Goal: Transaction & Acquisition: Obtain resource

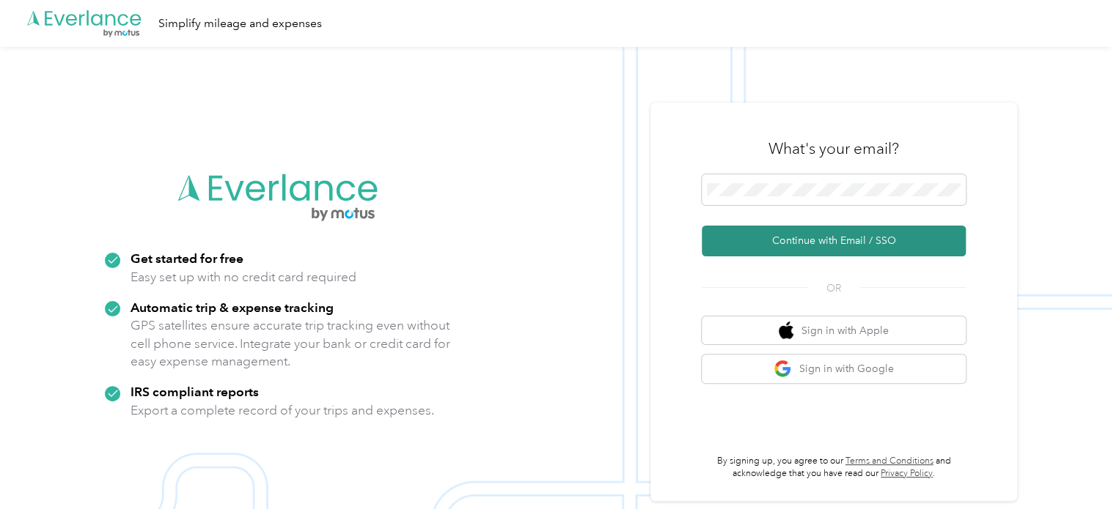
click at [815, 246] on button "Continue with Email / SSO" at bounding box center [833, 241] width 264 height 31
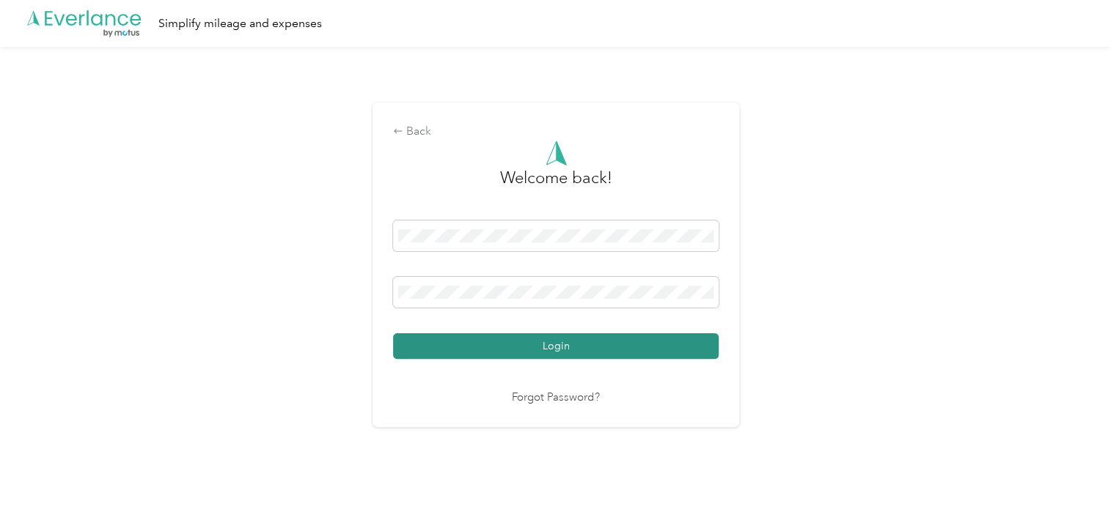
click at [564, 354] on button "Login" at bounding box center [555, 347] width 325 height 26
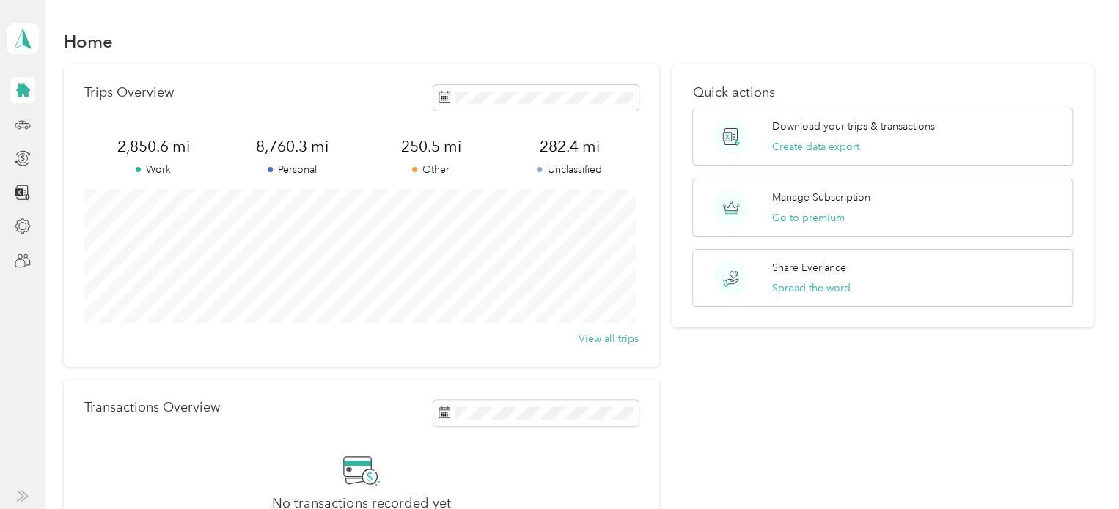
click at [746, 414] on div "Quick actions Download your trips & transactions Create data export Manage Subs…" at bounding box center [881, 322] width 421 height 515
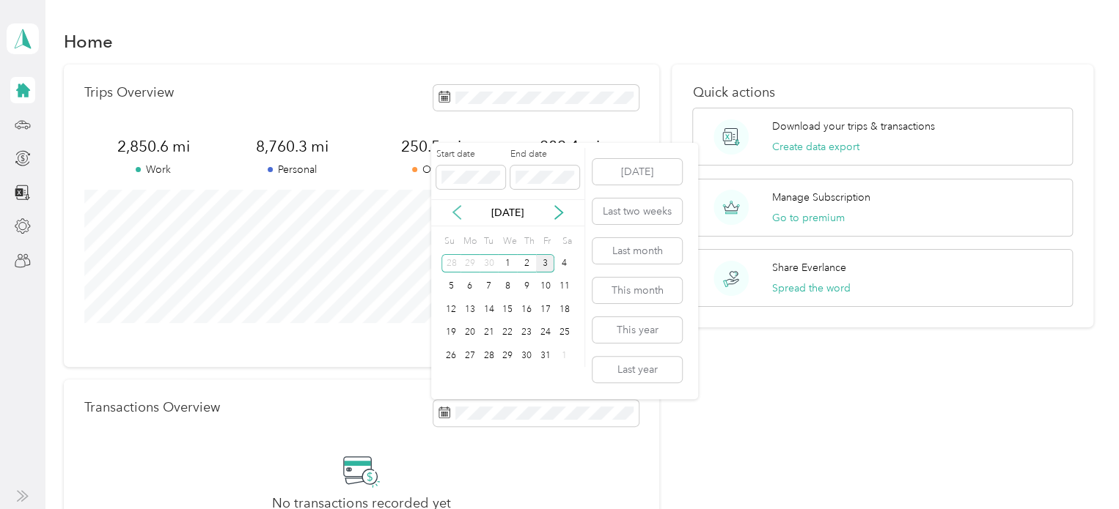
click at [454, 216] on icon at bounding box center [456, 212] width 15 height 15
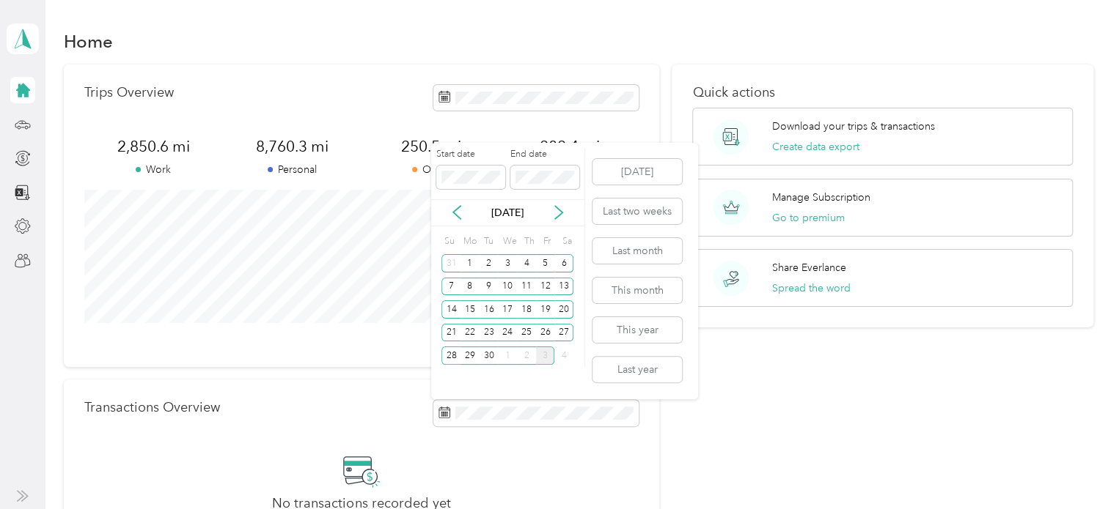
click at [148, 491] on div "No transactions recorded yet Connect your bank or credit card to automatically …" at bounding box center [361, 505] width 554 height 106
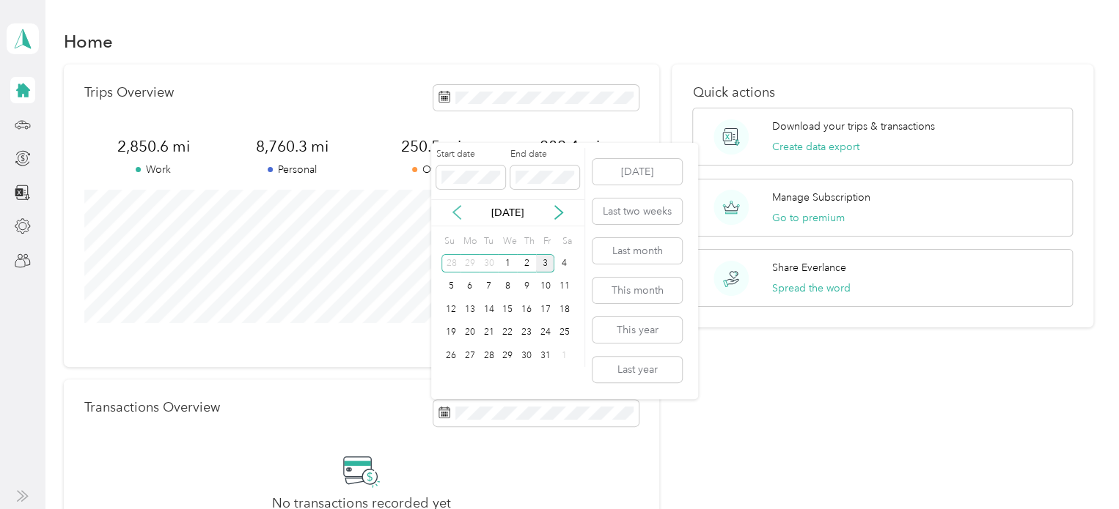
click at [454, 215] on icon at bounding box center [456, 212] width 7 height 13
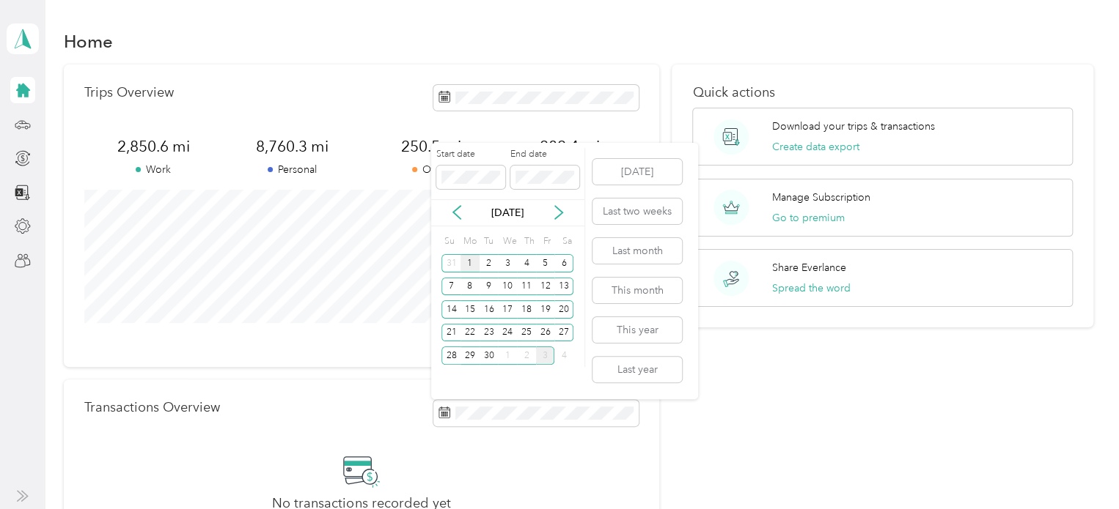
click at [464, 266] on div "1" at bounding box center [469, 263] width 19 height 18
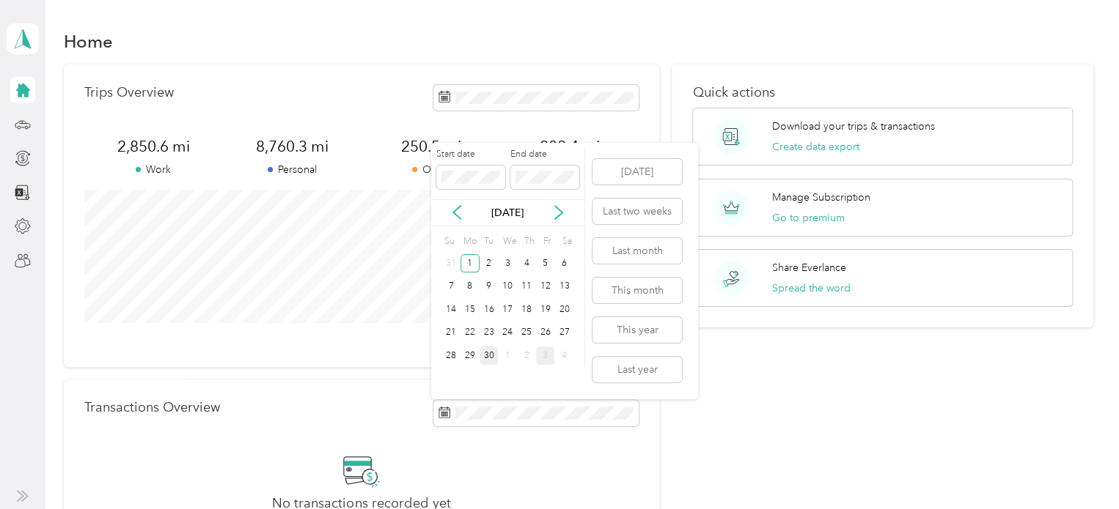
click at [484, 352] on div "30" at bounding box center [488, 356] width 19 height 18
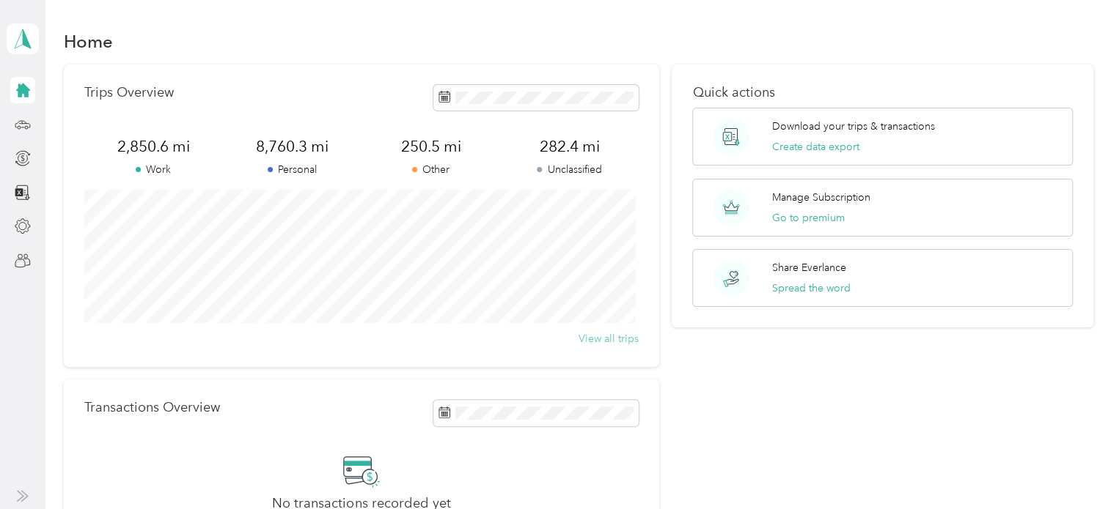
click at [616, 342] on button "View all trips" at bounding box center [608, 338] width 60 height 15
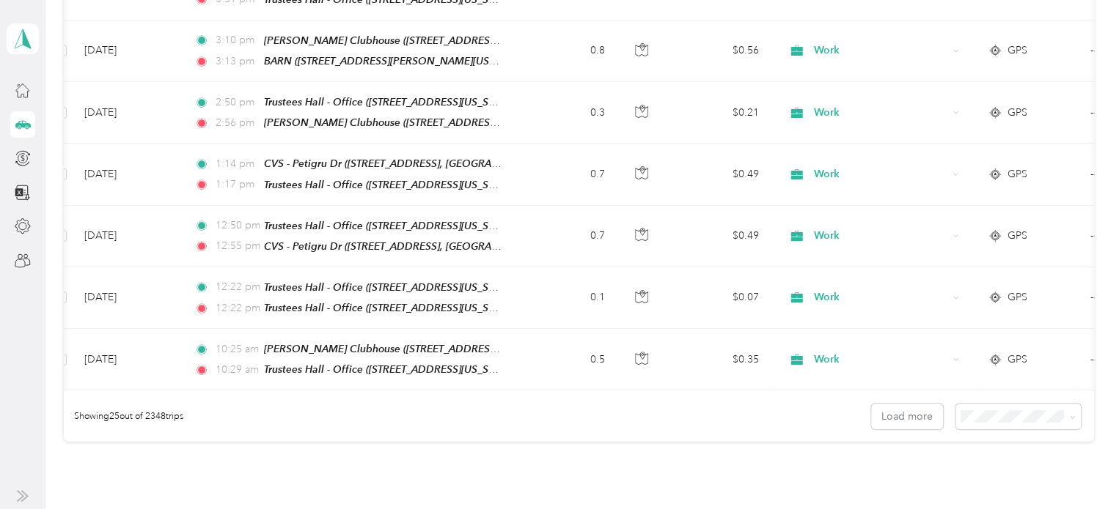
scroll to position [1406, 0]
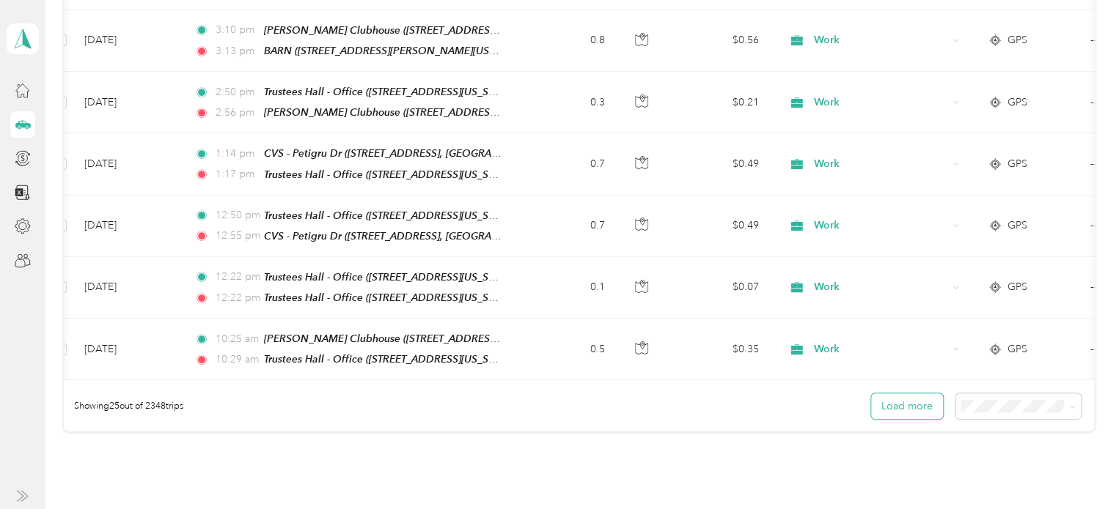
click at [921, 394] on button "Load more" at bounding box center [907, 407] width 72 height 26
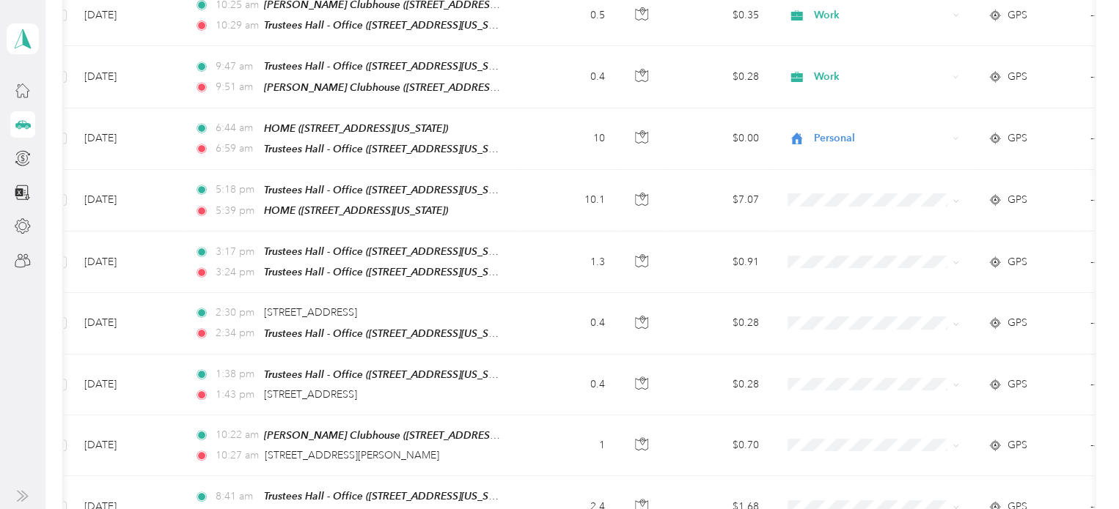
scroll to position [1757, 0]
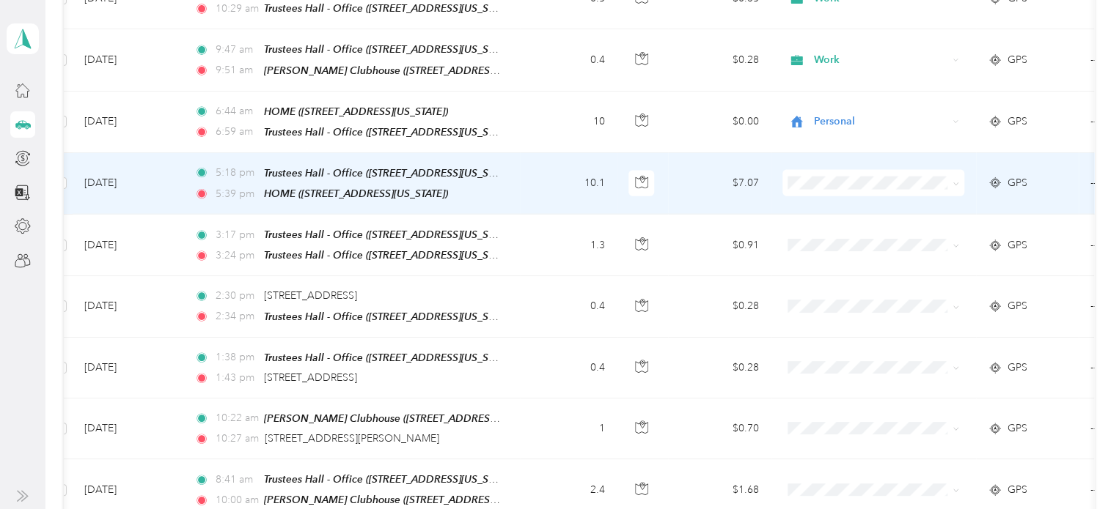
click at [820, 195] on span "Personal" at bounding box center [886, 195] width 136 height 15
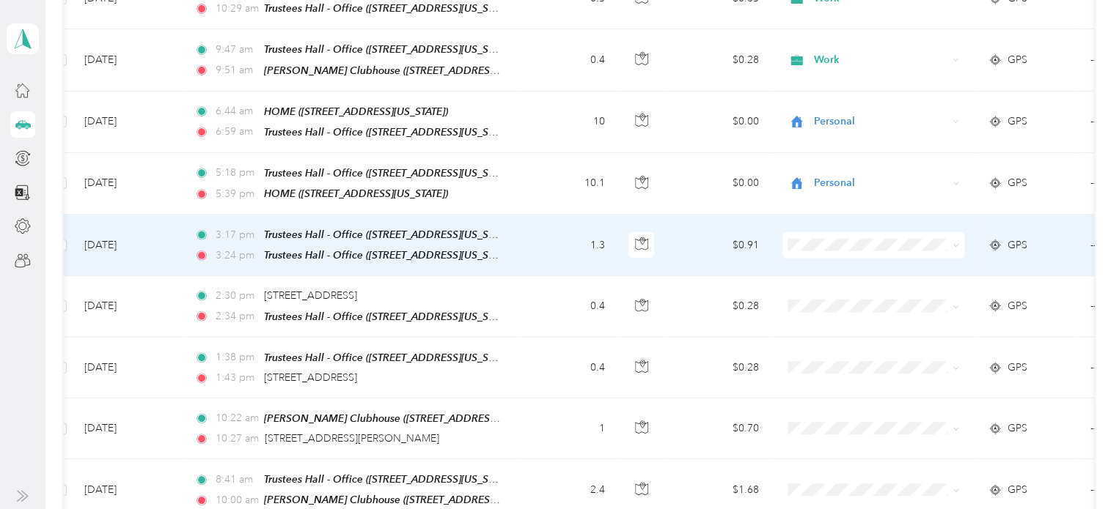
click at [824, 234] on li "Work" at bounding box center [873, 223] width 182 height 26
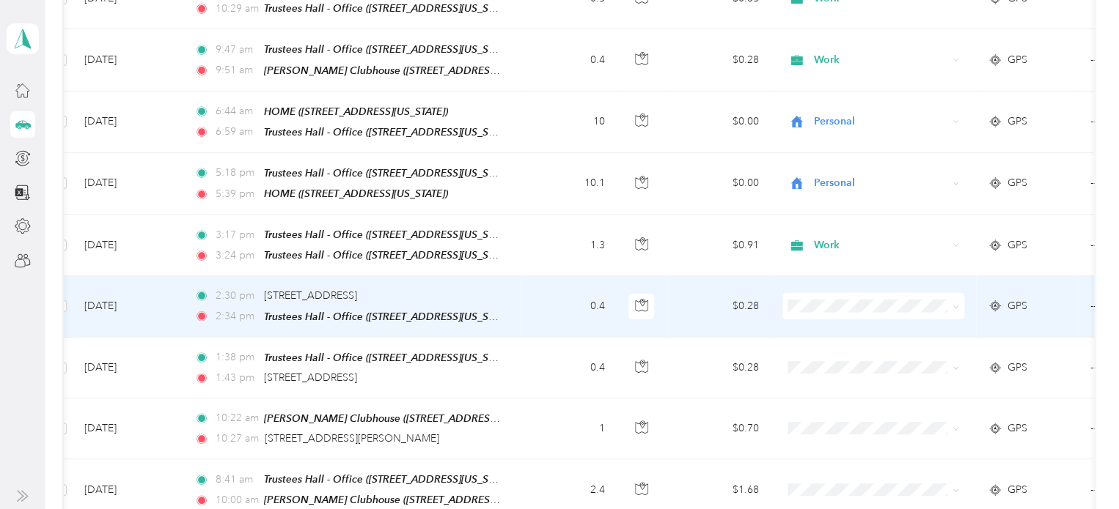
click at [821, 291] on li "Work" at bounding box center [873, 291] width 182 height 26
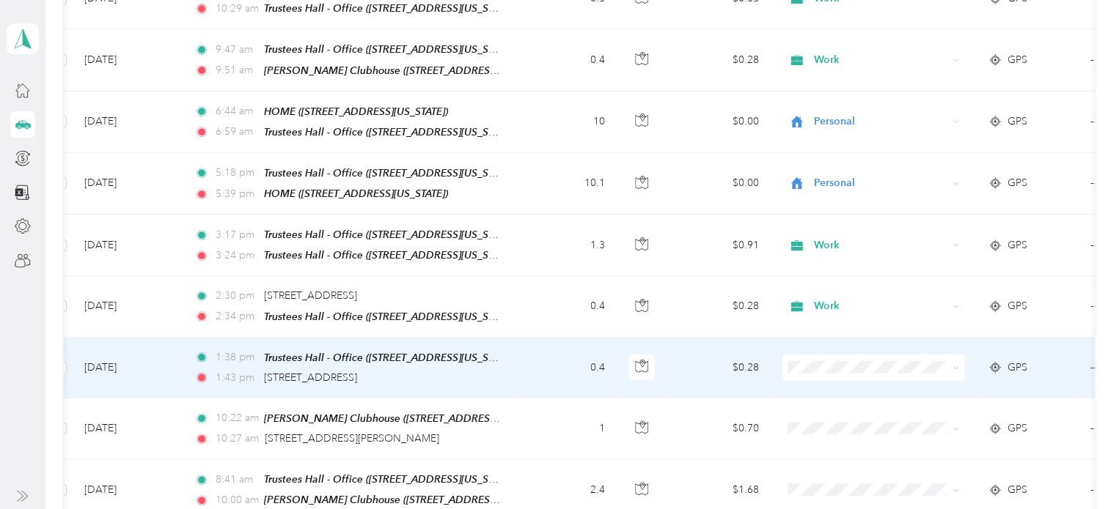
click at [821, 141] on li "Work" at bounding box center [873, 134] width 182 height 26
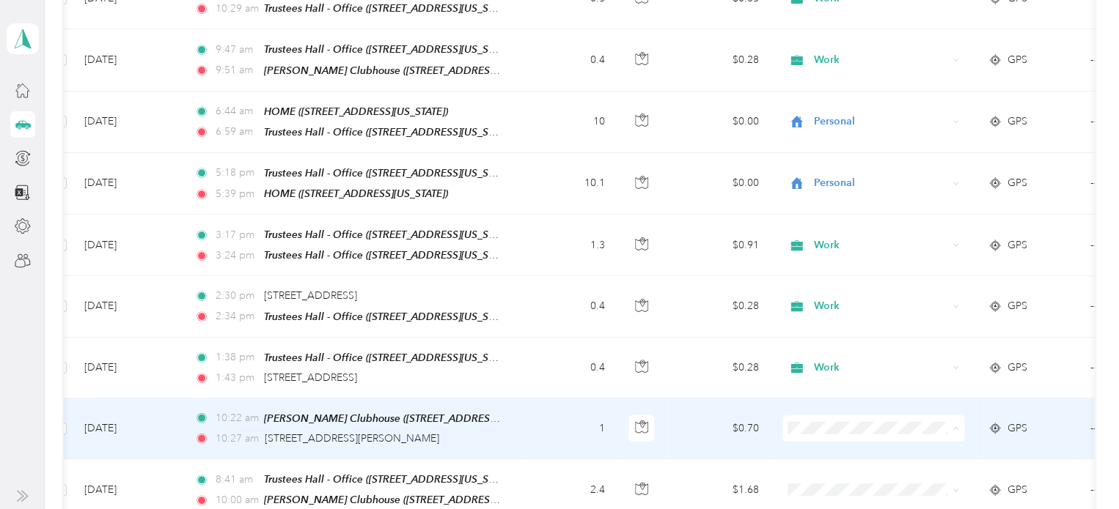
click at [822, 199] on span "Work" at bounding box center [886, 201] width 136 height 15
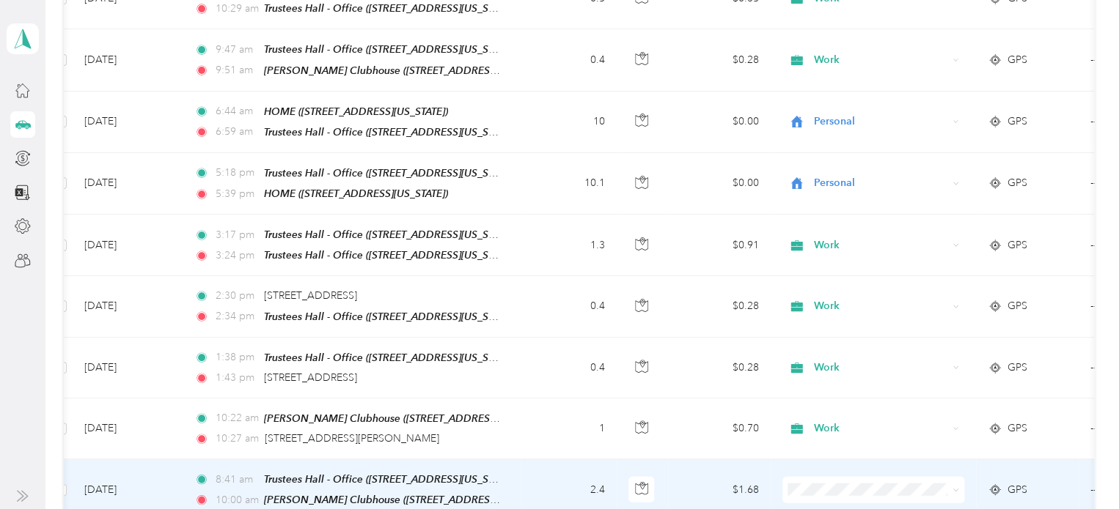
click at [830, 269] on ol "Work Personal Other Charity Medical Moving Commute" at bounding box center [873, 339] width 182 height 180
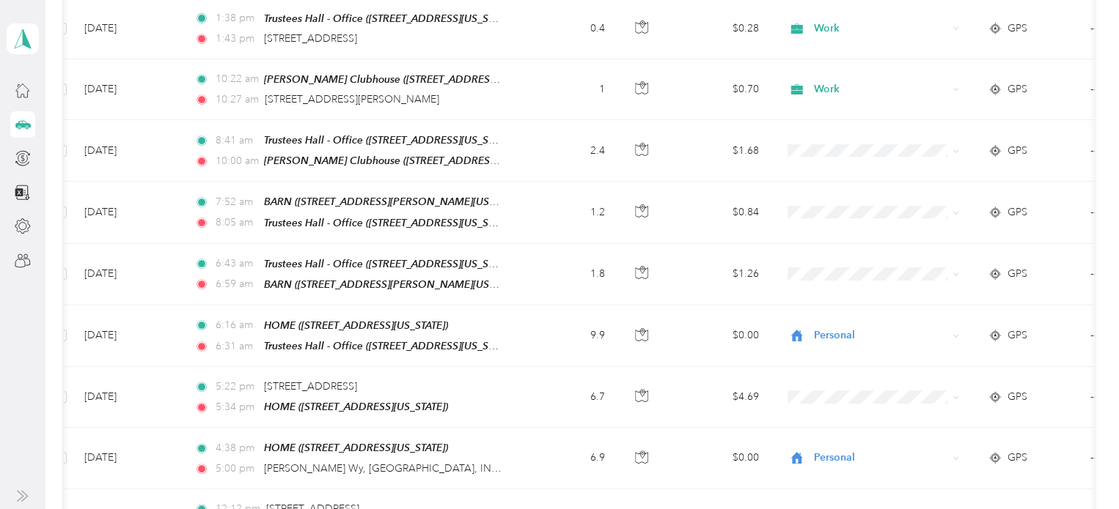
scroll to position [2105, 0]
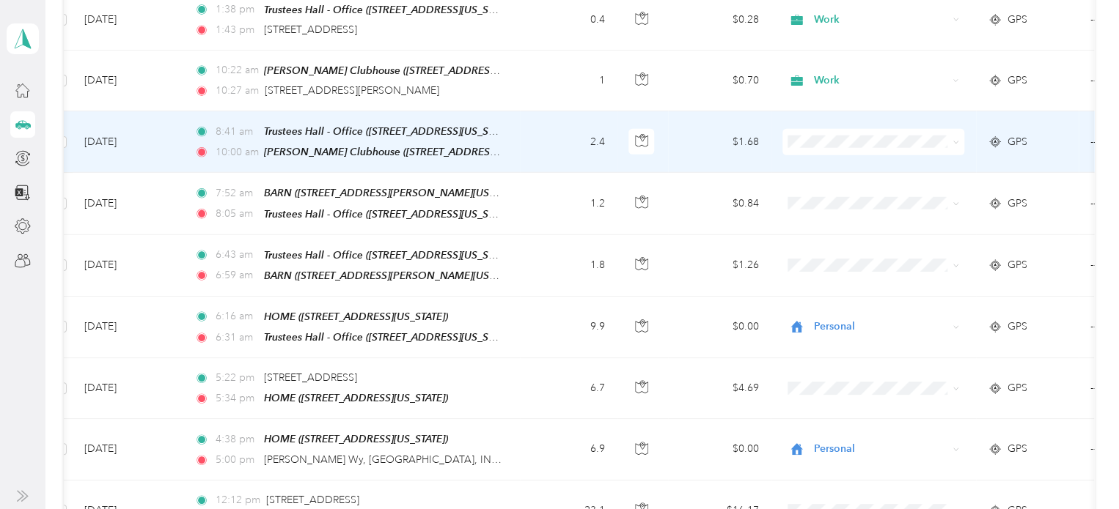
click at [820, 119] on span "Work" at bounding box center [886, 117] width 136 height 15
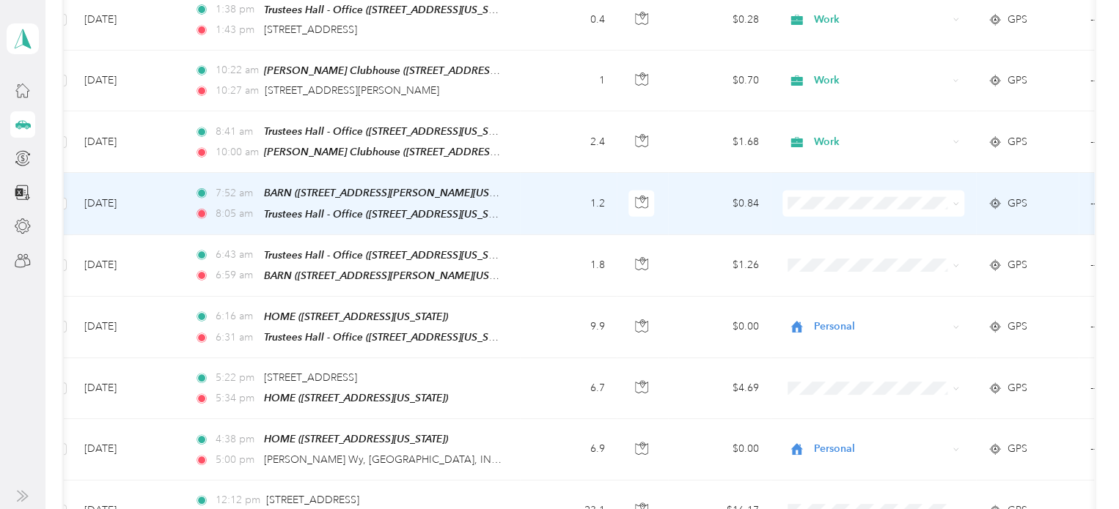
click at [847, 183] on li "Work" at bounding box center [873, 176] width 182 height 26
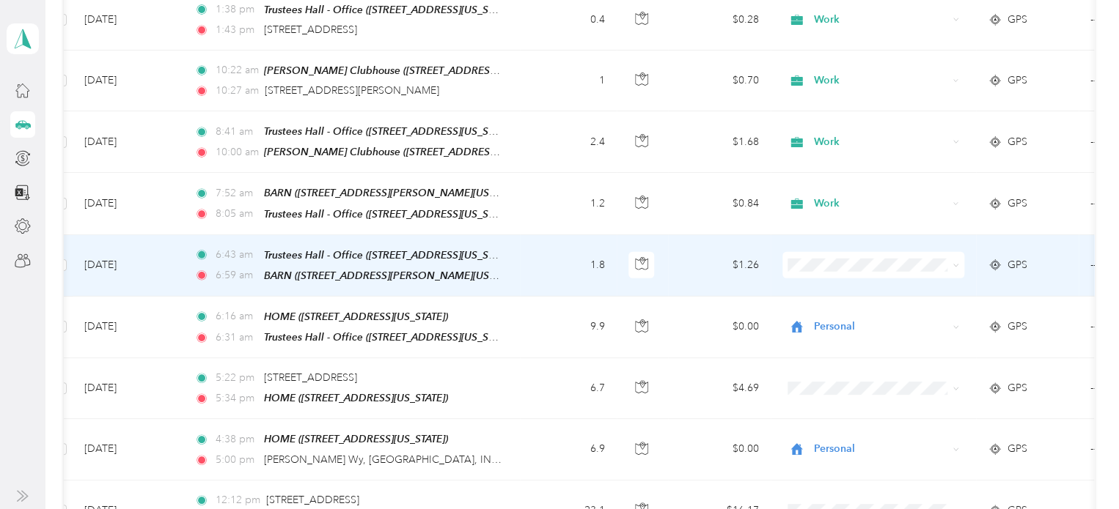
click at [842, 241] on span "Work" at bounding box center [886, 243] width 136 height 15
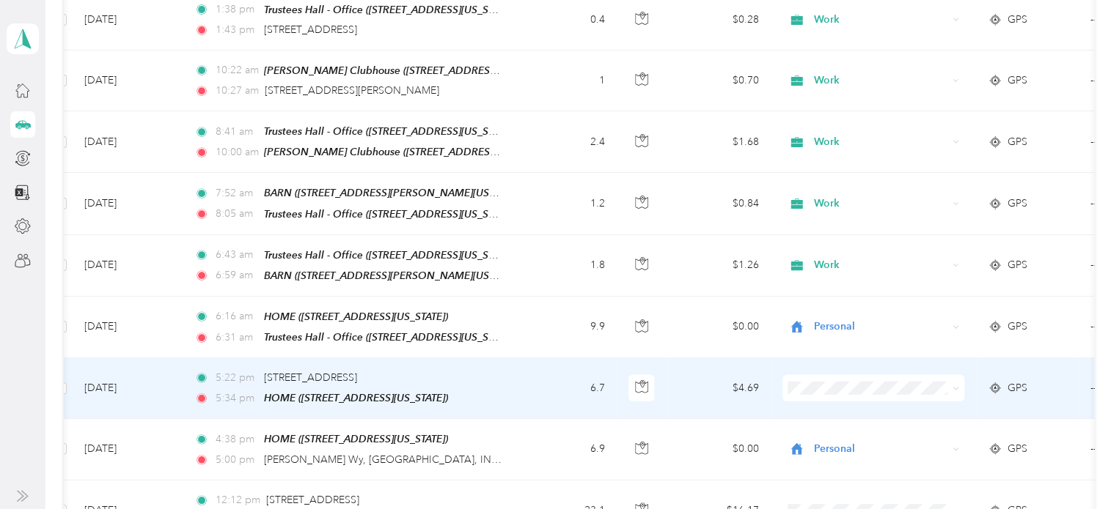
click at [830, 181] on li "Personal" at bounding box center [873, 181] width 182 height 26
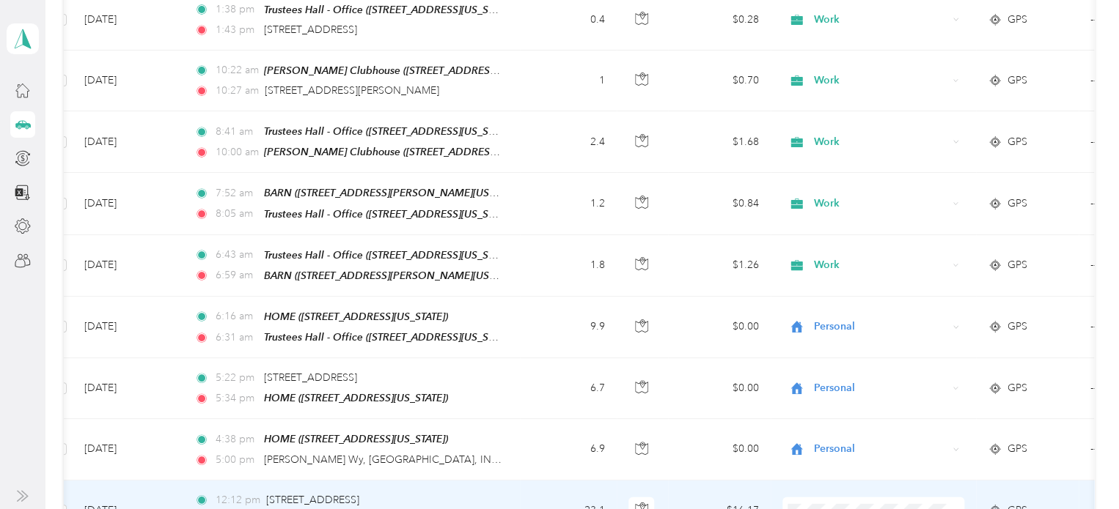
click at [821, 298] on span "Personal" at bounding box center [886, 292] width 136 height 15
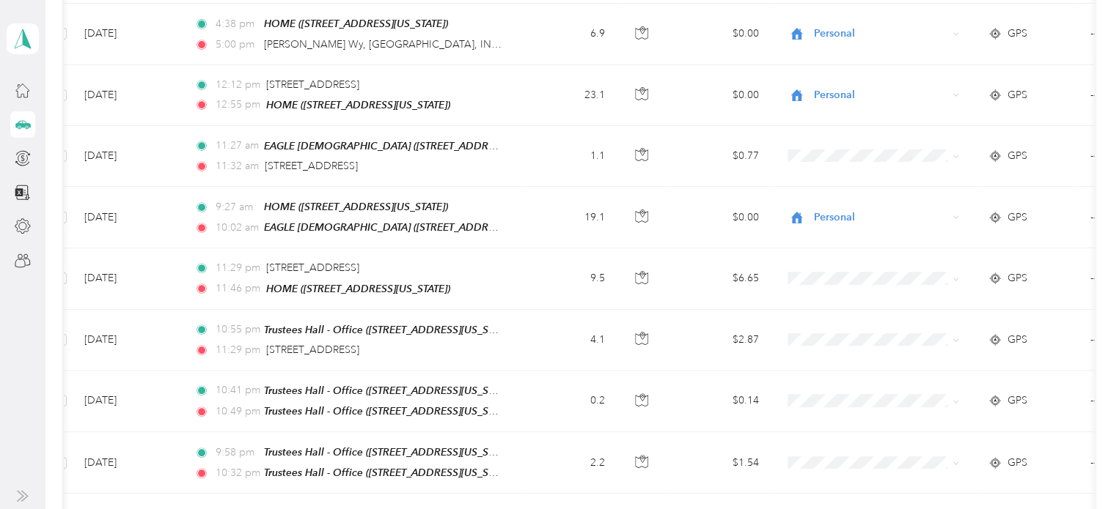
scroll to position [2525, 0]
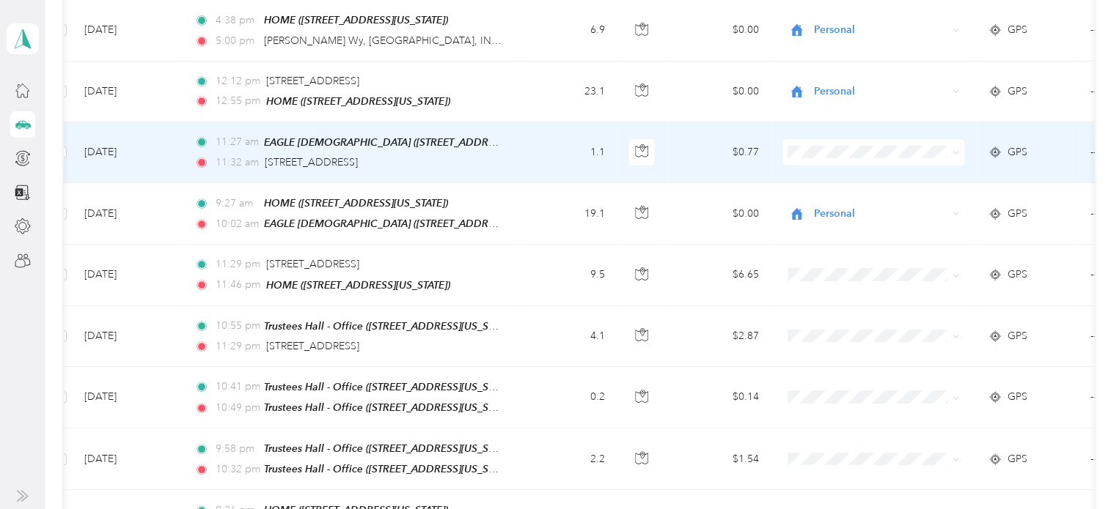
click at [824, 146] on span "Personal" at bounding box center [886, 146] width 136 height 15
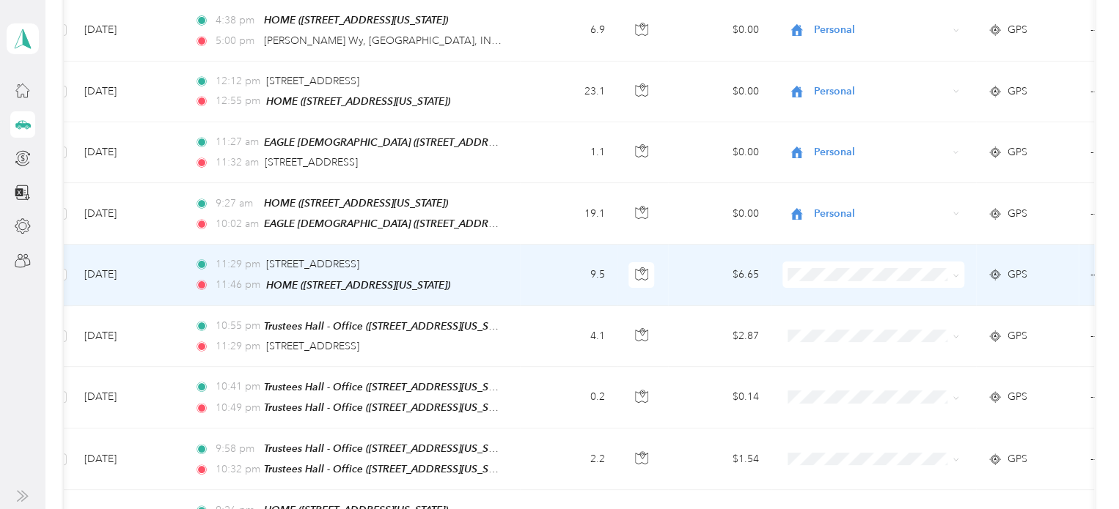
click at [832, 262] on span at bounding box center [873, 275] width 182 height 26
click at [830, 271] on li "Personal" at bounding box center [873, 262] width 182 height 26
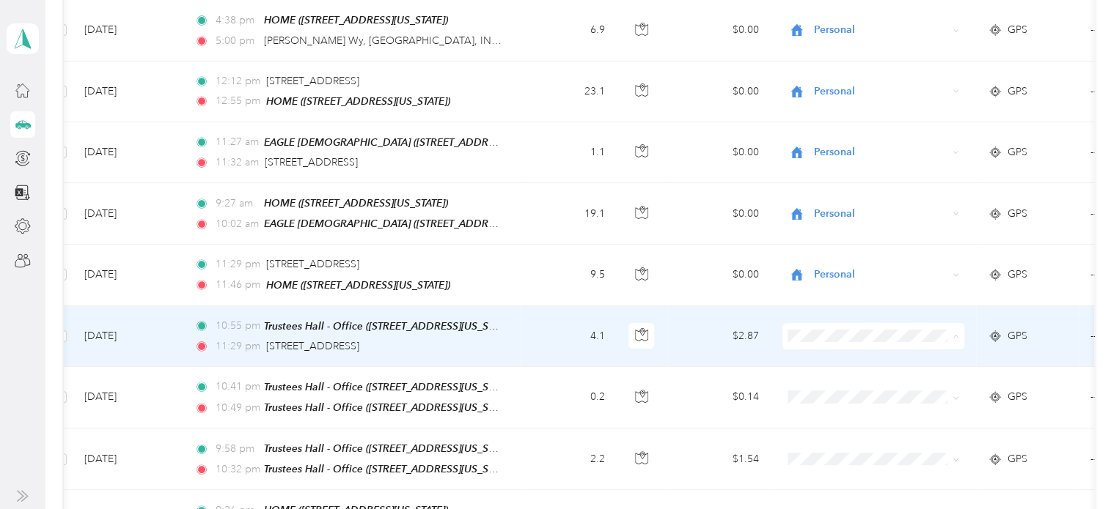
click at [825, 303] on span "Work" at bounding box center [886, 304] width 136 height 15
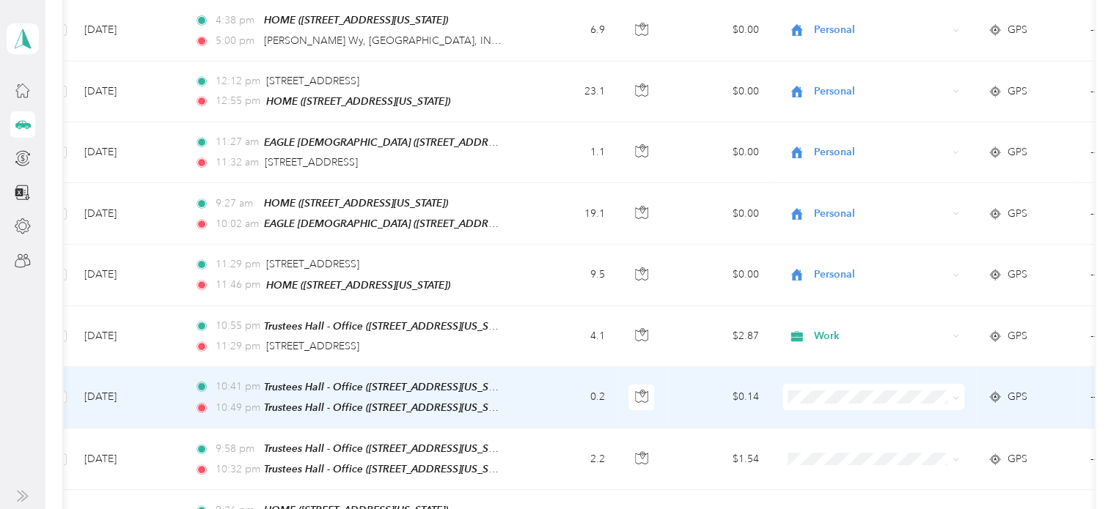
click at [828, 161] on ol "Work Personal Other Charity Medical Moving Commute" at bounding box center [873, 229] width 182 height 180
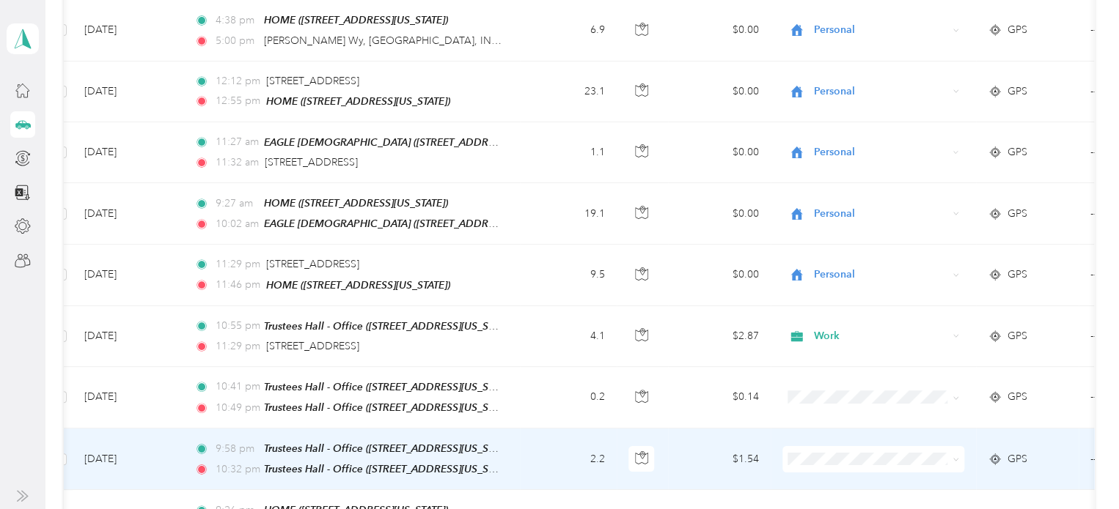
click at [828, 213] on span "Work" at bounding box center [886, 209] width 136 height 15
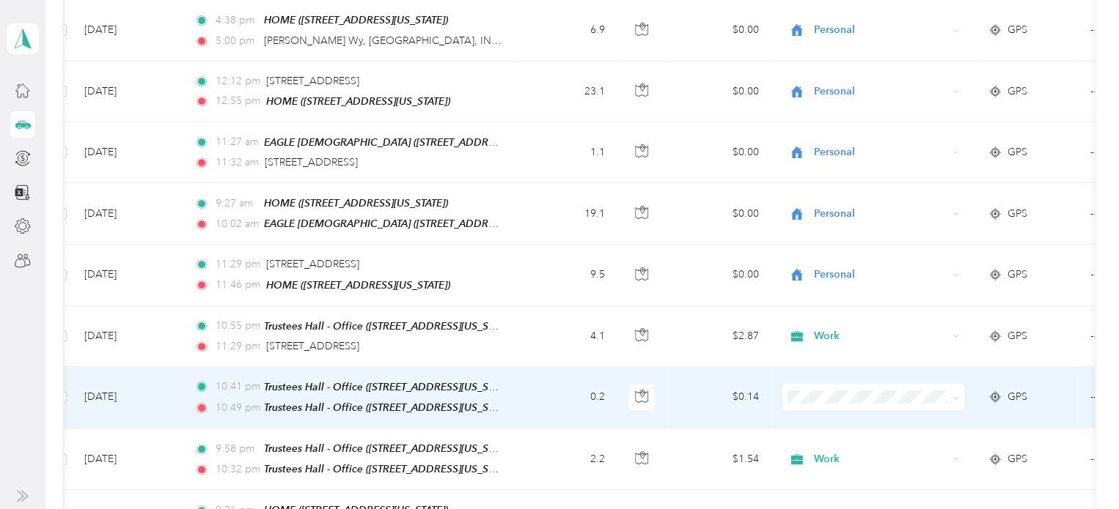
click at [823, 158] on li "Work" at bounding box center [873, 150] width 182 height 26
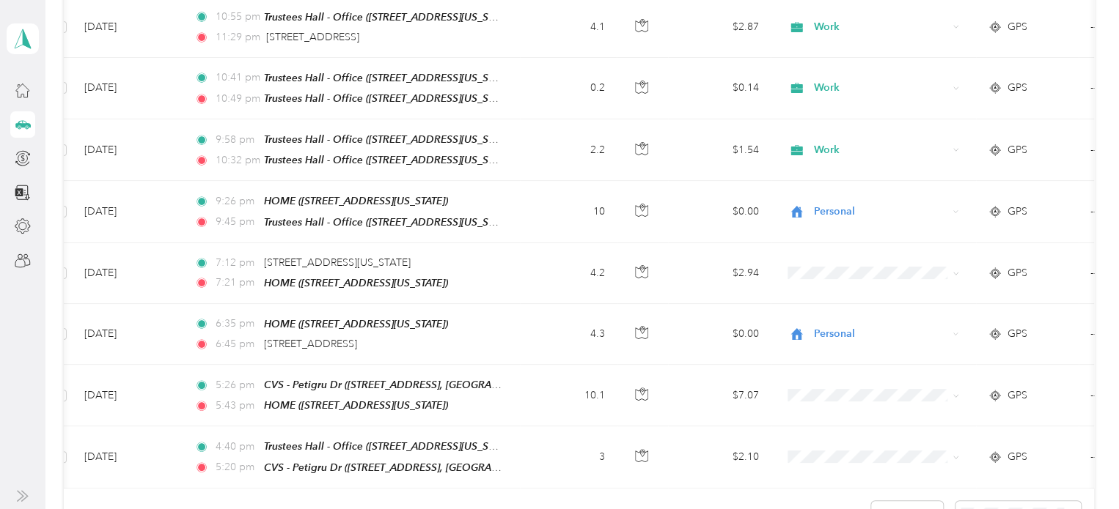
scroll to position [2851, 0]
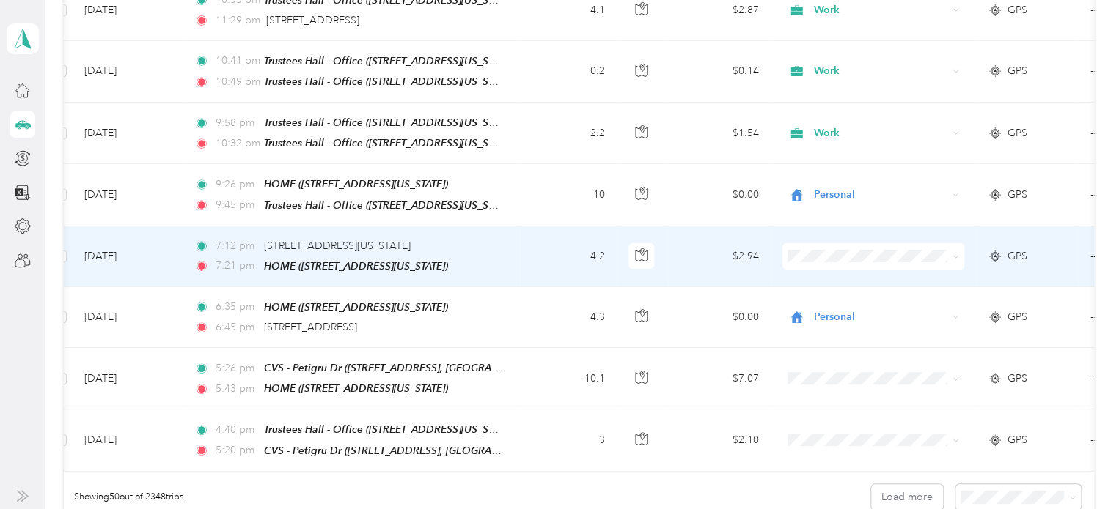
click at [827, 248] on li "Personal" at bounding box center [873, 244] width 182 height 26
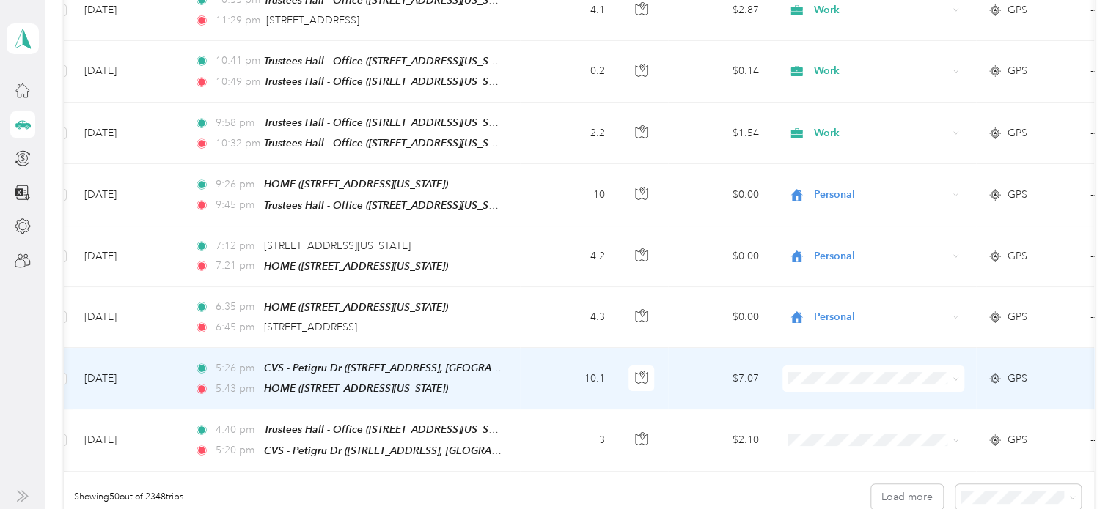
click at [833, 361] on span "Personal" at bounding box center [886, 358] width 136 height 15
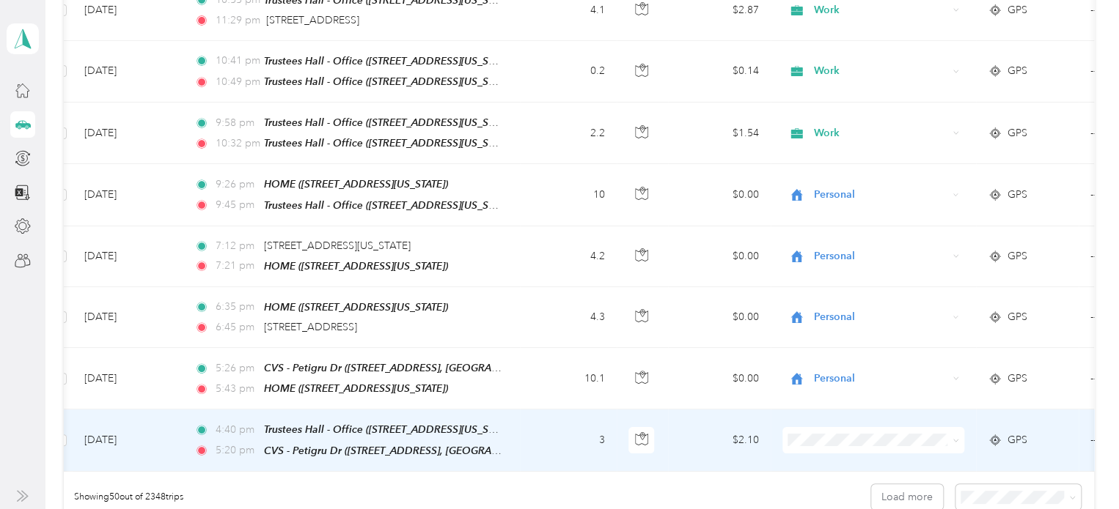
click at [832, 189] on span "Work" at bounding box center [886, 187] width 136 height 15
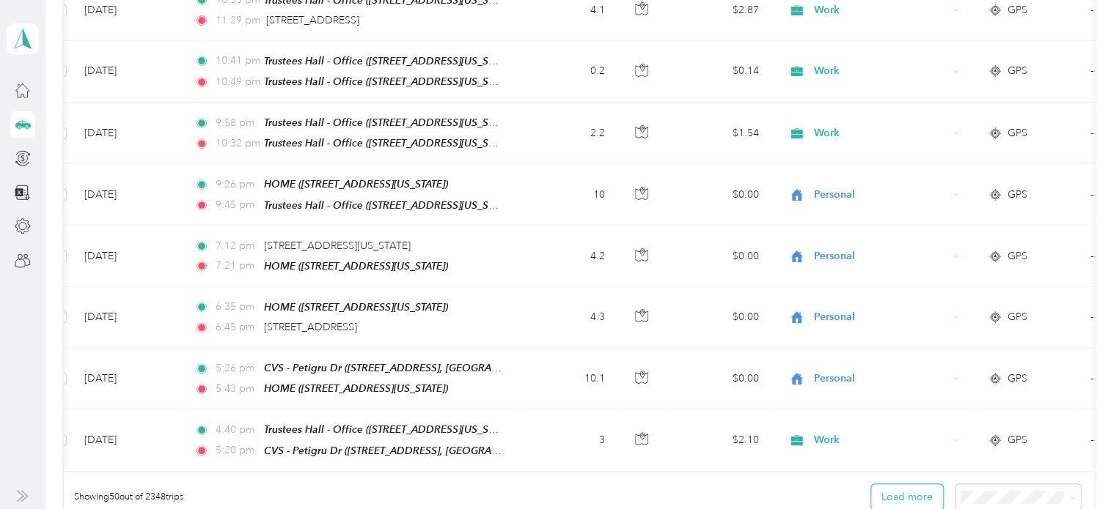
click at [921, 485] on button "Load more" at bounding box center [907, 498] width 72 height 26
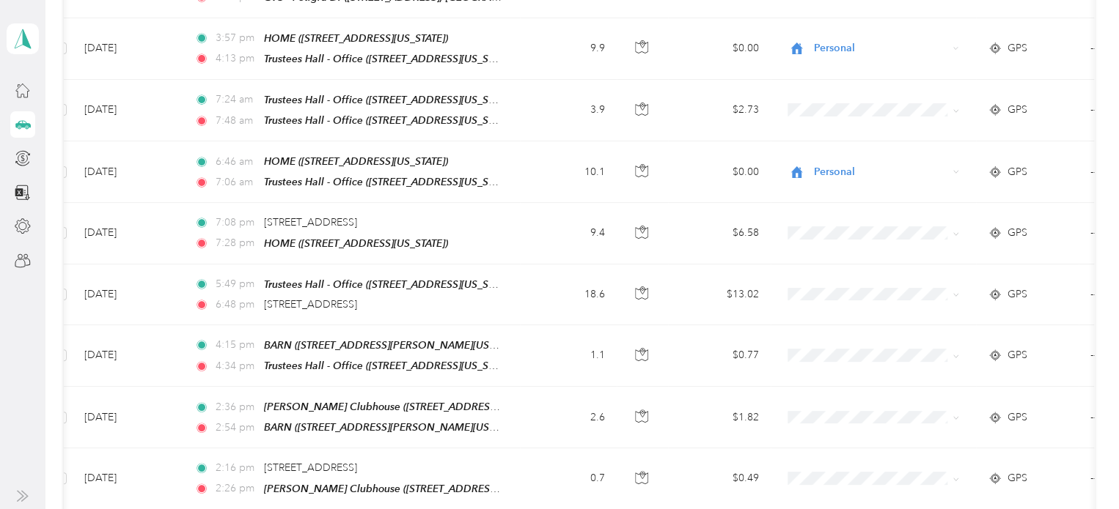
scroll to position [3310, 0]
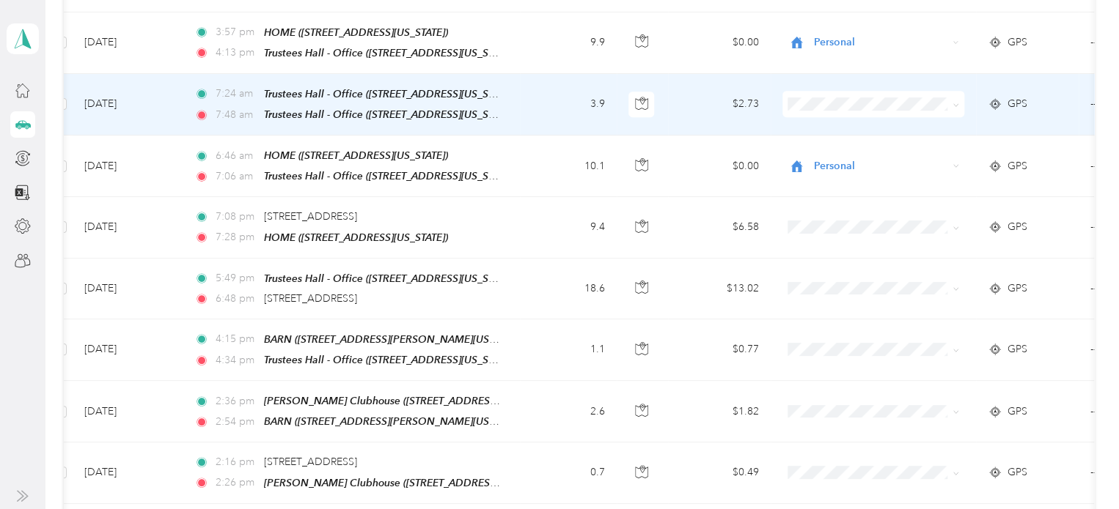
click at [888, 74] on td at bounding box center [872, 105] width 205 height 62
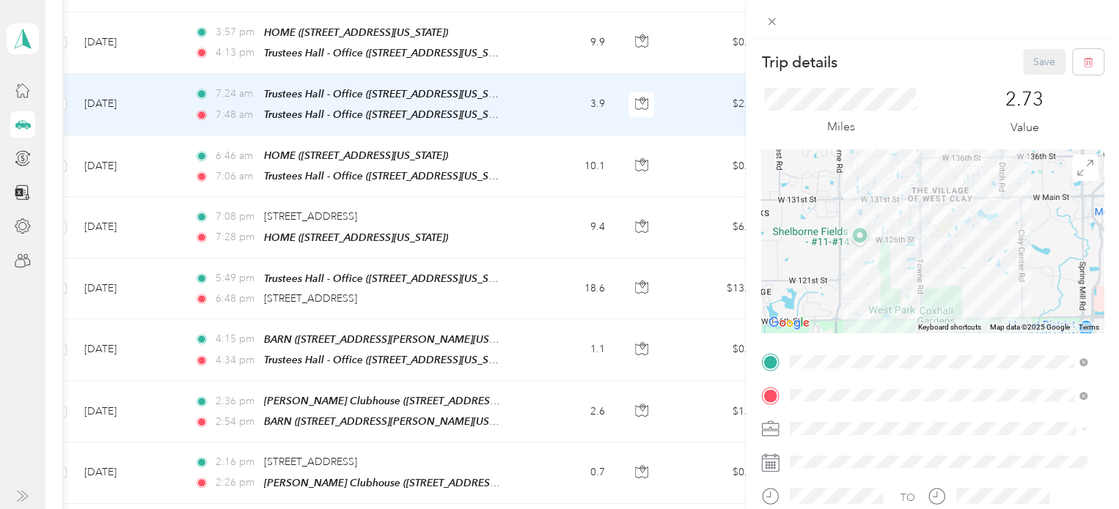
click at [718, 144] on div "Trip details Save This trip cannot be edited because it is either under review,…" at bounding box center [559, 254] width 1119 height 509
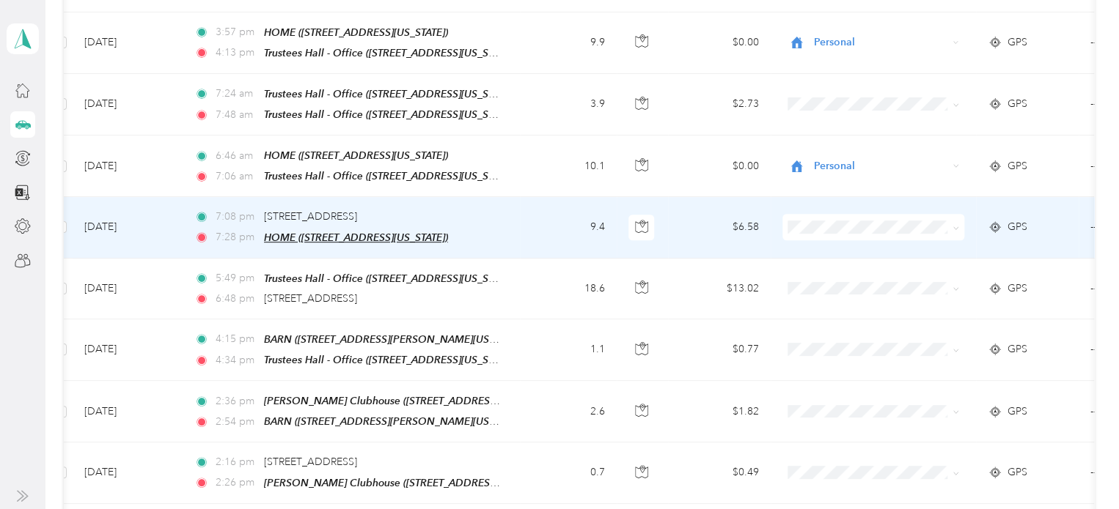
click at [414, 232] on span "HOME ([STREET_ADDRESS][US_STATE])" at bounding box center [356, 238] width 184 height 12
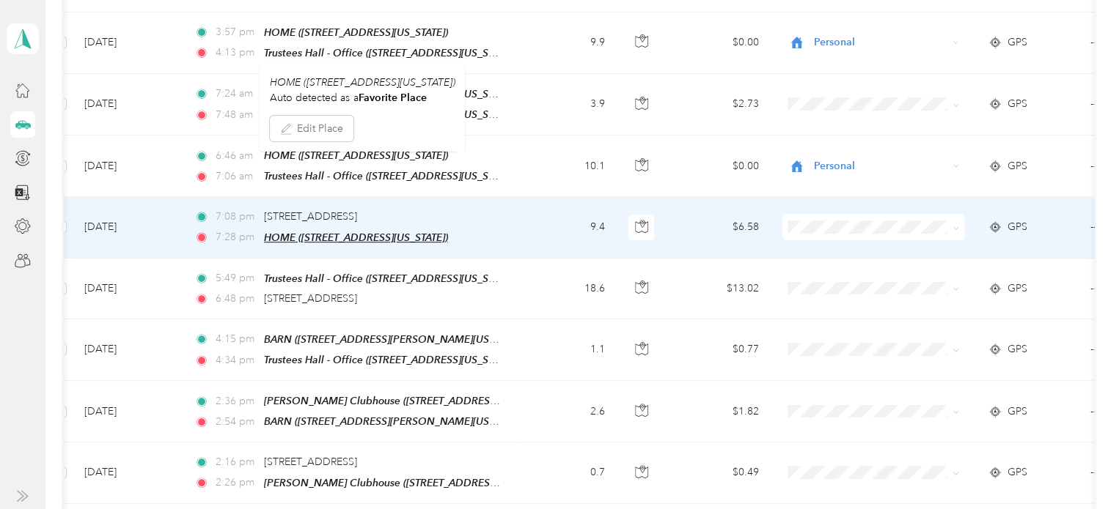
click at [414, 232] on span "HOME ([STREET_ADDRESS][US_STATE])" at bounding box center [356, 238] width 184 height 12
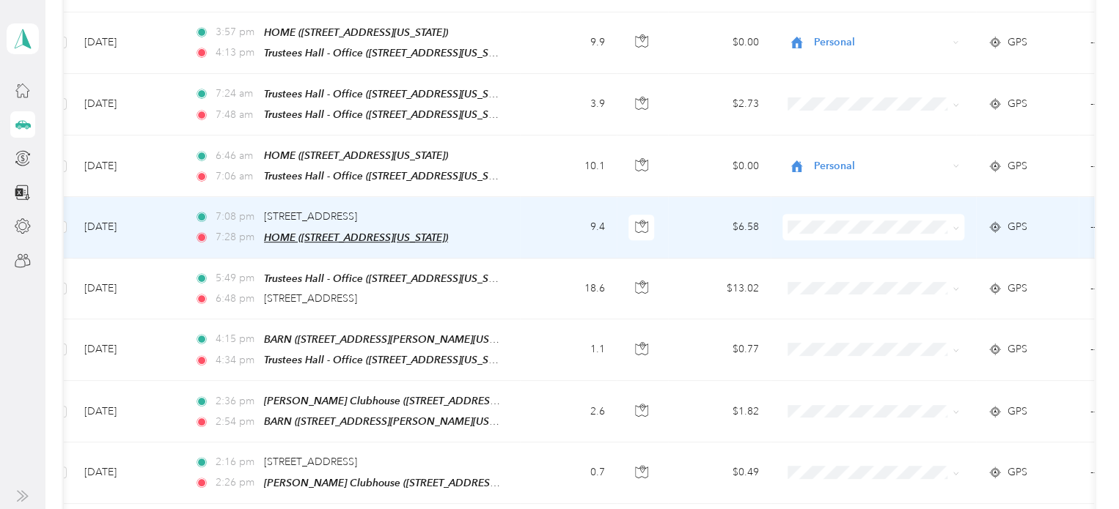
click at [414, 232] on span "HOME ([STREET_ADDRESS][US_STATE])" at bounding box center [356, 238] width 184 height 12
click at [520, 197] on td "9.4" at bounding box center [568, 227] width 97 height 61
click at [643, 155] on div at bounding box center [559, 254] width 1119 height 509
click at [643, 220] on icon "button" at bounding box center [641, 226] width 13 height 13
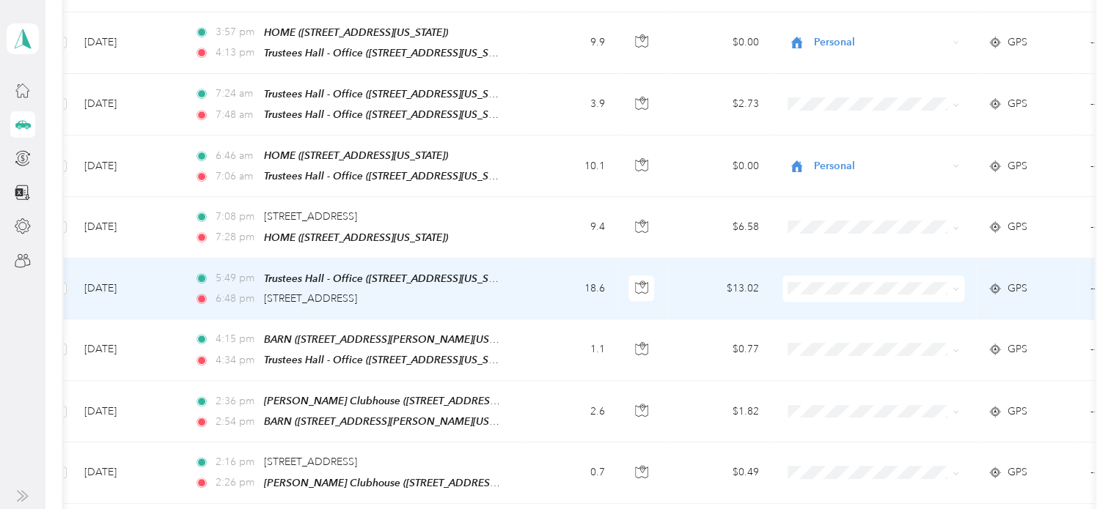
click at [932, 259] on td at bounding box center [872, 289] width 205 height 61
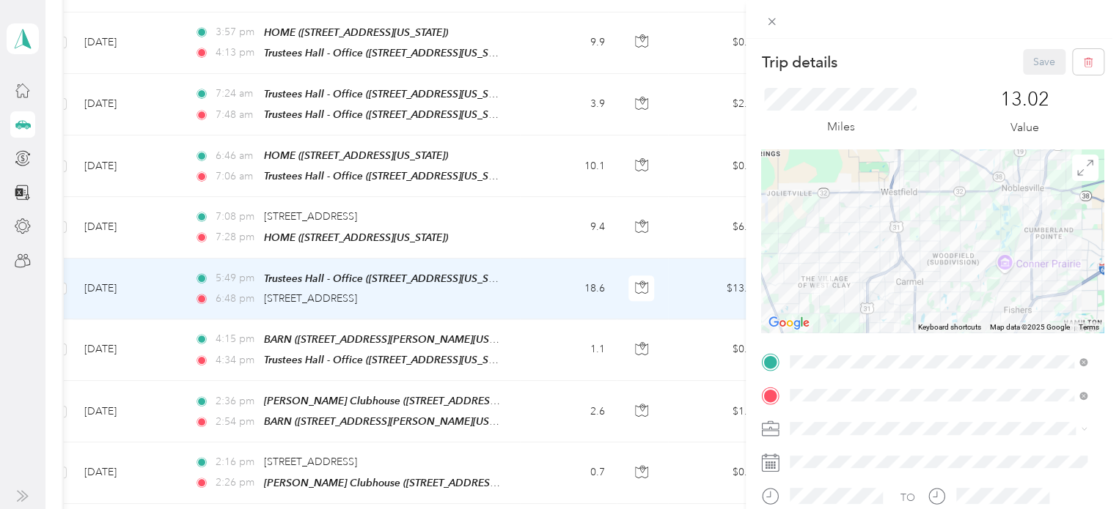
click at [792, 131] on div "Miles" at bounding box center [840, 112] width 158 height 48
click at [698, 172] on div "Trip details Save This trip cannot be edited because it is either under review,…" at bounding box center [559, 254] width 1119 height 509
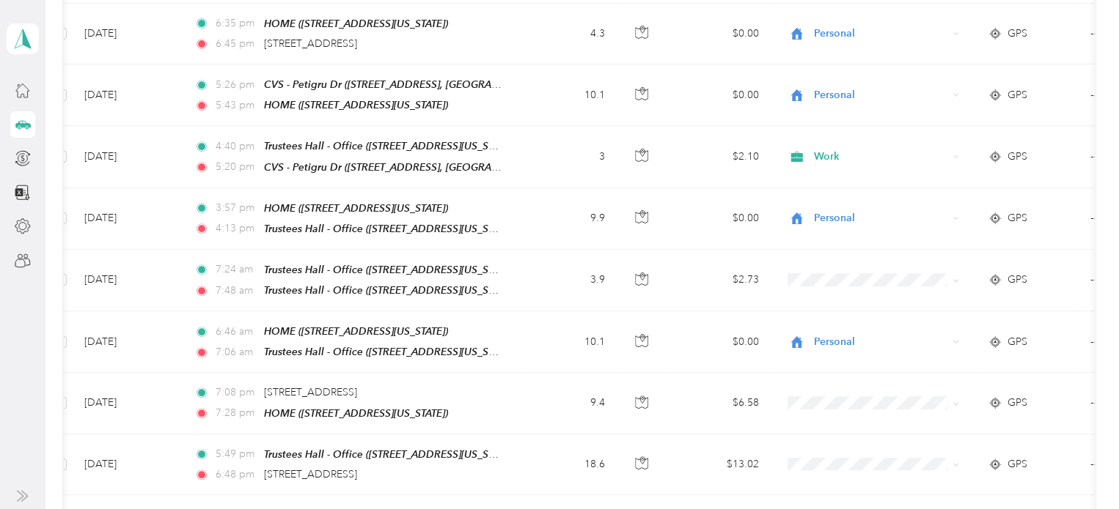
scroll to position [3140, 0]
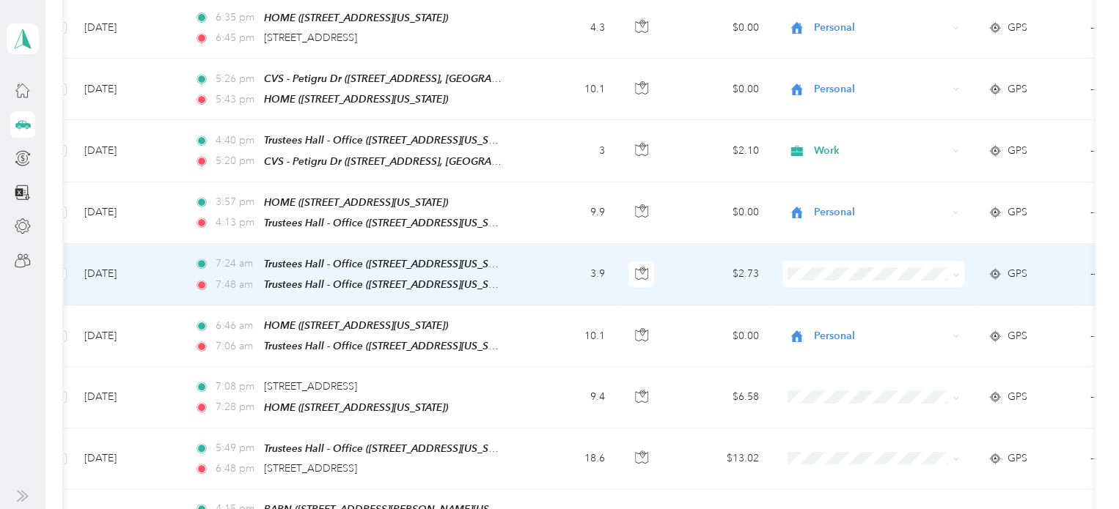
click at [815, 225] on span "Work" at bounding box center [872, 222] width 161 height 15
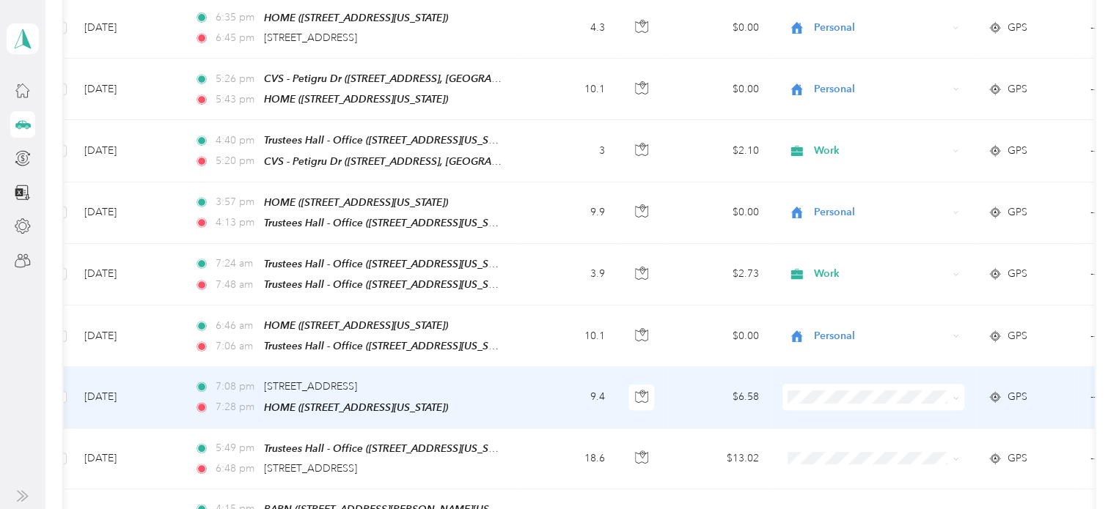
click at [833, 163] on span "Personal" at bounding box center [886, 160] width 136 height 15
click at [852, 389] on span "Personal" at bounding box center [880, 397] width 134 height 16
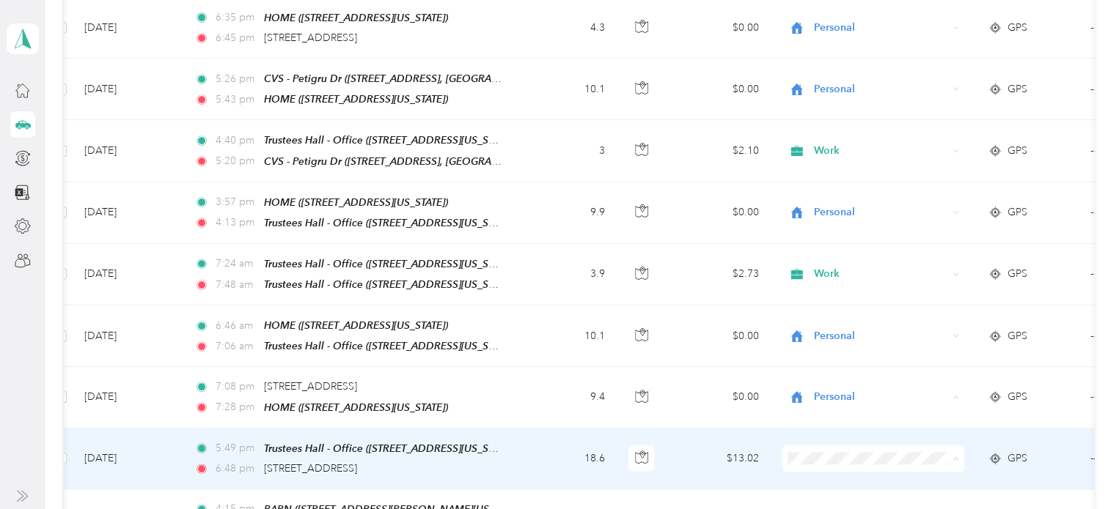
click at [844, 225] on span "Personal" at bounding box center [886, 227] width 136 height 15
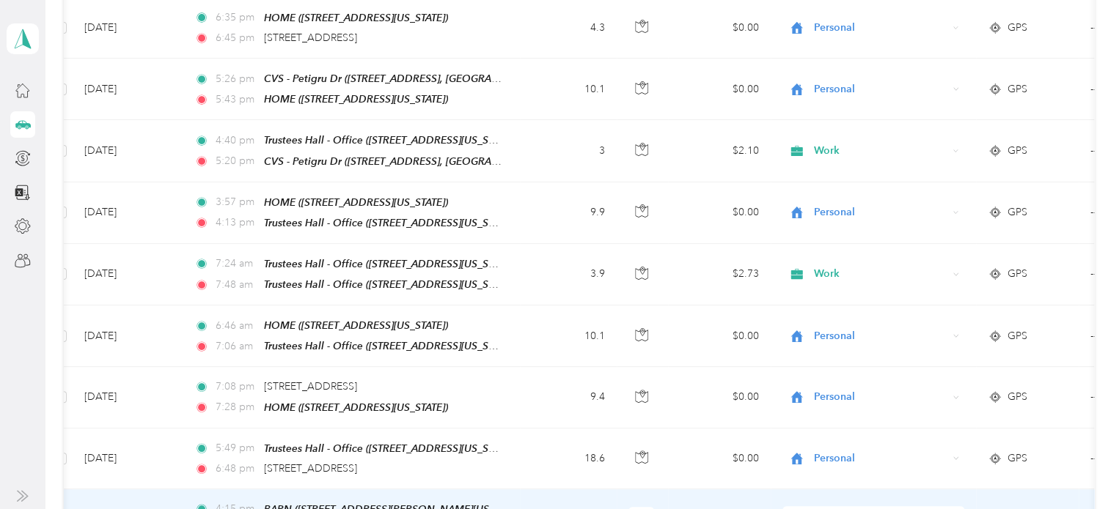
click at [838, 260] on span "Work" at bounding box center [886, 261] width 136 height 15
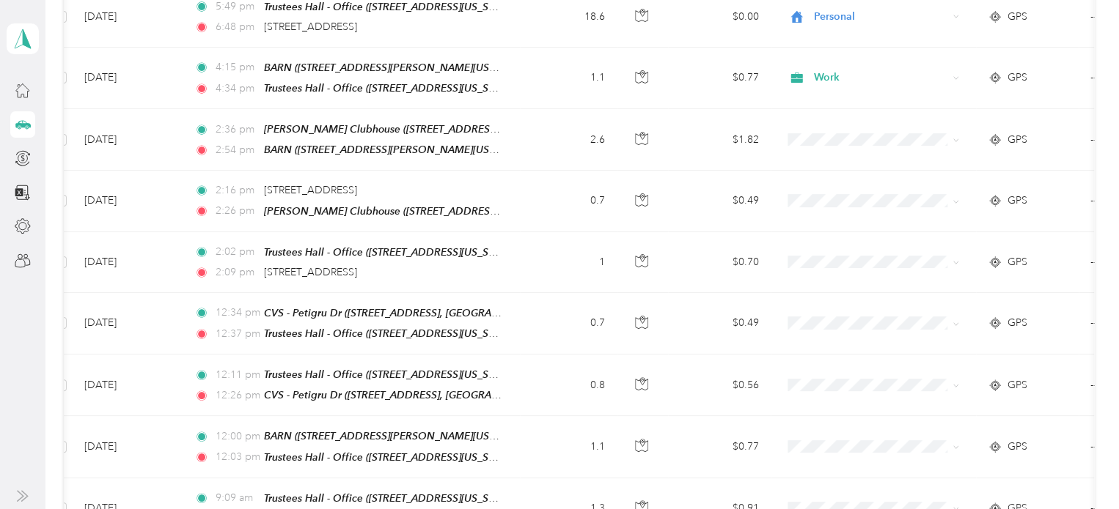
scroll to position [3595, 0]
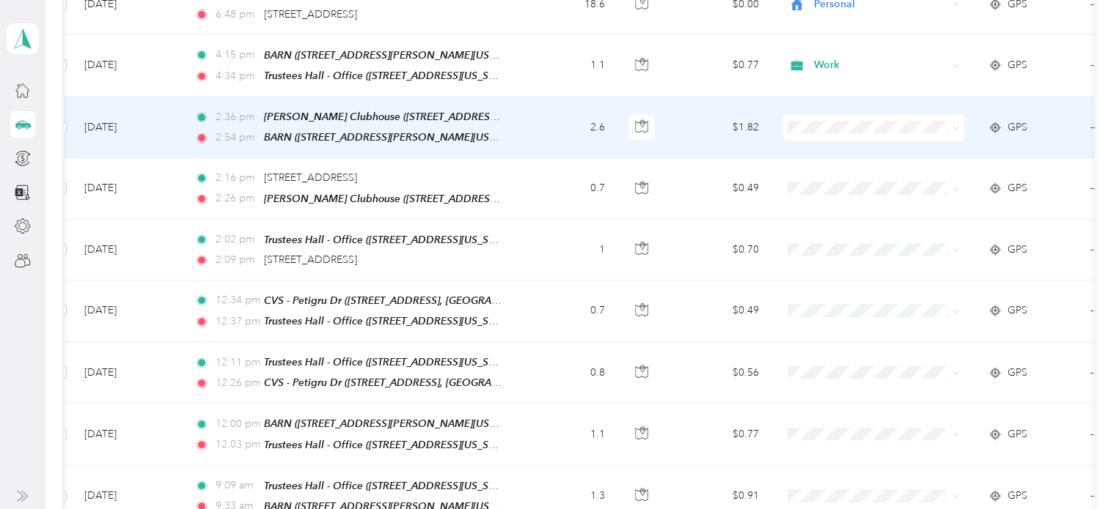
click at [822, 78] on li "Work" at bounding box center [873, 78] width 182 height 26
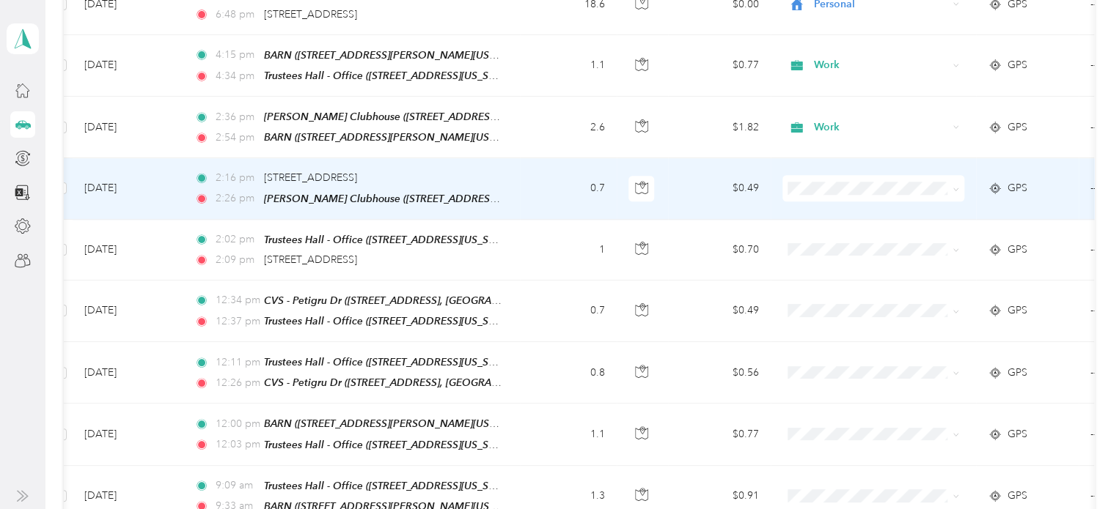
click at [826, 138] on li "Work" at bounding box center [873, 132] width 182 height 26
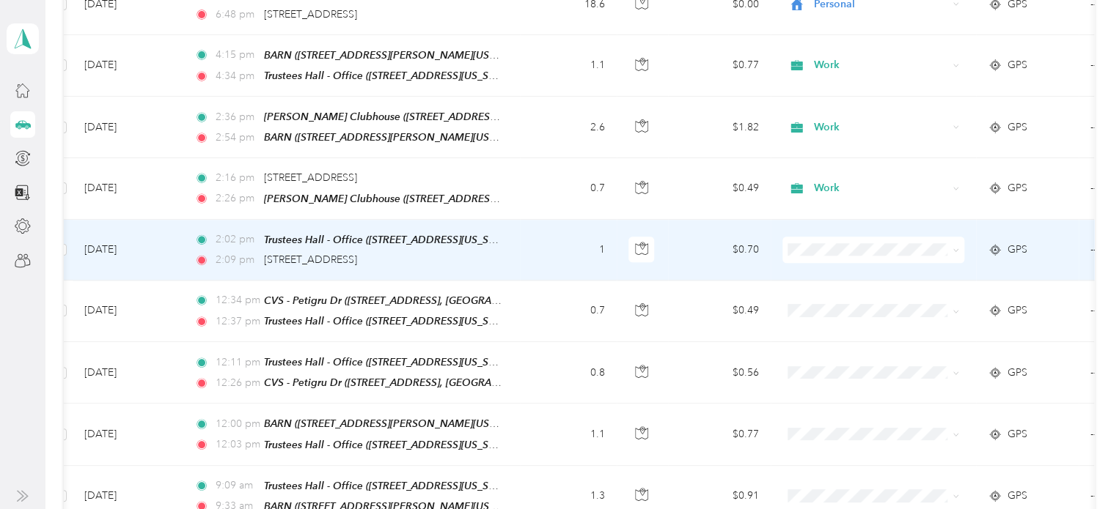
click at [827, 200] on li "Work" at bounding box center [873, 196] width 182 height 26
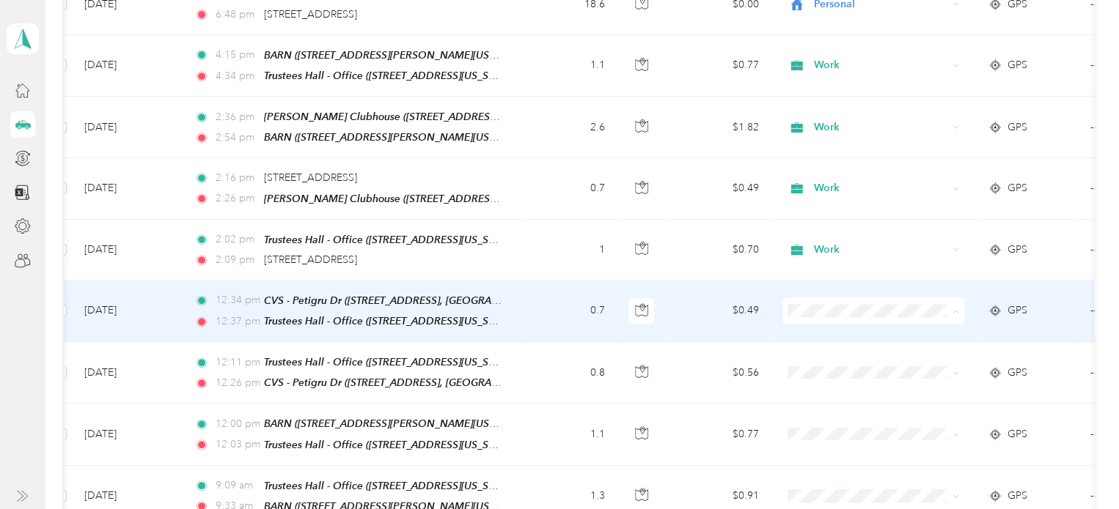
click at [825, 260] on li "Work" at bounding box center [873, 258] width 182 height 26
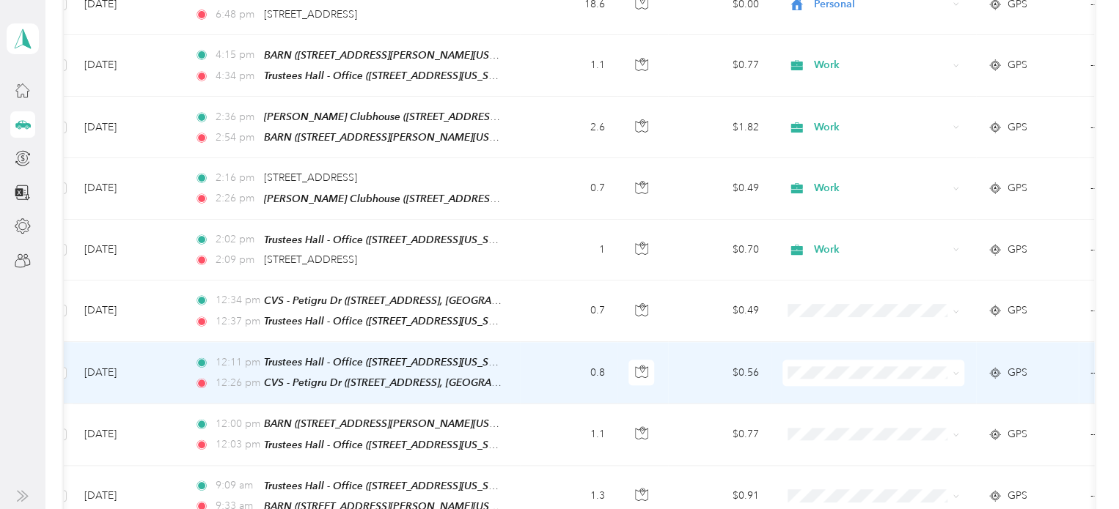
click at [823, 316] on span "Work" at bounding box center [886, 313] width 136 height 15
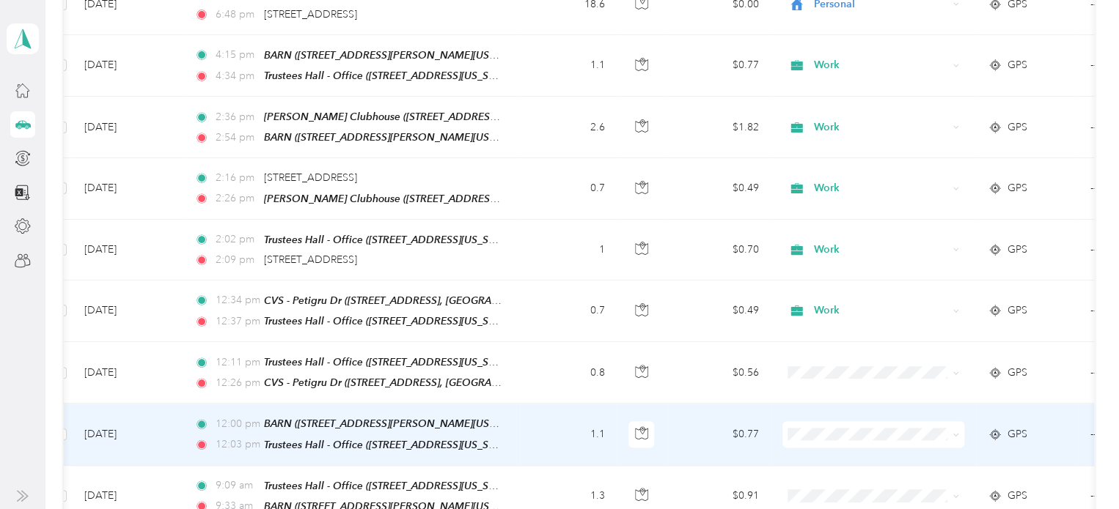
click at [812, 164] on span "Work" at bounding box center [872, 160] width 161 height 15
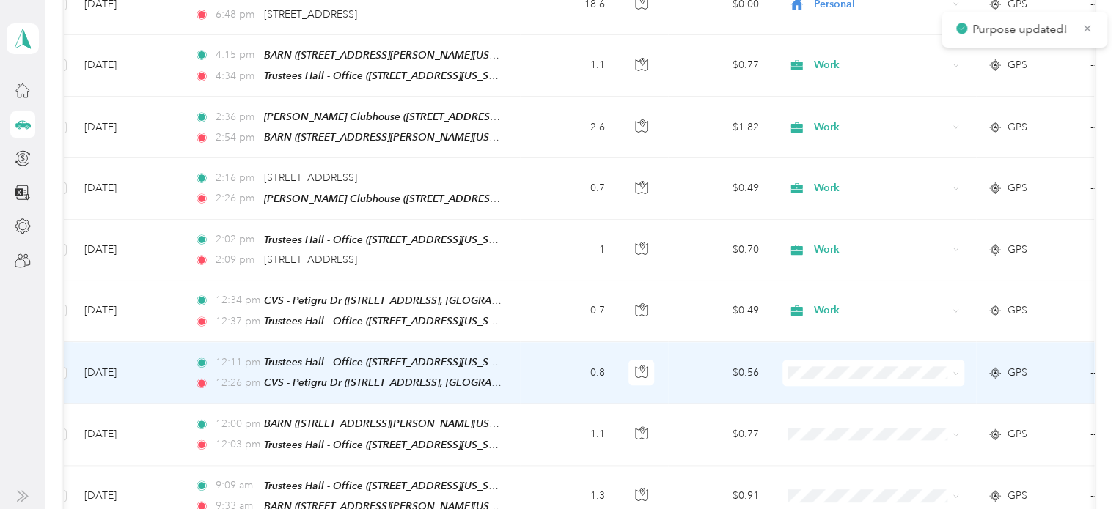
click at [820, 310] on span "Work" at bounding box center [886, 316] width 136 height 15
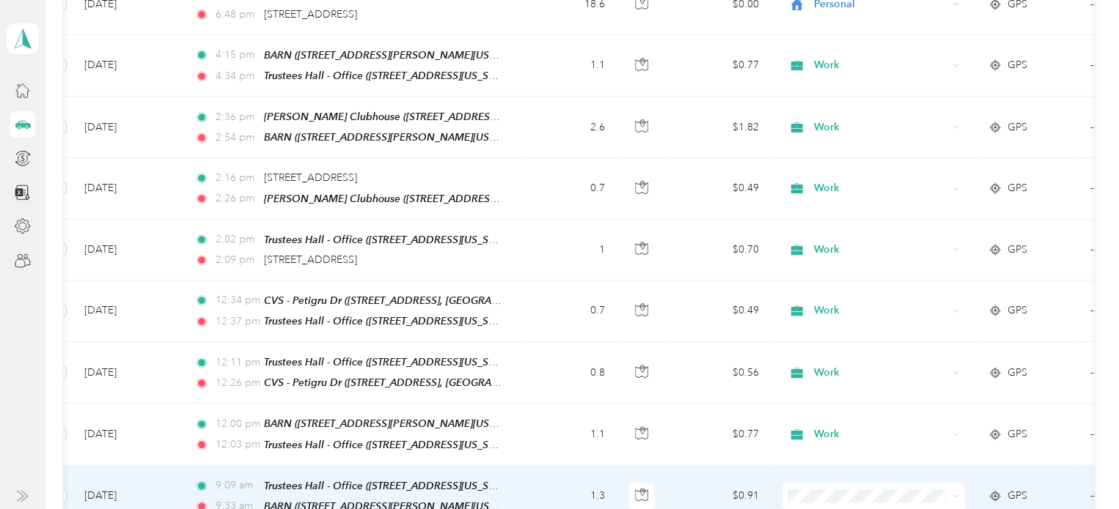
click at [823, 229] on li "Work" at bounding box center [873, 228] width 182 height 26
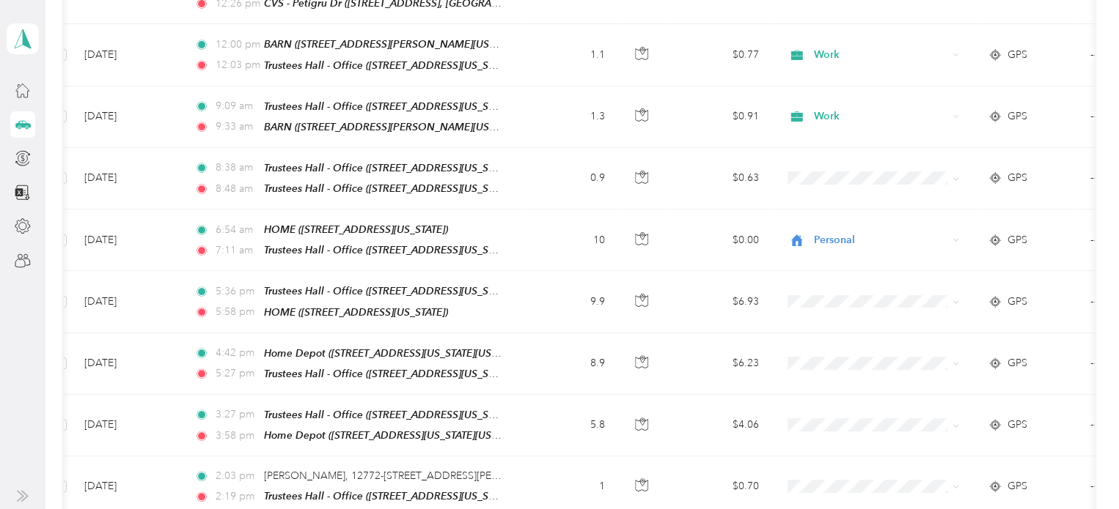
scroll to position [3980, 0]
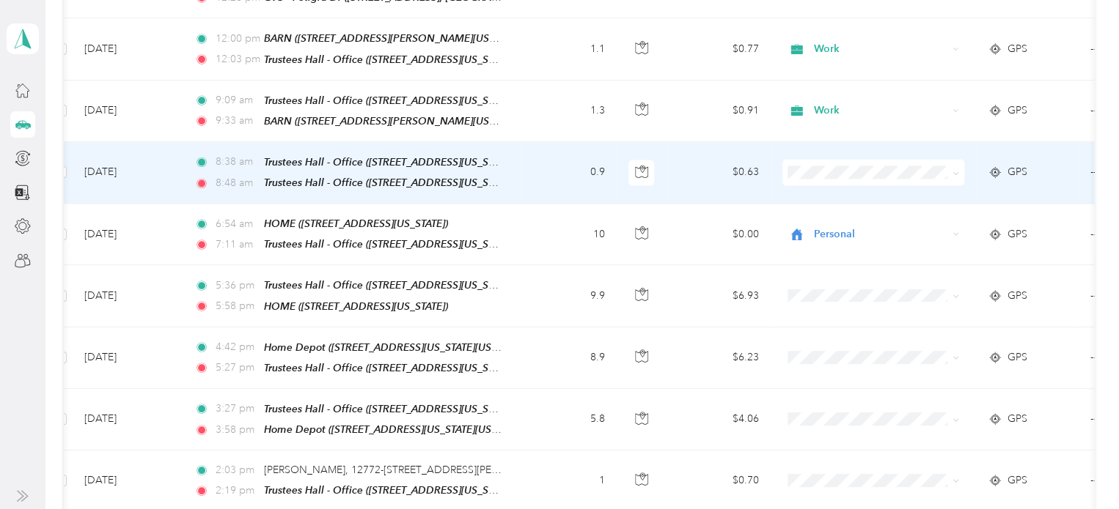
click at [819, 108] on span "Work" at bounding box center [886, 105] width 136 height 15
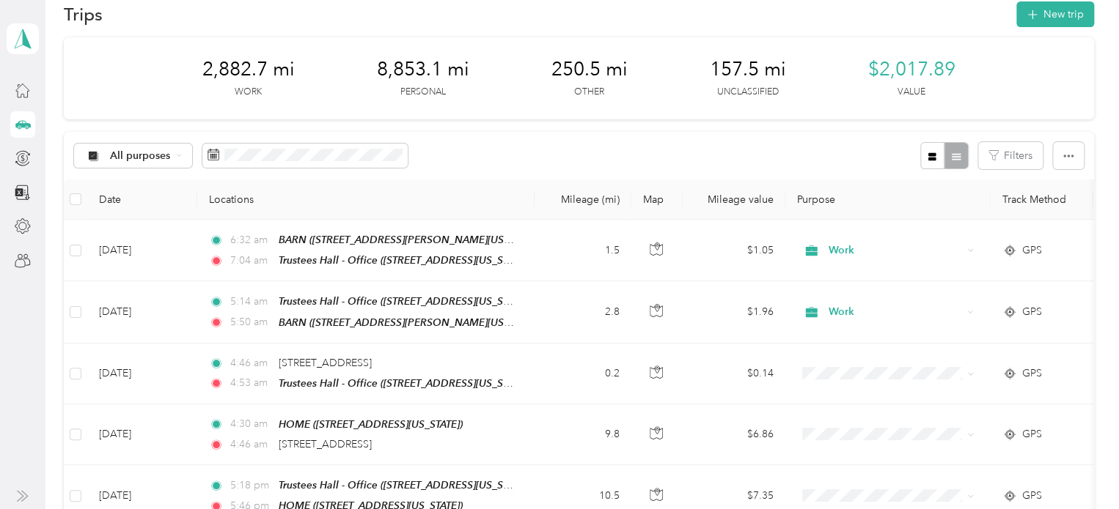
scroll to position [12, 0]
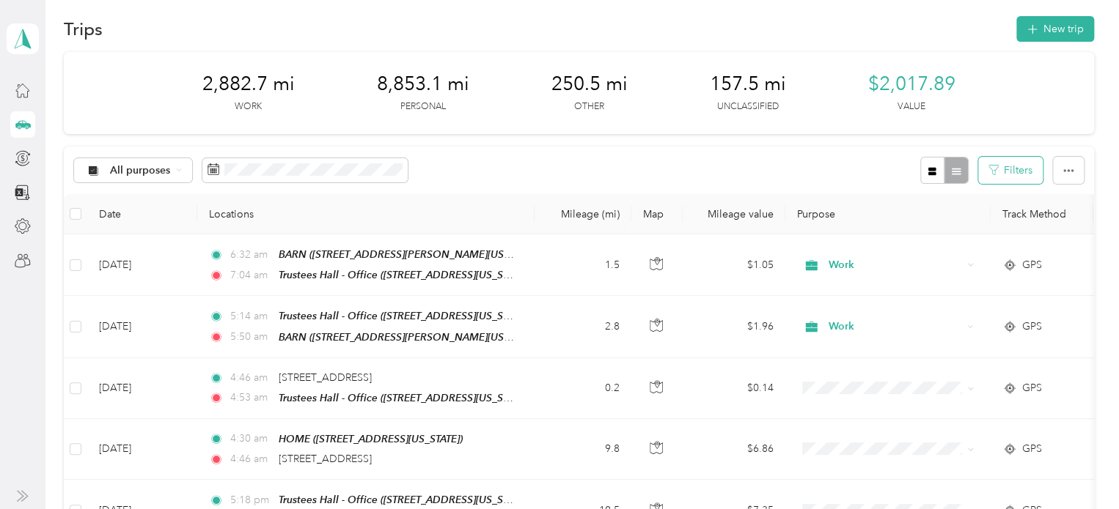
click at [1023, 170] on button "Filters" at bounding box center [1010, 170] width 65 height 27
click at [1067, 171] on icon "button" at bounding box center [1068, 170] width 10 height 3
click at [1056, 108] on div "2,882.7 mi Work 8,853.1 mi Personal 250.5 mi Other 157.5 mi Unclassified $2,017…" at bounding box center [579, 93] width 1030 height 82
click at [876, 161] on div "All purposes Filters" at bounding box center [579, 171] width 1030 height 48
click at [162, 169] on span "All purposes" at bounding box center [140, 171] width 61 height 10
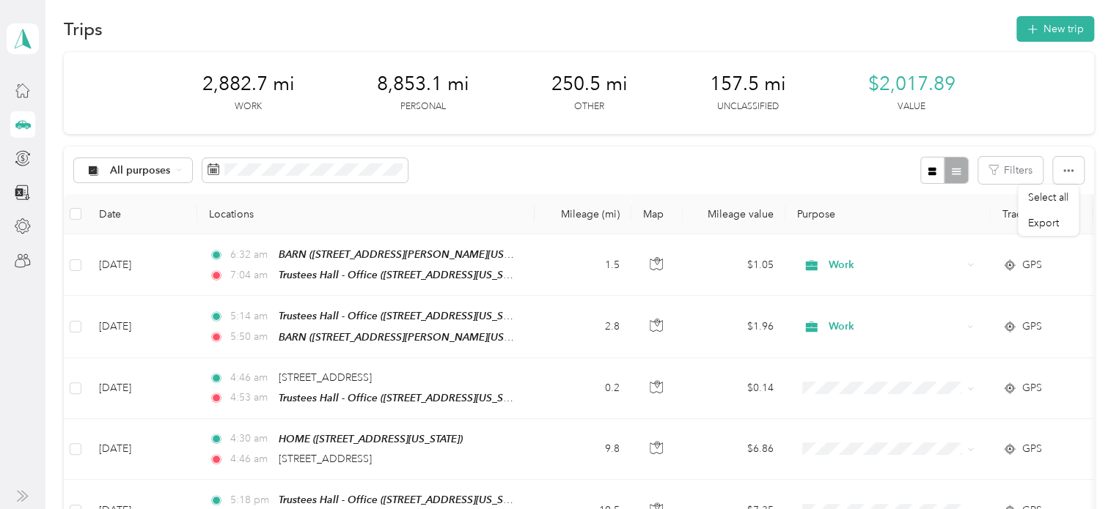
click at [135, 222] on li "Unclassified" at bounding box center [132, 217] width 117 height 26
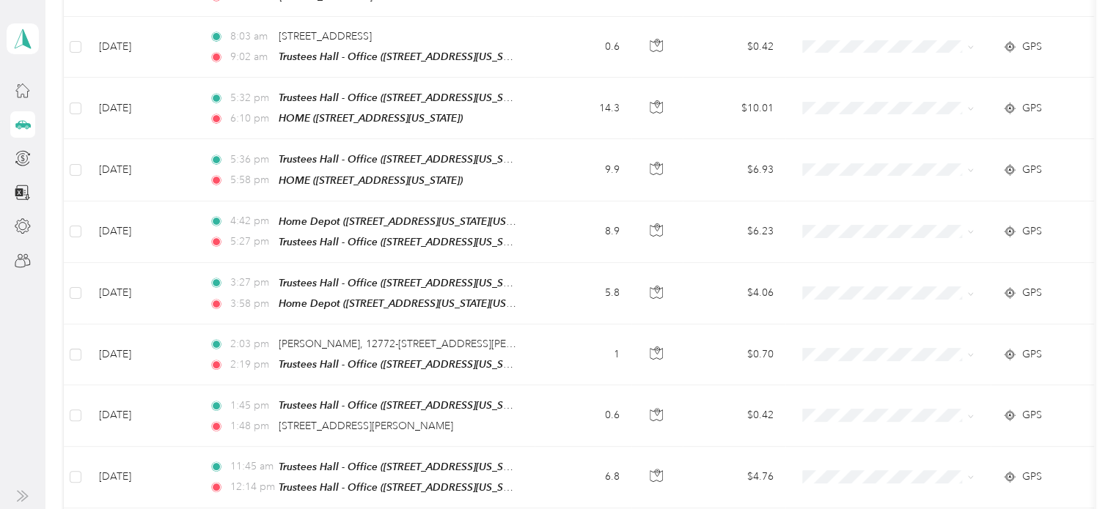
scroll to position [645, 0]
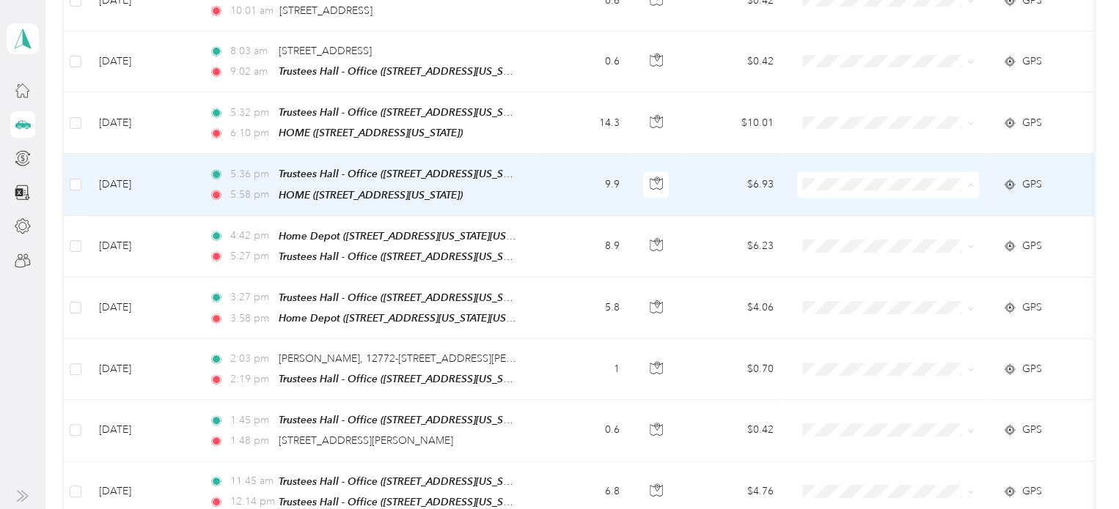
click at [840, 226] on li "Personal" at bounding box center [888, 226] width 182 height 26
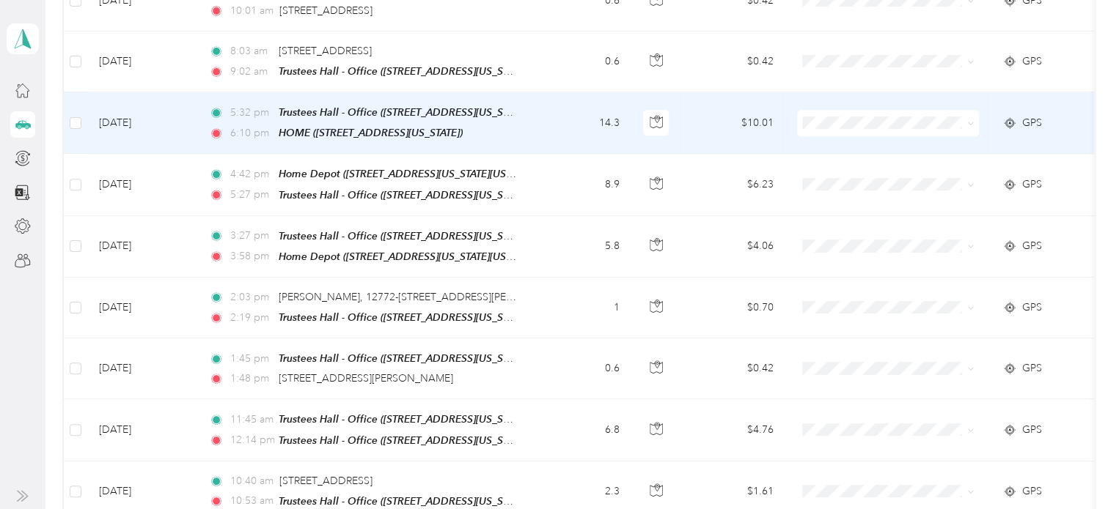
click at [834, 161] on span "Personal" at bounding box center [901, 159] width 136 height 15
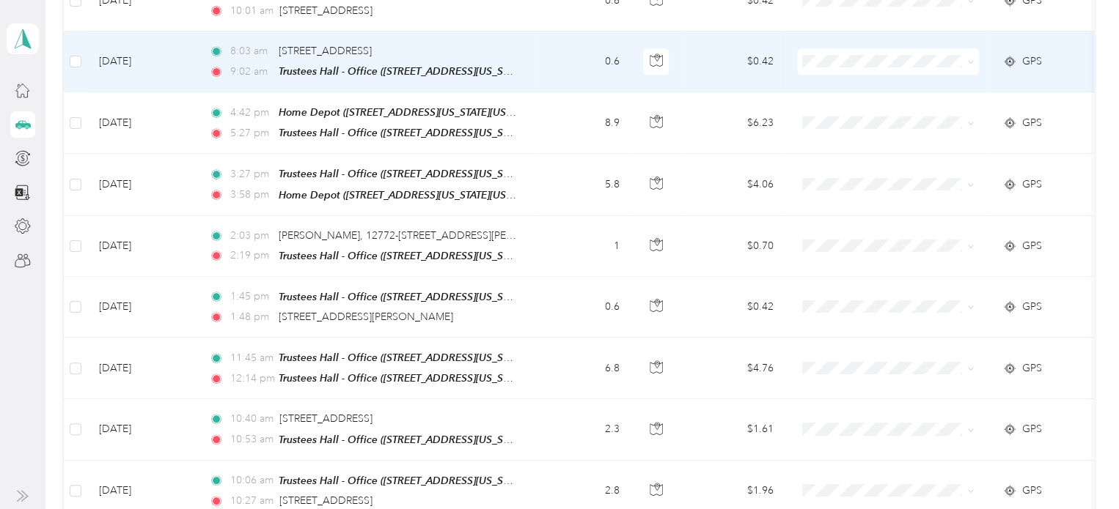
click at [823, 85] on ol "Work Personal Other Charity Medical Moving Commute" at bounding box center [888, 151] width 182 height 180
click at [844, 76] on span "Work" at bounding box center [901, 72] width 136 height 15
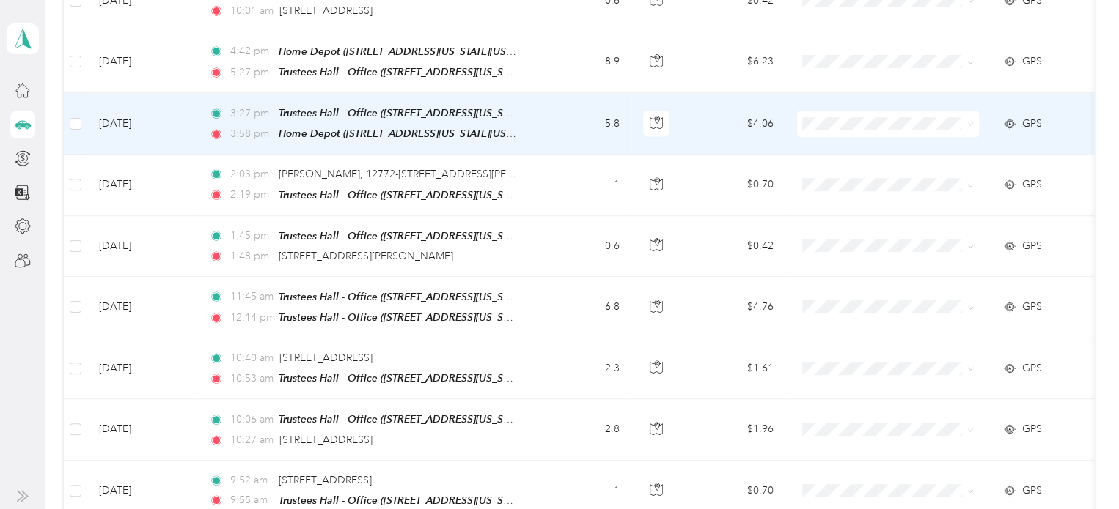
click at [844, 139] on span "Work" at bounding box center [901, 135] width 136 height 15
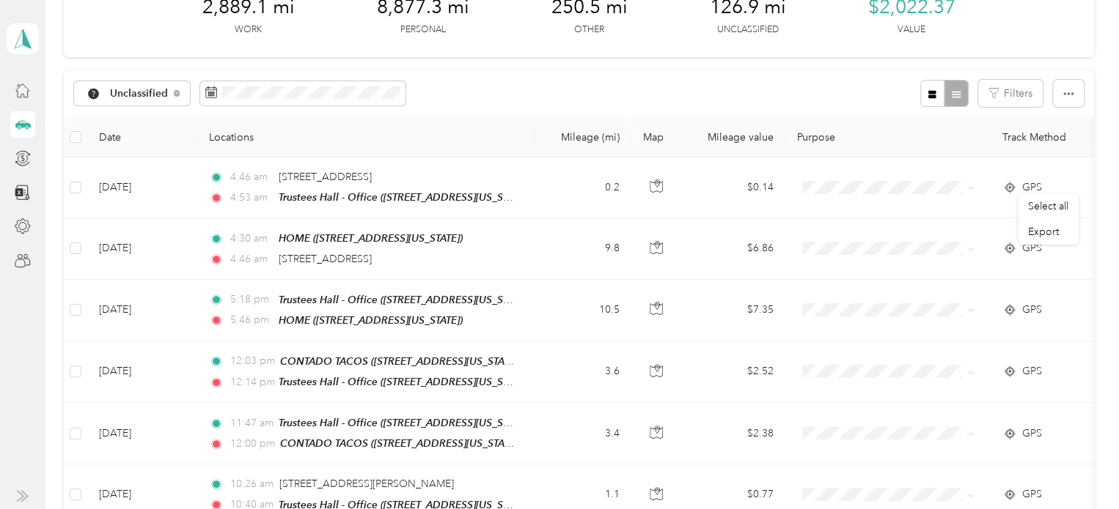
scroll to position [0, 0]
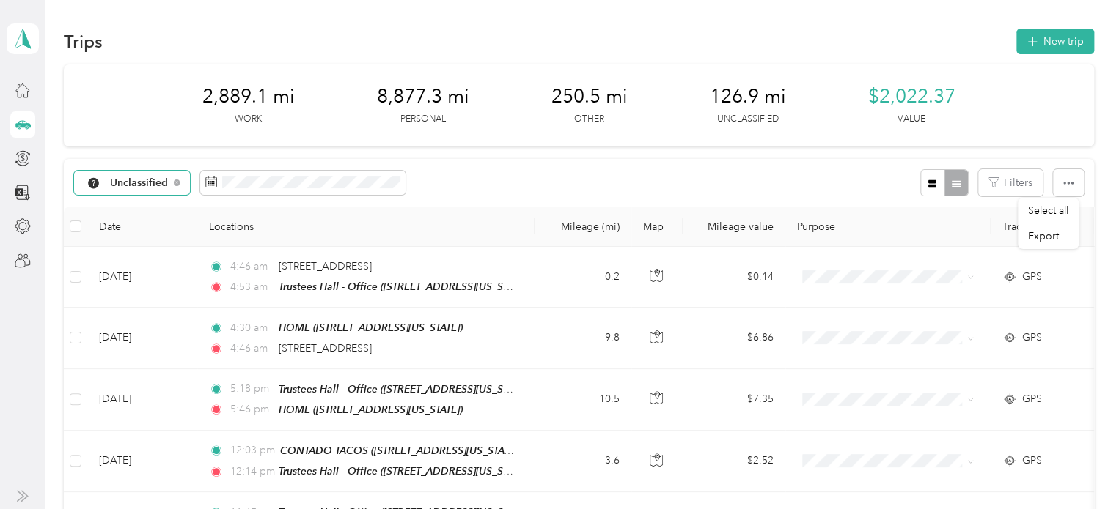
click at [127, 185] on span "Unclassified" at bounding box center [139, 183] width 59 height 10
click at [122, 210] on li "All purposes" at bounding box center [135, 204] width 122 height 26
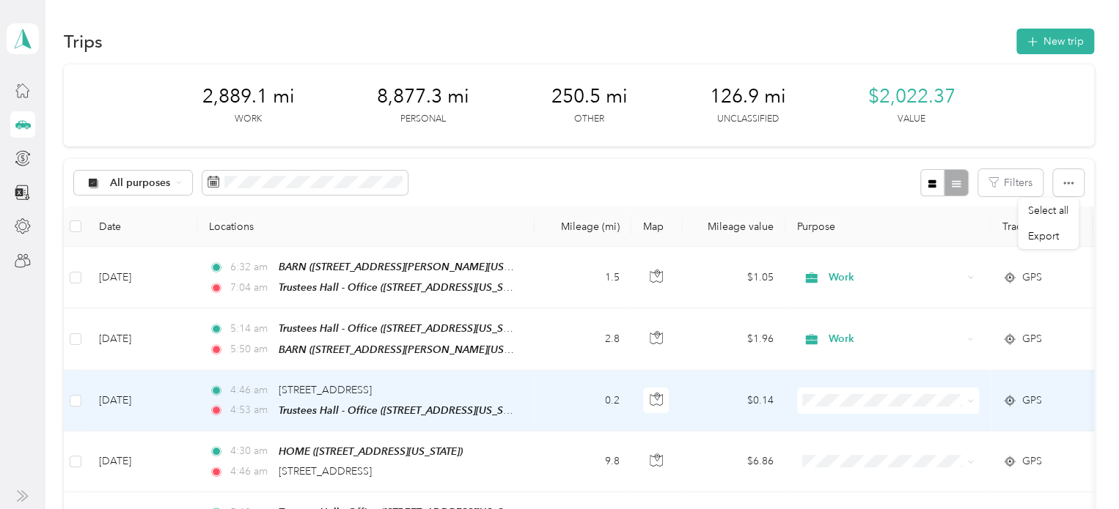
click at [839, 208] on span "Work" at bounding box center [901, 206] width 136 height 15
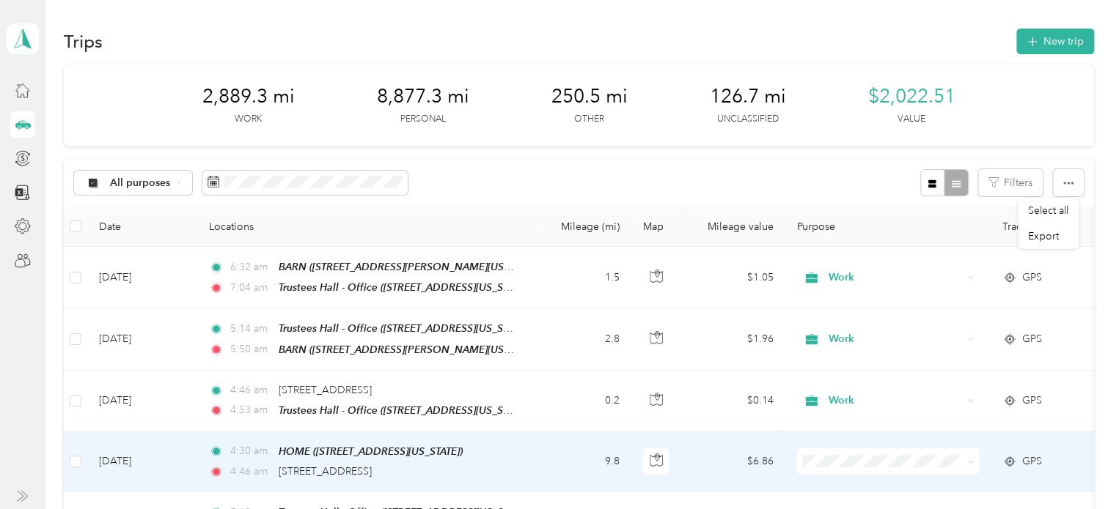
click at [833, 297] on span "Personal" at bounding box center [901, 294] width 136 height 15
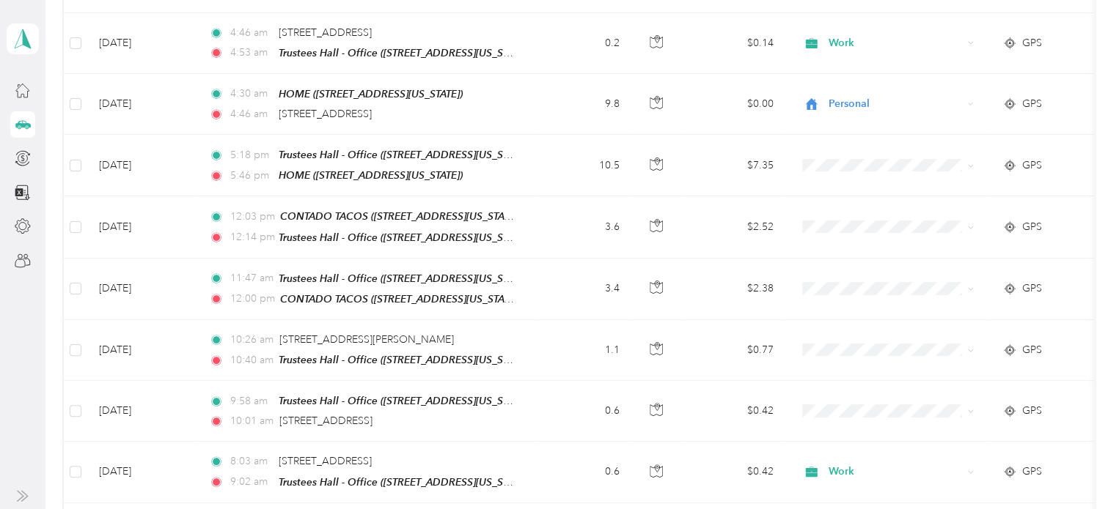
scroll to position [363, 0]
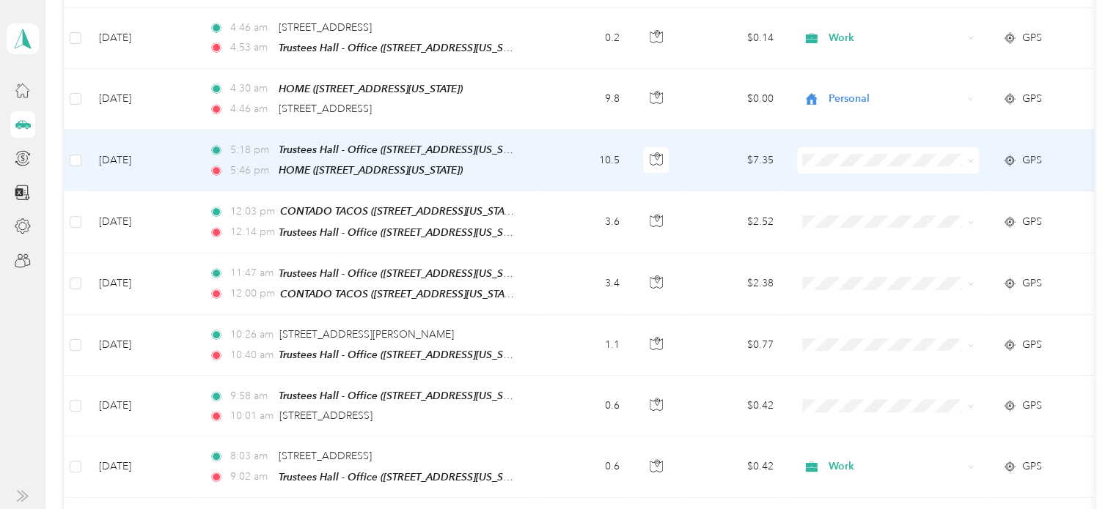
click at [836, 202] on span "Personal" at bounding box center [901, 203] width 136 height 15
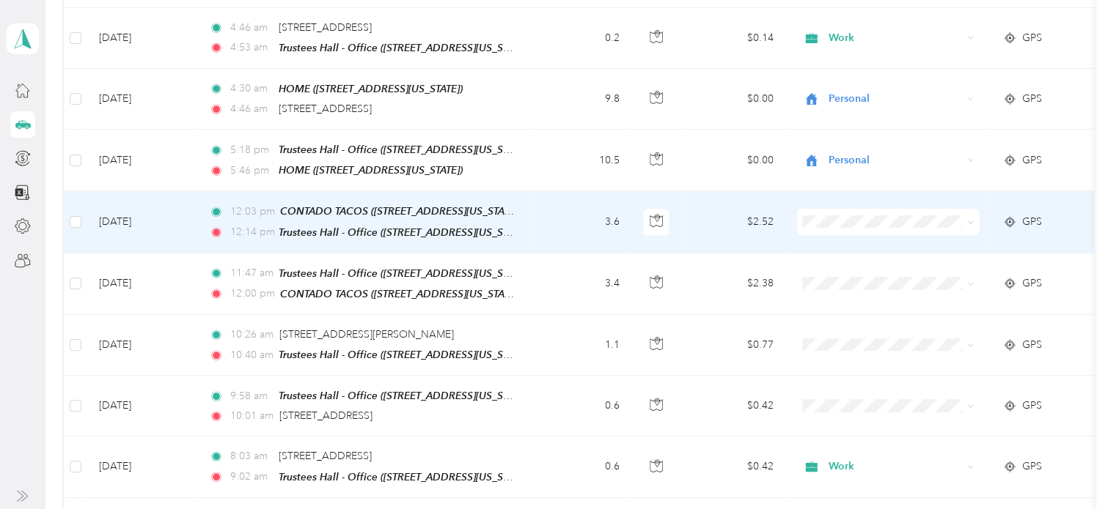
click at [842, 268] on li "Personal" at bounding box center [888, 259] width 182 height 26
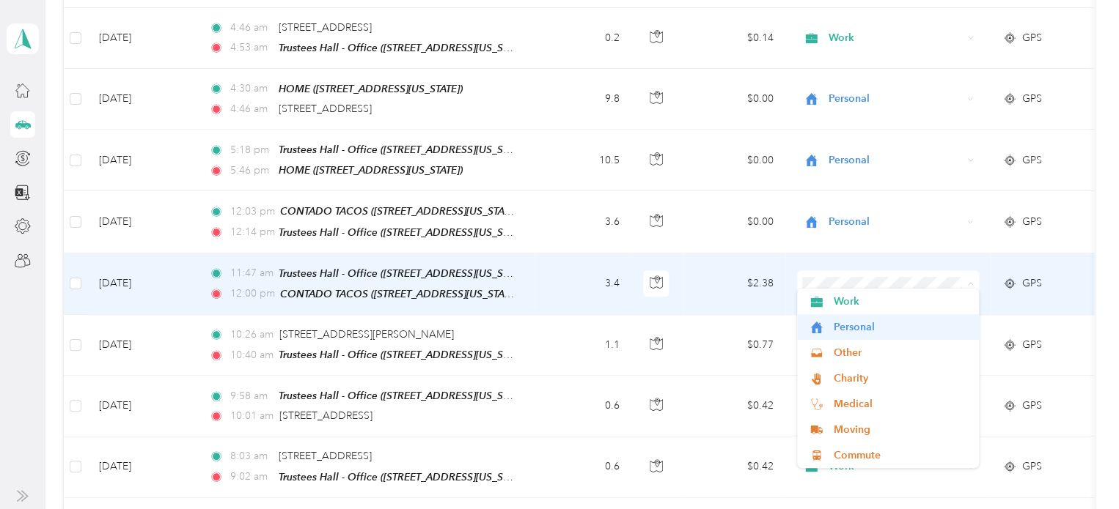
click at [869, 327] on span "Personal" at bounding box center [901, 327] width 136 height 15
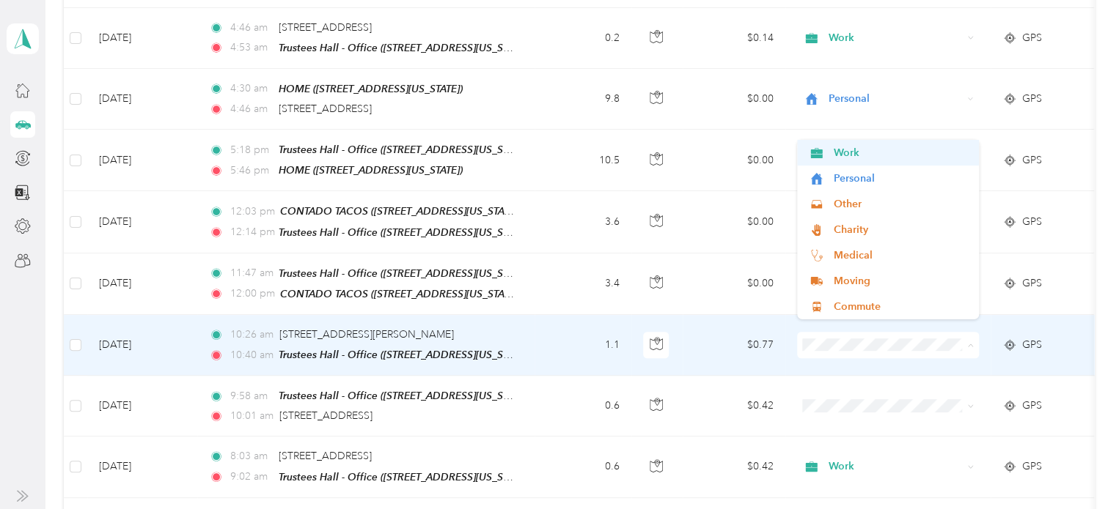
click at [856, 153] on span "Work" at bounding box center [901, 152] width 136 height 15
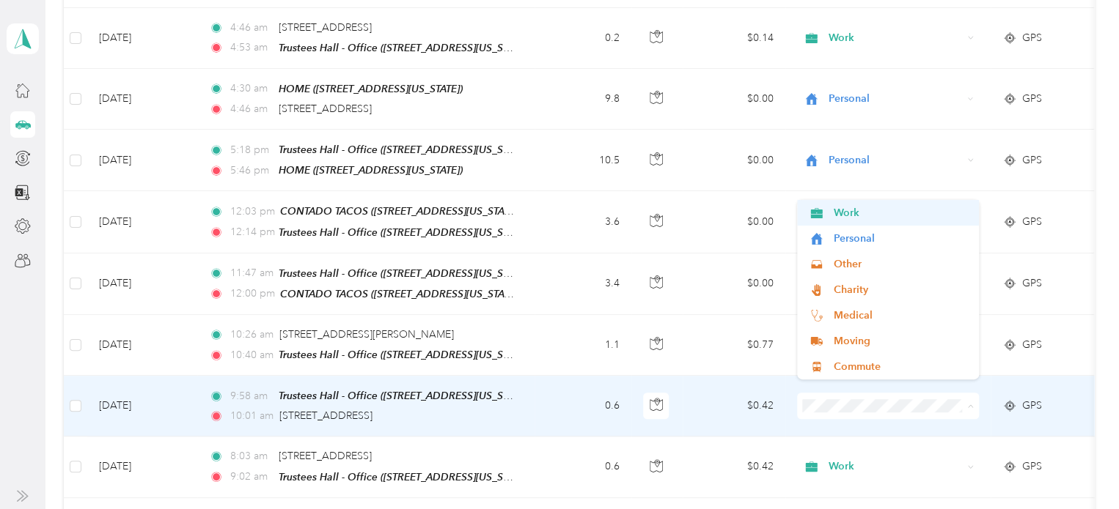
click at [854, 207] on span "Work" at bounding box center [901, 212] width 136 height 15
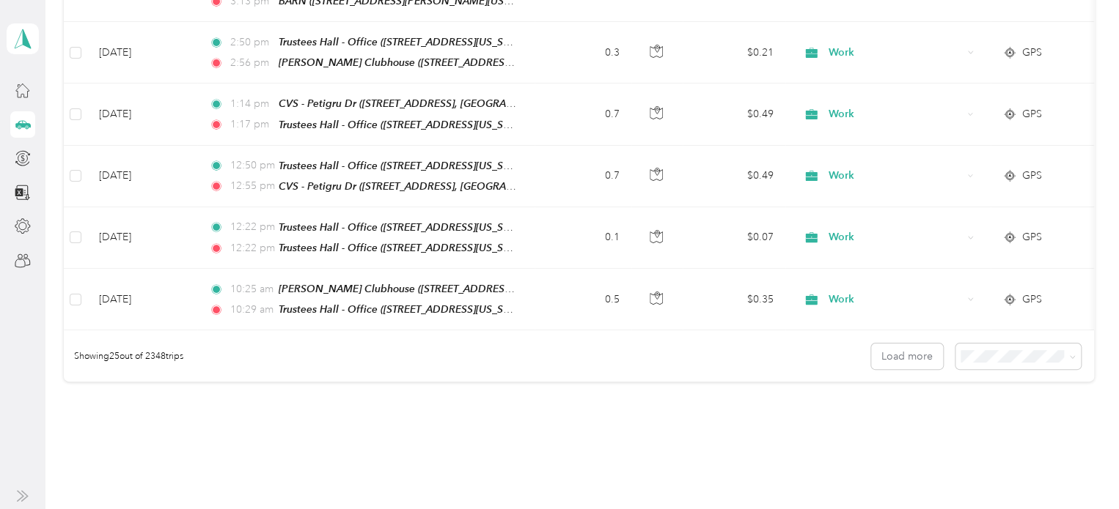
scroll to position [1480, 0]
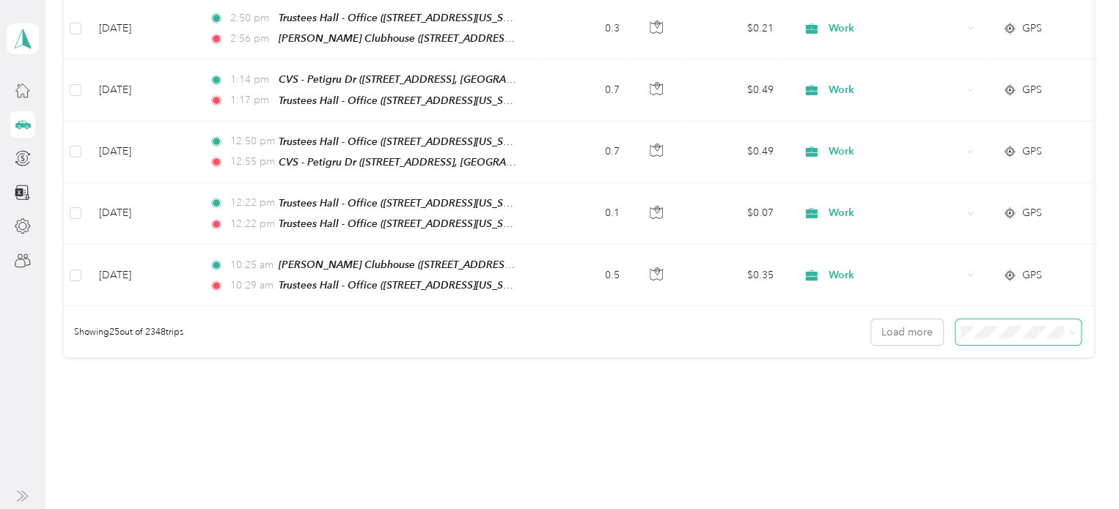
click at [1069, 330] on icon at bounding box center [1072, 333] width 7 height 7
click at [1022, 387] on div "100 per load" at bounding box center [1014, 385] width 105 height 15
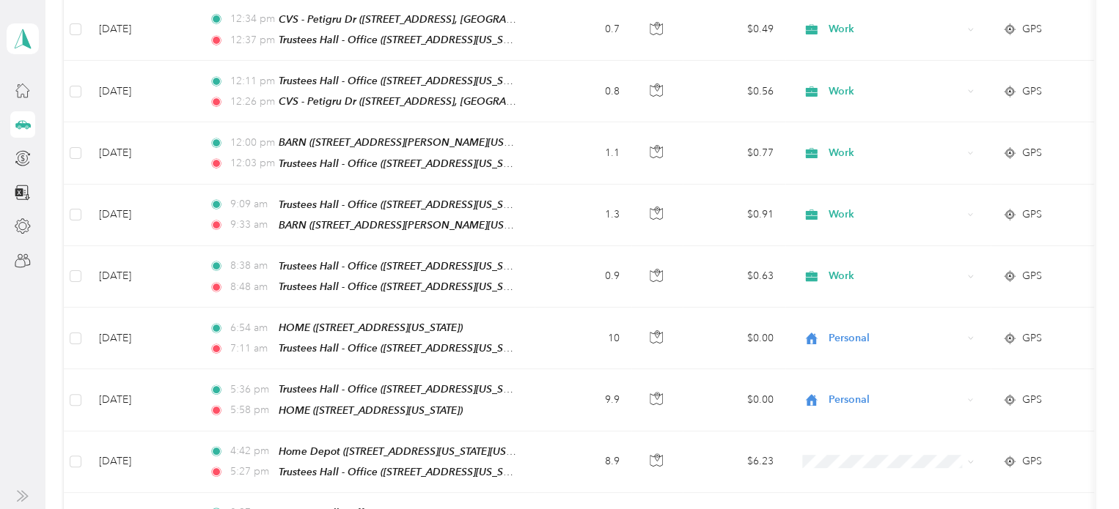
scroll to position [3878, 0]
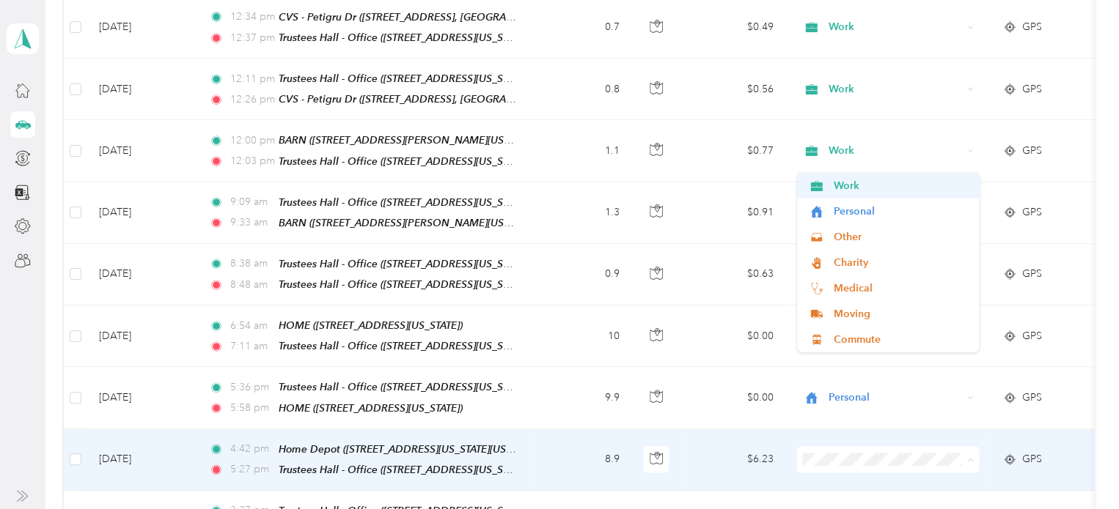
click at [845, 187] on span "Work" at bounding box center [901, 185] width 136 height 15
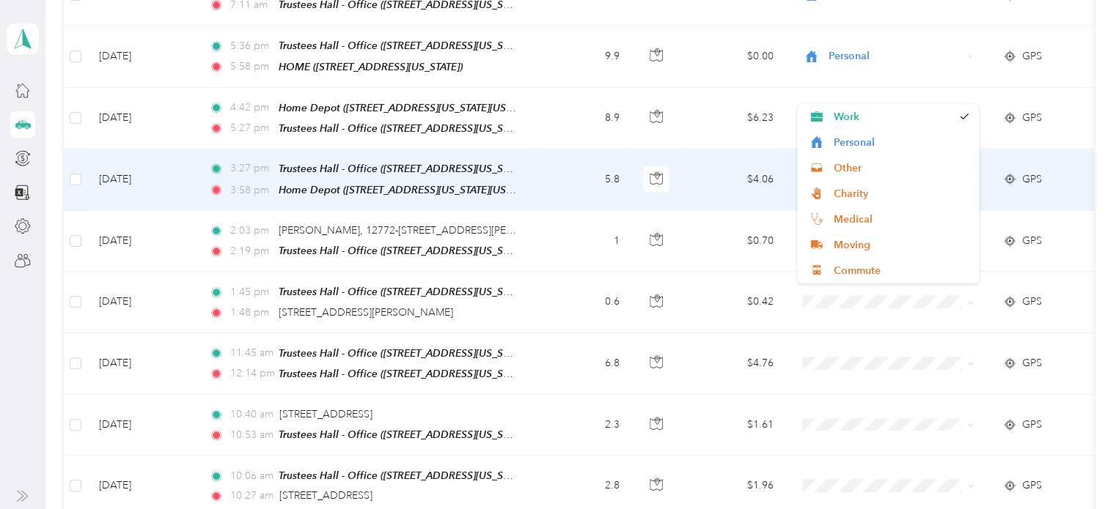
scroll to position [4224, 0]
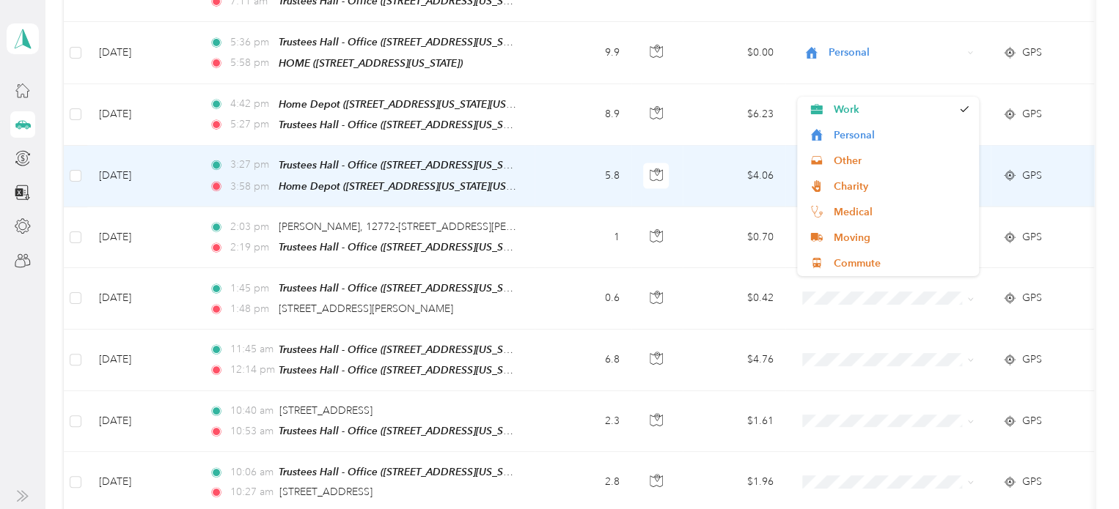
click at [862, 168] on span "Work" at bounding box center [895, 176] width 134 height 16
click at [866, 109] on span "Work" at bounding box center [892, 109] width 119 height 15
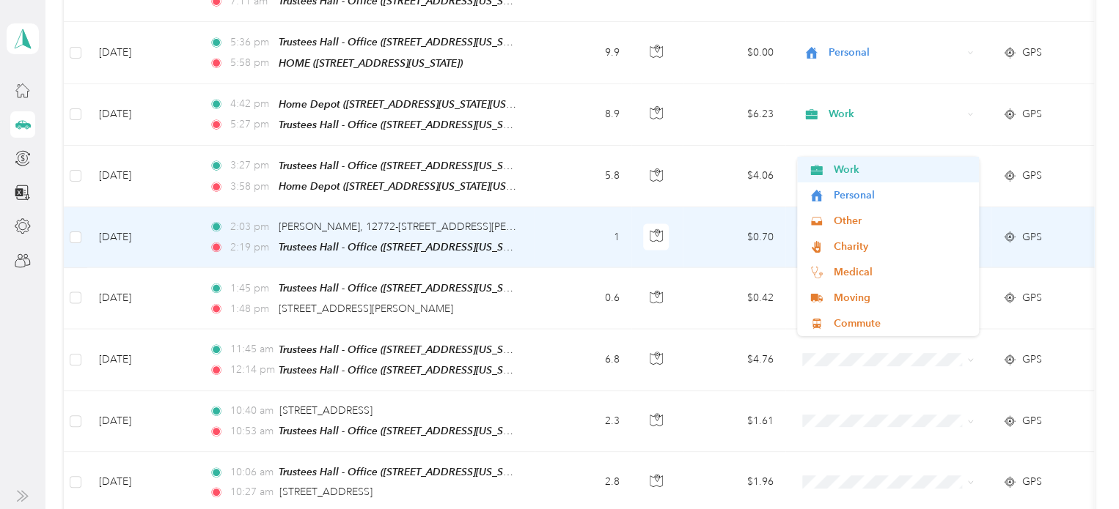
click at [862, 164] on span "Work" at bounding box center [901, 169] width 136 height 15
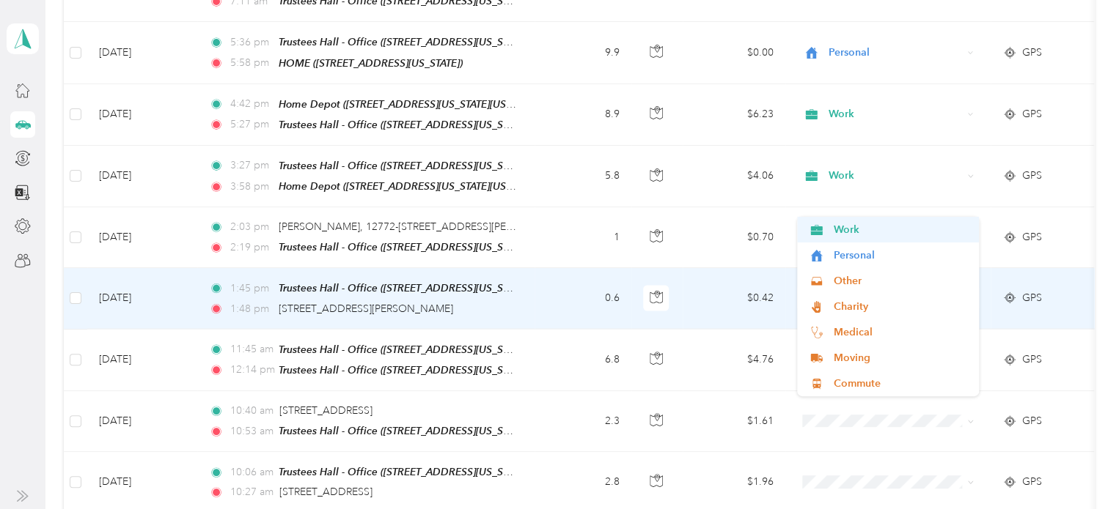
click at [850, 231] on span "Work" at bounding box center [901, 229] width 136 height 15
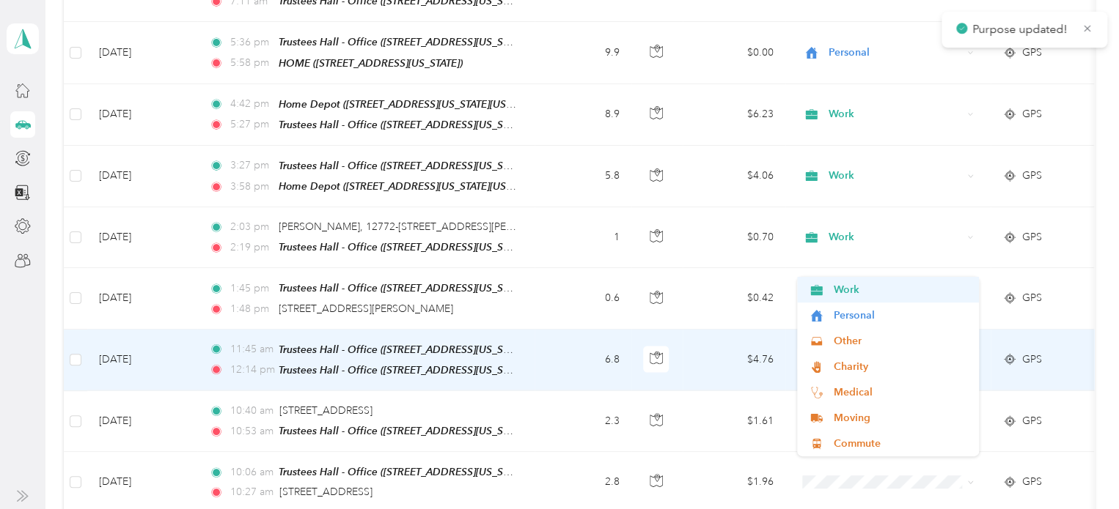
click at [850, 290] on span "Work" at bounding box center [901, 289] width 136 height 15
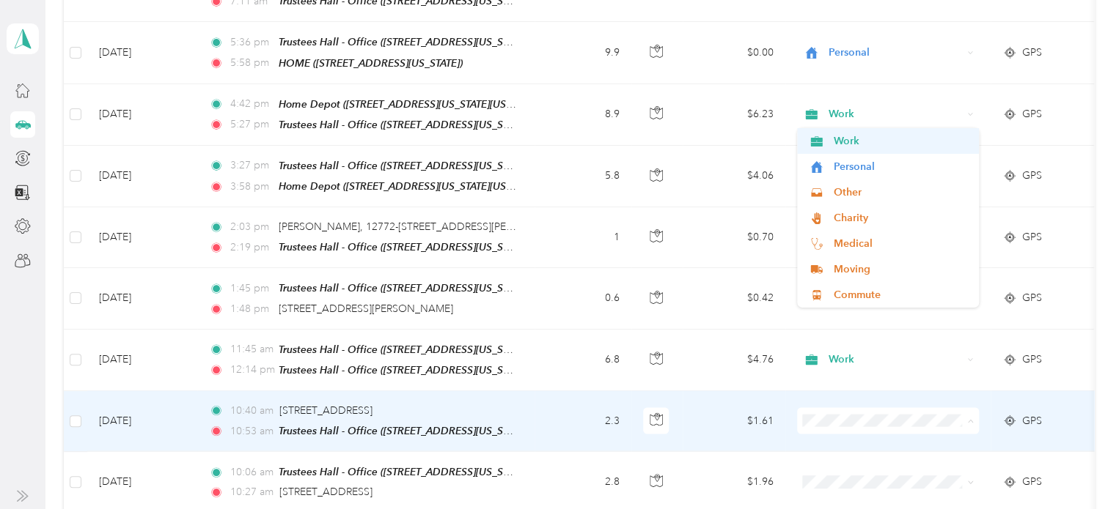
click at [859, 140] on span "Work" at bounding box center [901, 140] width 136 height 15
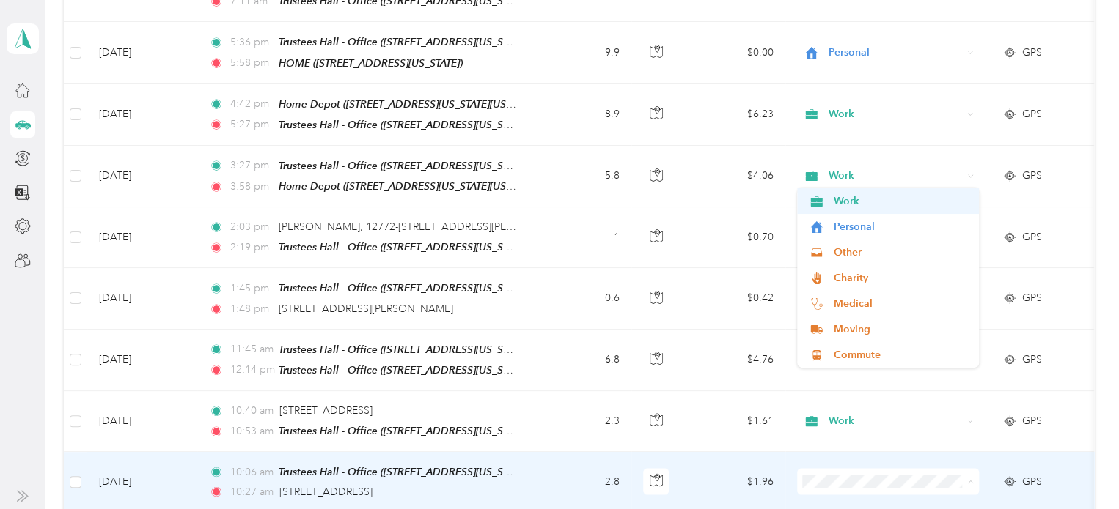
click at [852, 197] on span "Work" at bounding box center [901, 201] width 136 height 15
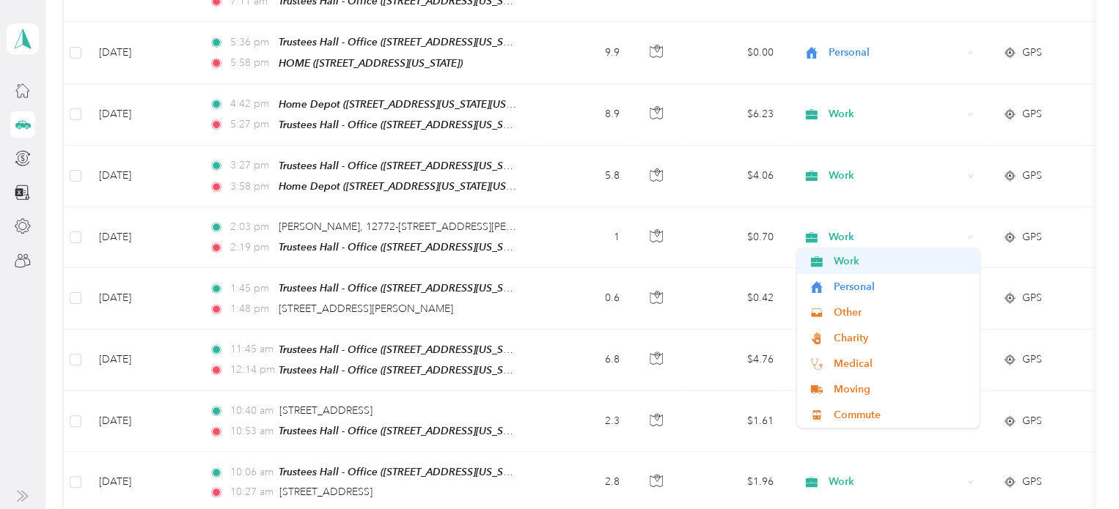
click at [859, 255] on span "Work" at bounding box center [901, 261] width 136 height 15
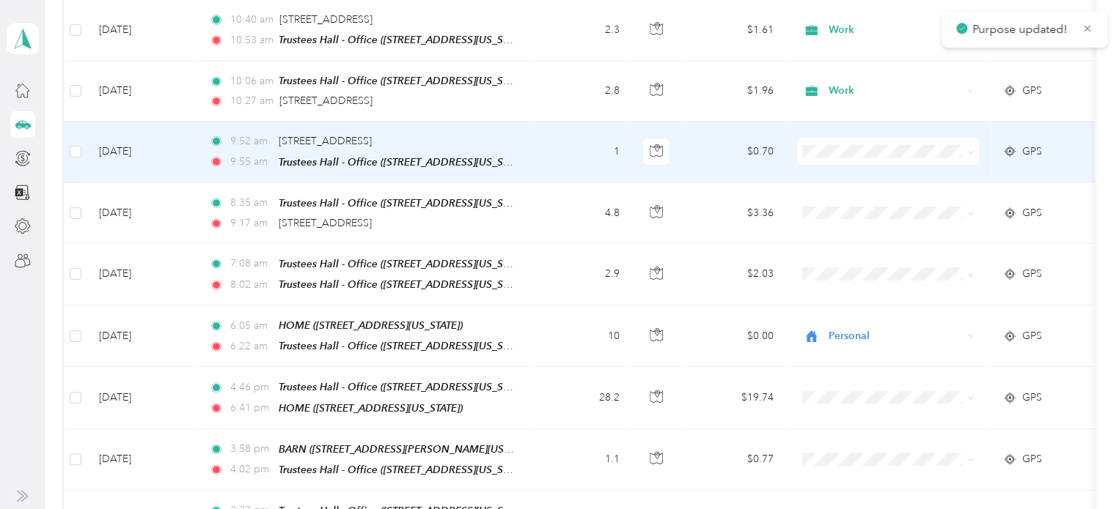
scroll to position [4623, 0]
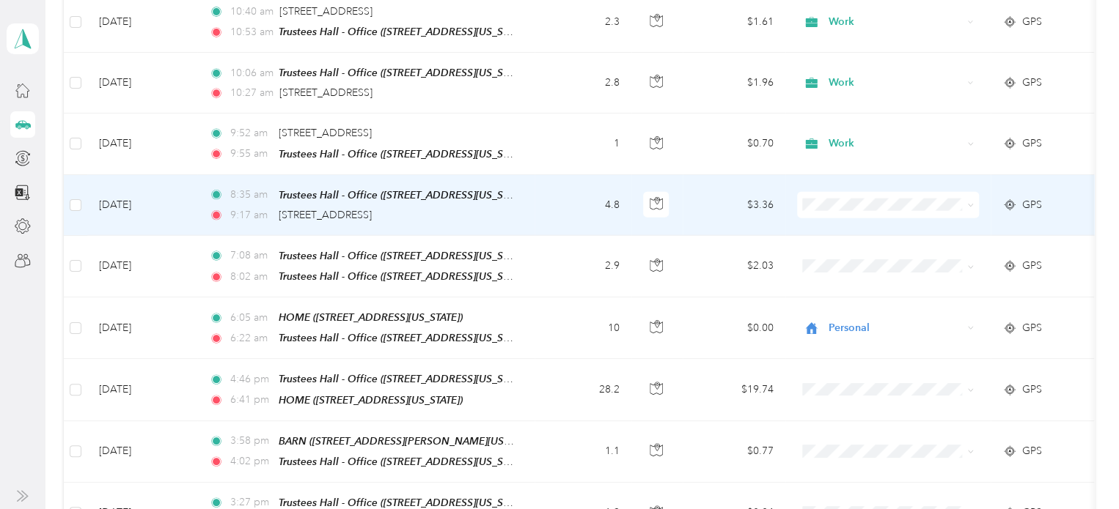
click at [859, 130] on span "Work" at bounding box center [901, 124] width 136 height 15
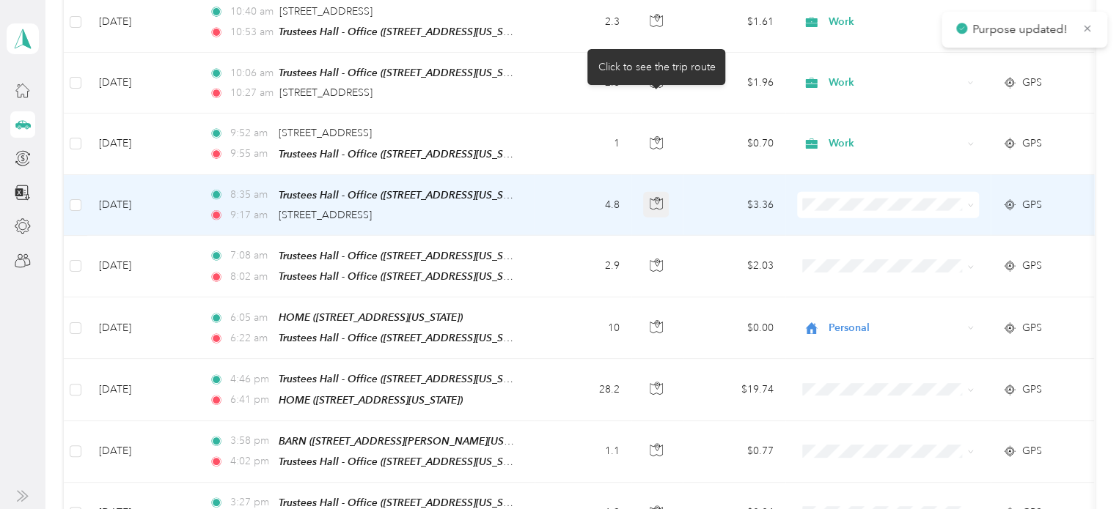
click at [662, 192] on button "button" at bounding box center [656, 205] width 26 height 26
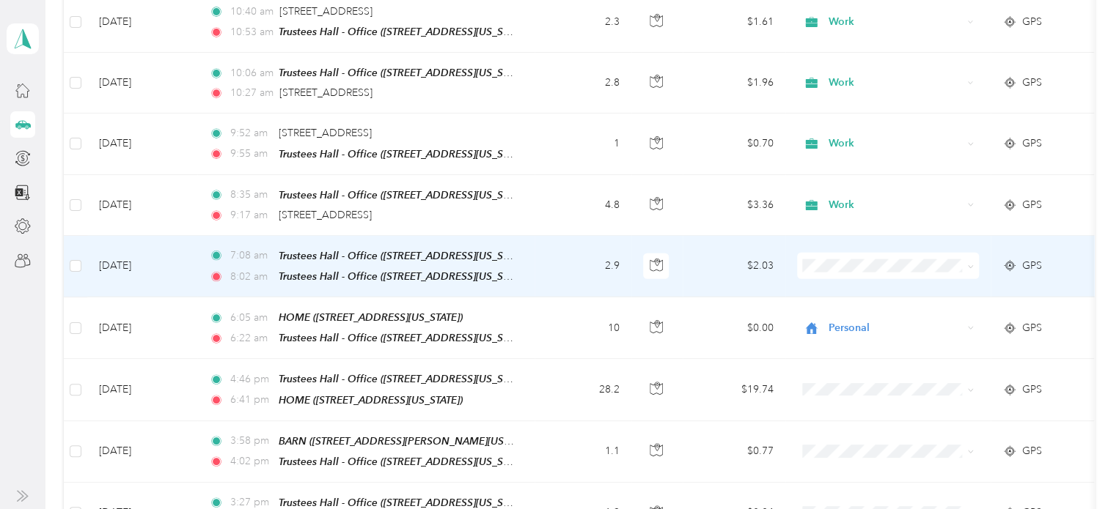
click at [870, 191] on li "Work" at bounding box center [888, 192] width 182 height 26
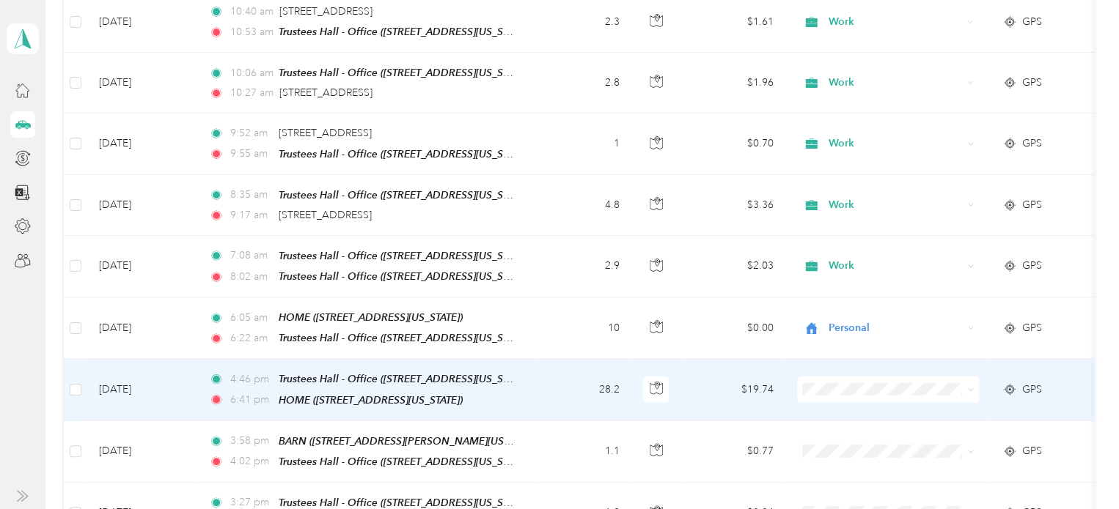
click at [858, 336] on span "Personal" at bounding box center [901, 335] width 136 height 15
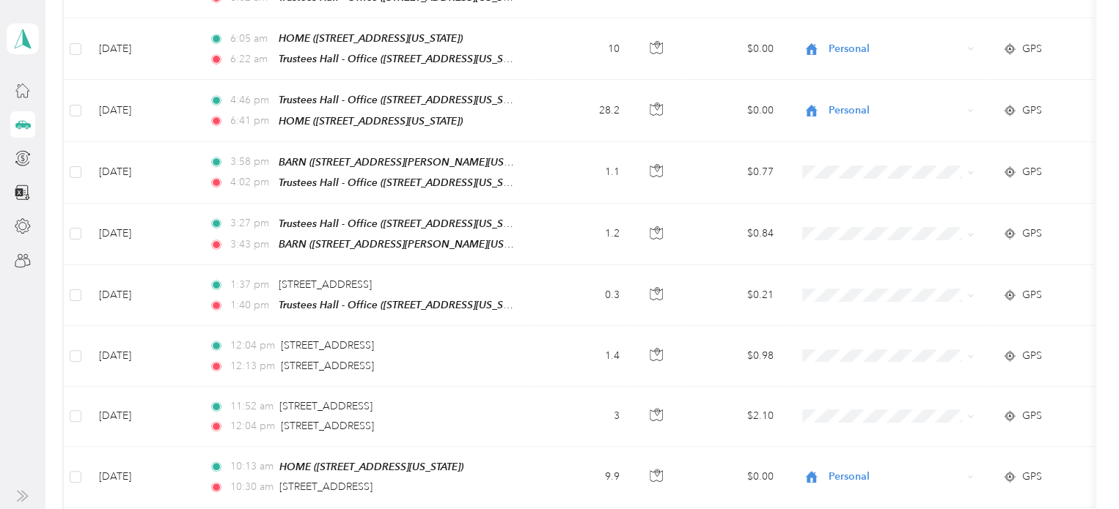
scroll to position [4910, 0]
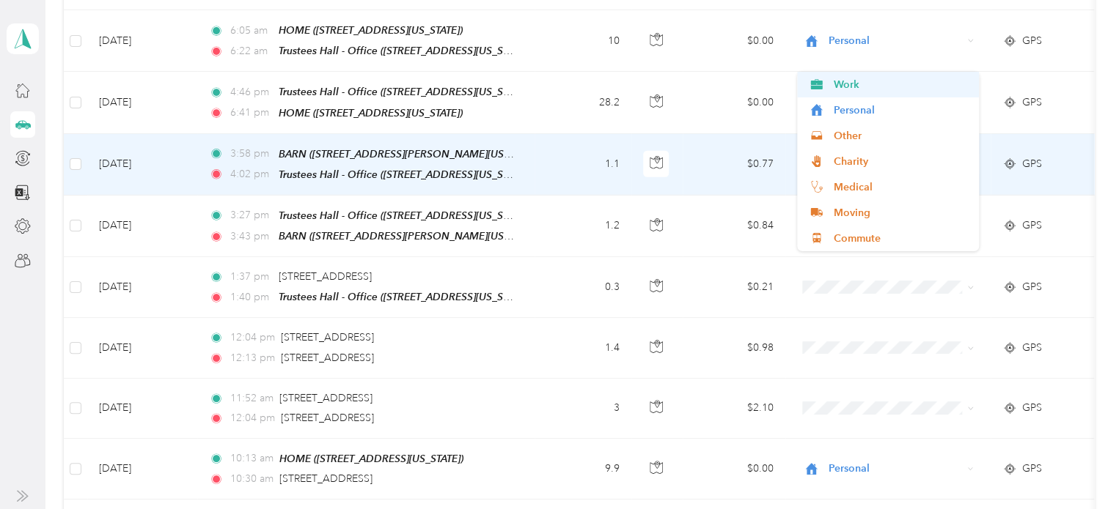
click at [856, 85] on span "Work" at bounding box center [901, 84] width 136 height 15
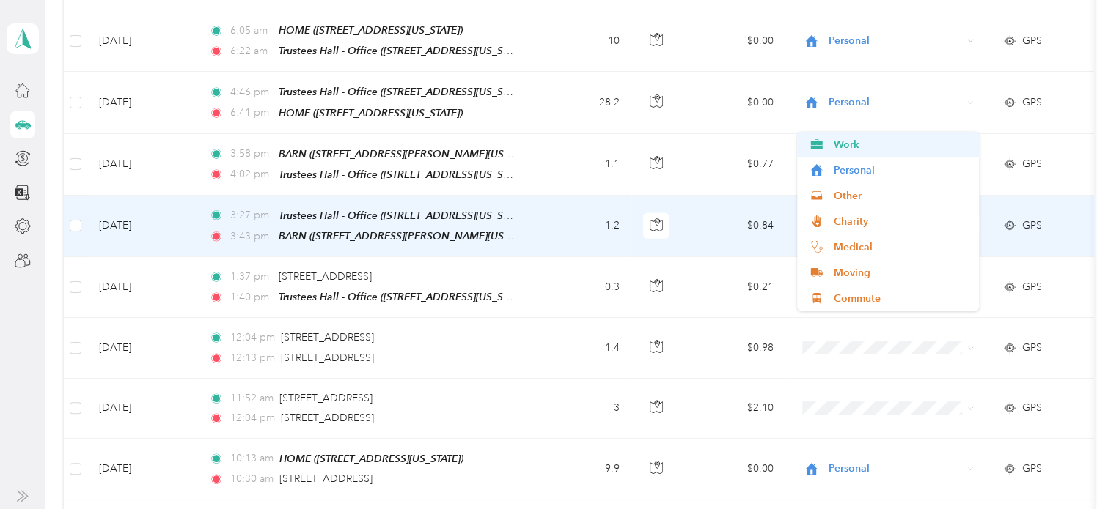
click at [852, 141] on span "Work" at bounding box center [901, 144] width 136 height 15
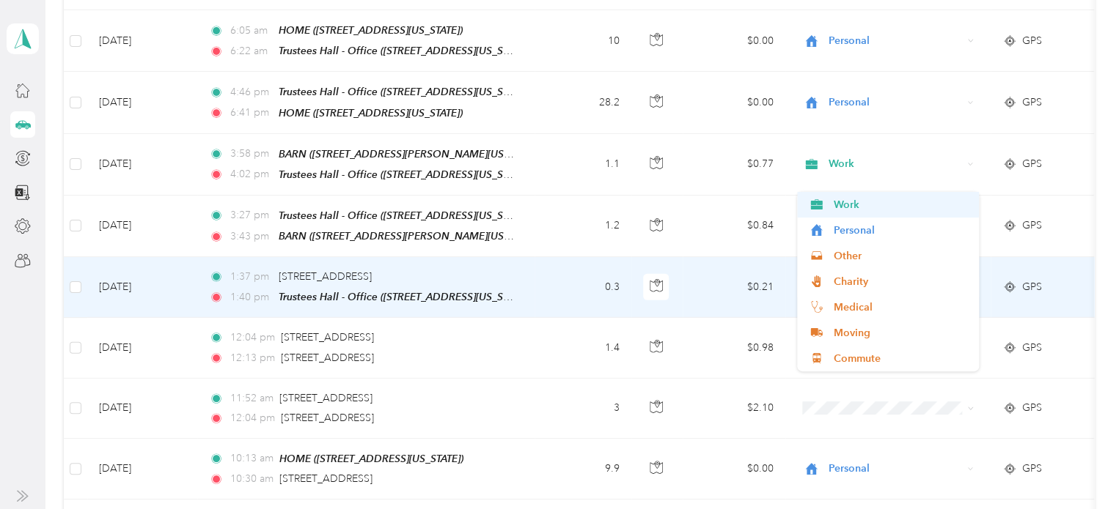
click at [850, 206] on span "Work" at bounding box center [901, 204] width 136 height 15
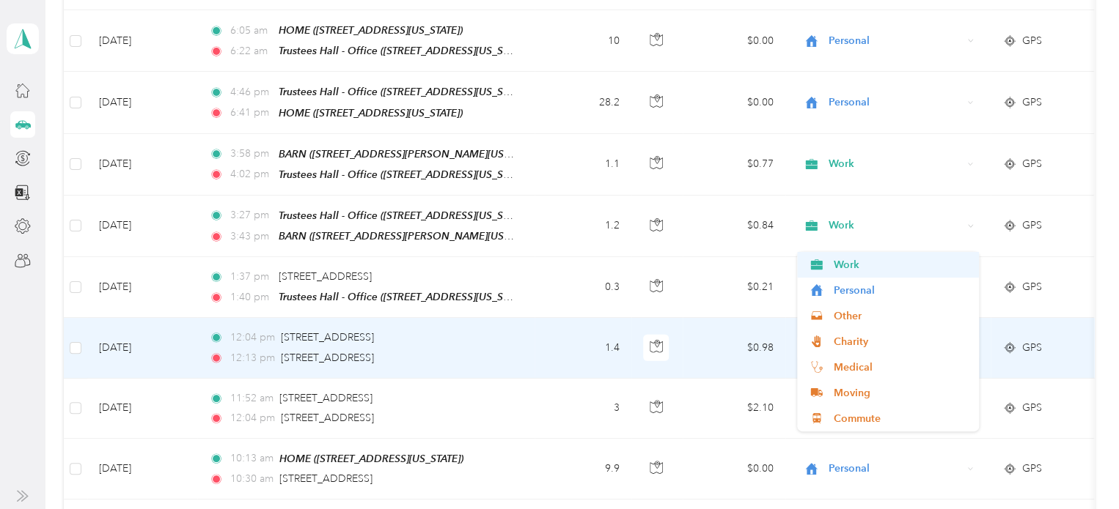
click at [852, 260] on span "Work" at bounding box center [901, 264] width 136 height 15
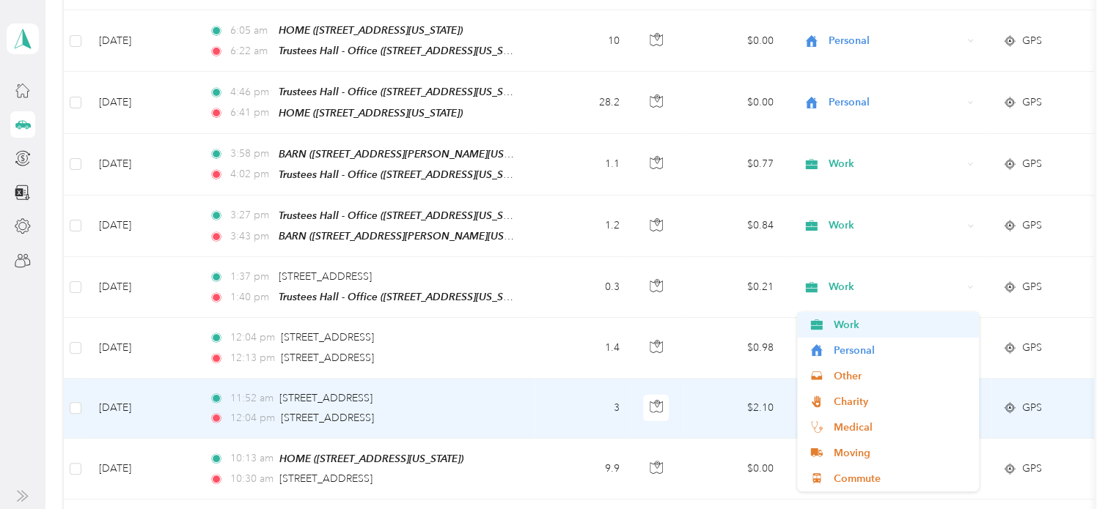
click at [851, 328] on span "Work" at bounding box center [901, 324] width 136 height 15
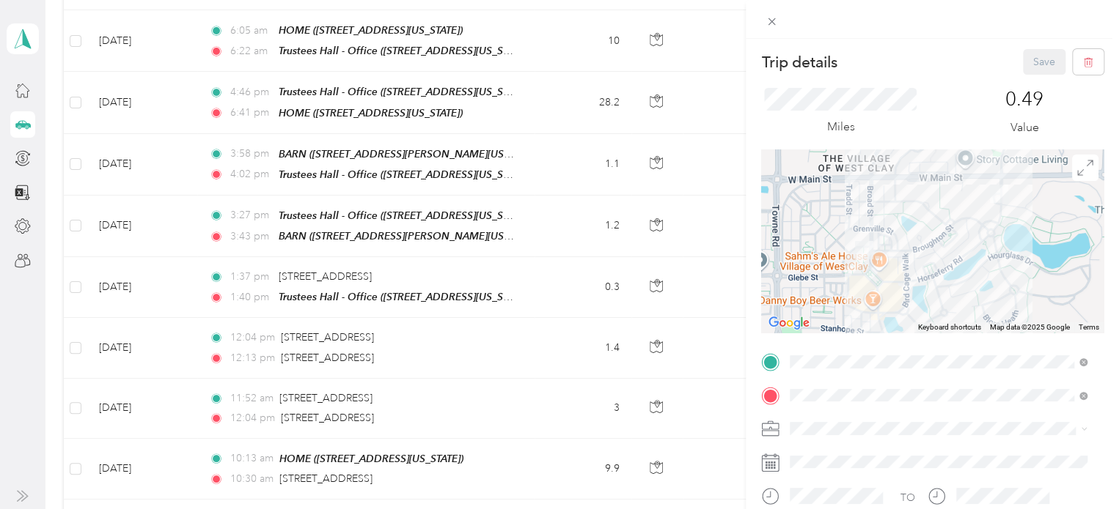
click at [710, 348] on div "Trip details Save This trip cannot be edited because it is either under review,…" at bounding box center [559, 254] width 1119 height 509
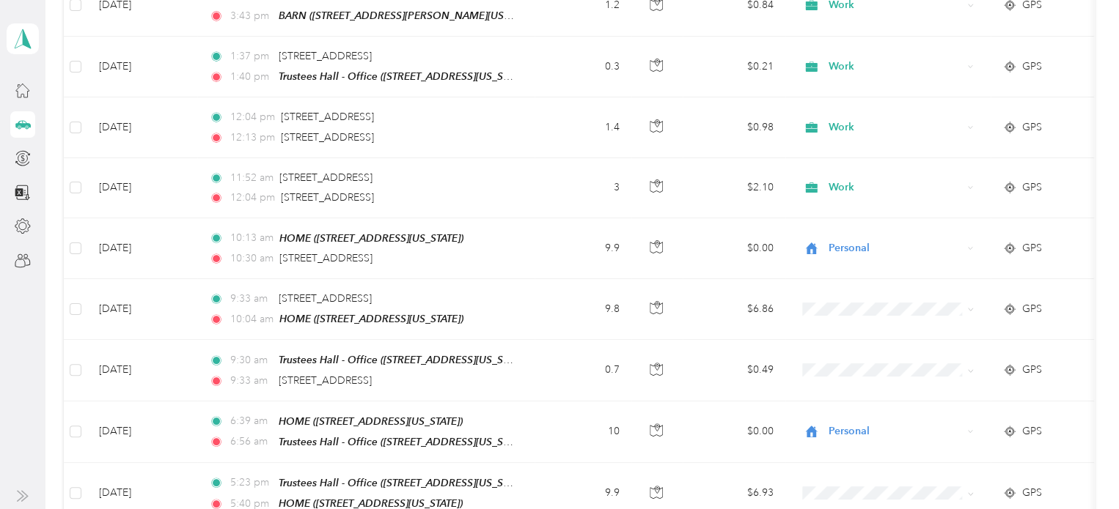
scroll to position [5134, 0]
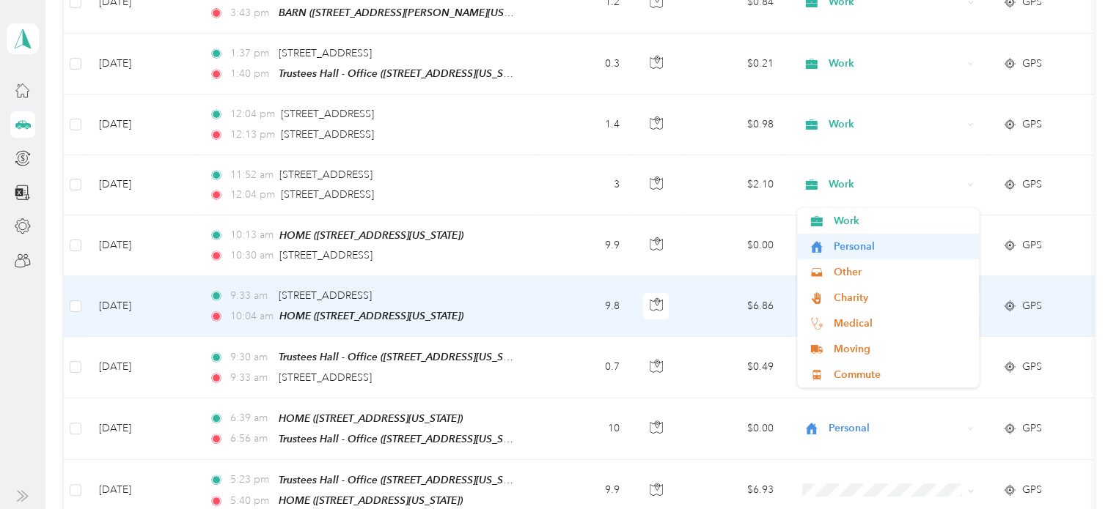
click at [857, 245] on span "Personal" at bounding box center [901, 246] width 136 height 15
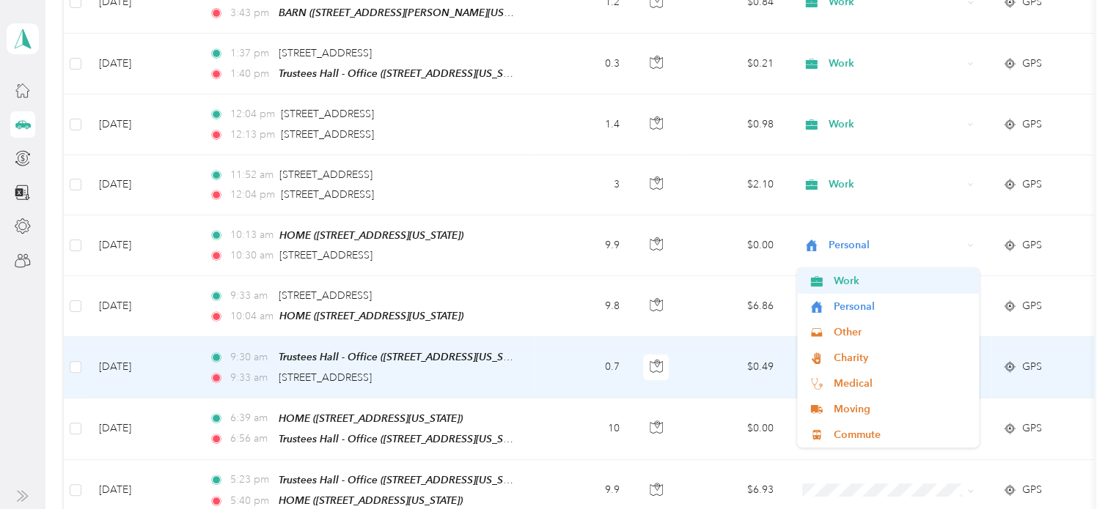
click at [845, 289] on span "Work" at bounding box center [901, 280] width 136 height 15
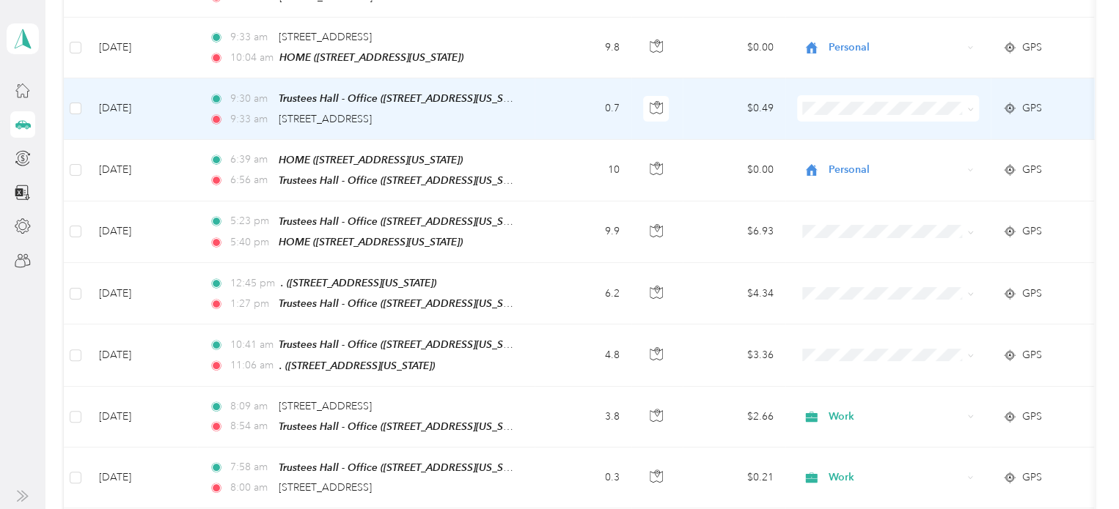
scroll to position [5395, 0]
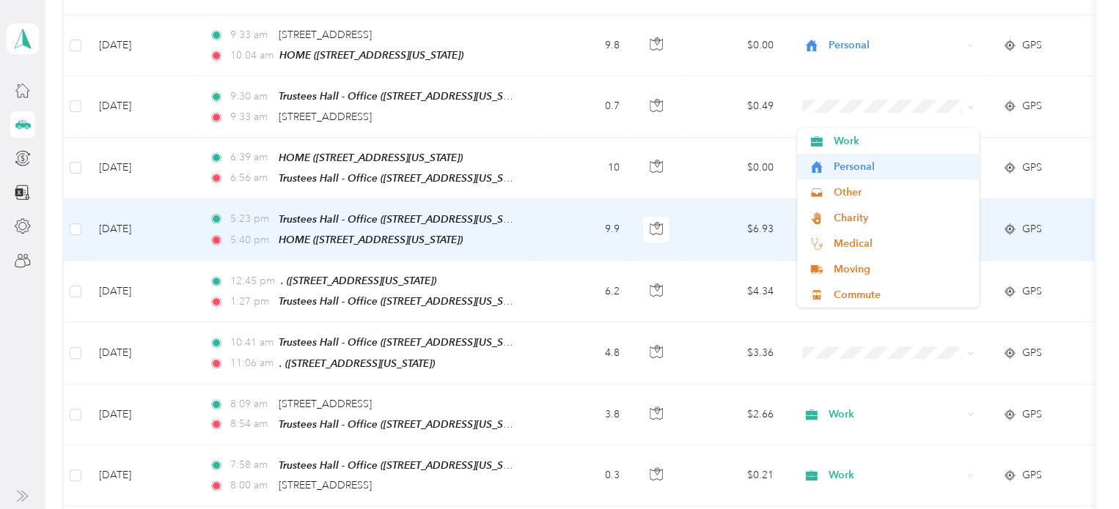
click at [868, 168] on span "Personal" at bounding box center [901, 166] width 136 height 15
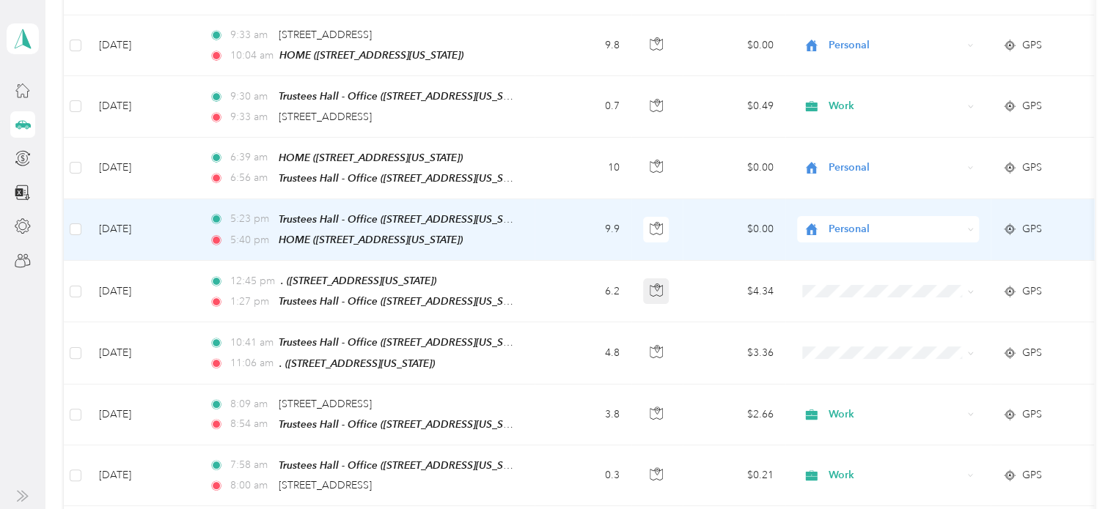
click at [657, 284] on icon "button" at bounding box center [655, 290] width 13 height 13
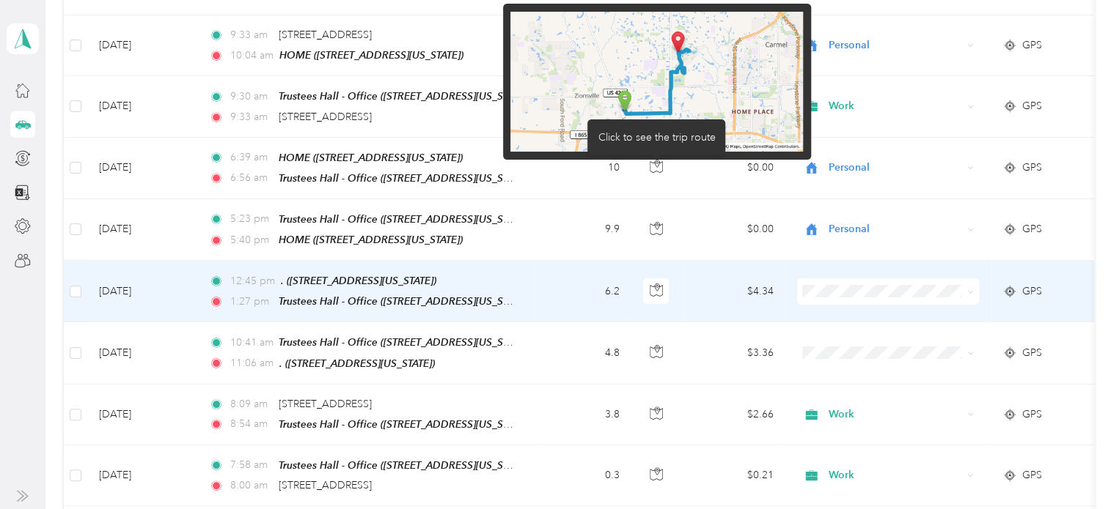
click at [683, 134] on div "Click to see the trip route" at bounding box center [656, 137] width 138 height 36
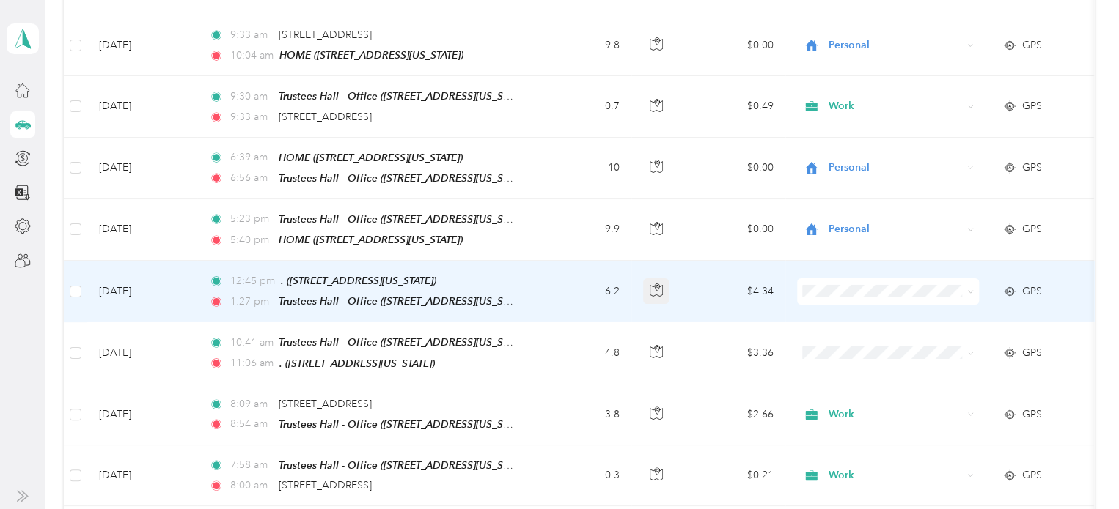
click at [660, 284] on icon "button" at bounding box center [655, 290] width 13 height 13
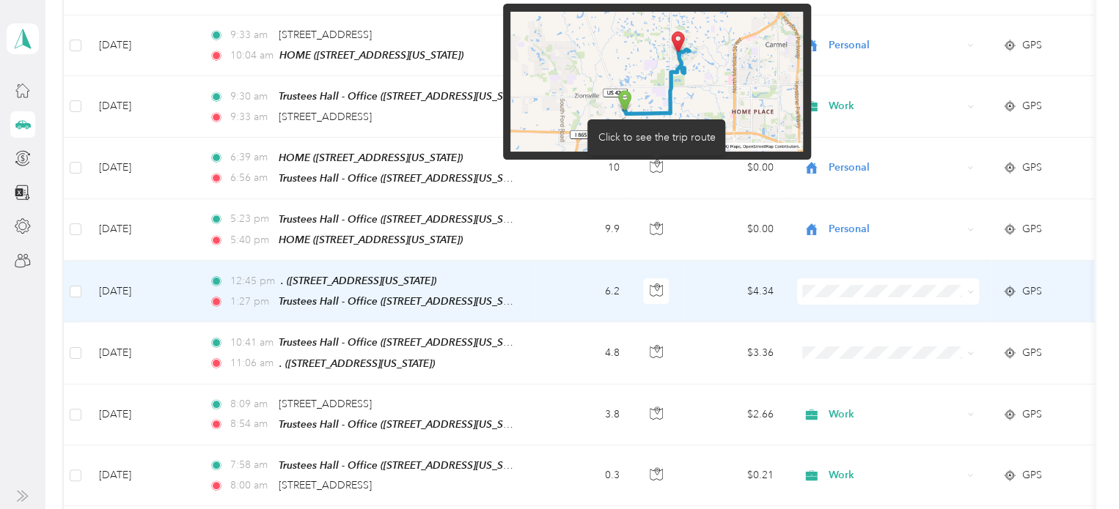
click at [751, 59] on img at bounding box center [656, 82] width 292 height 141
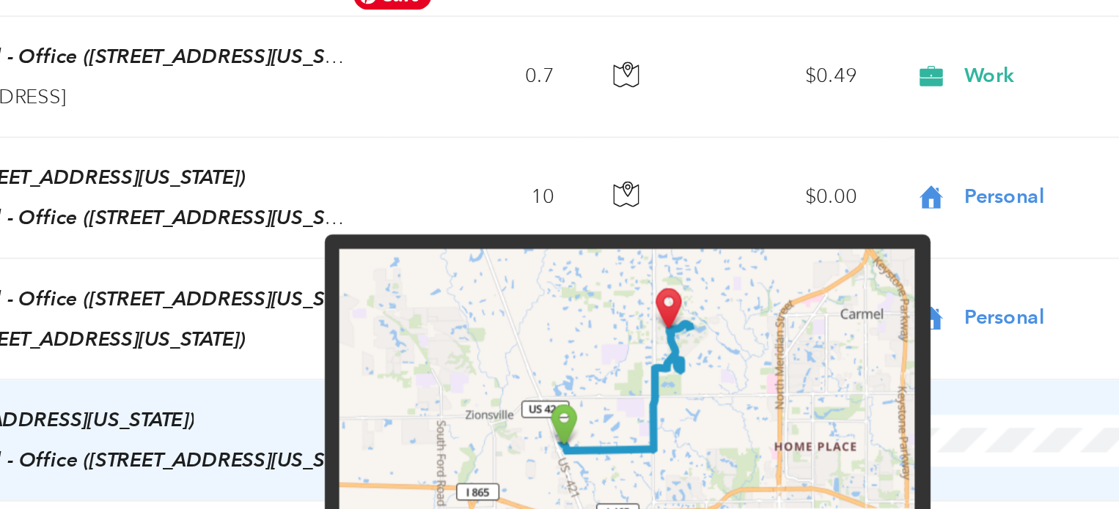
scroll to position [5437, 0]
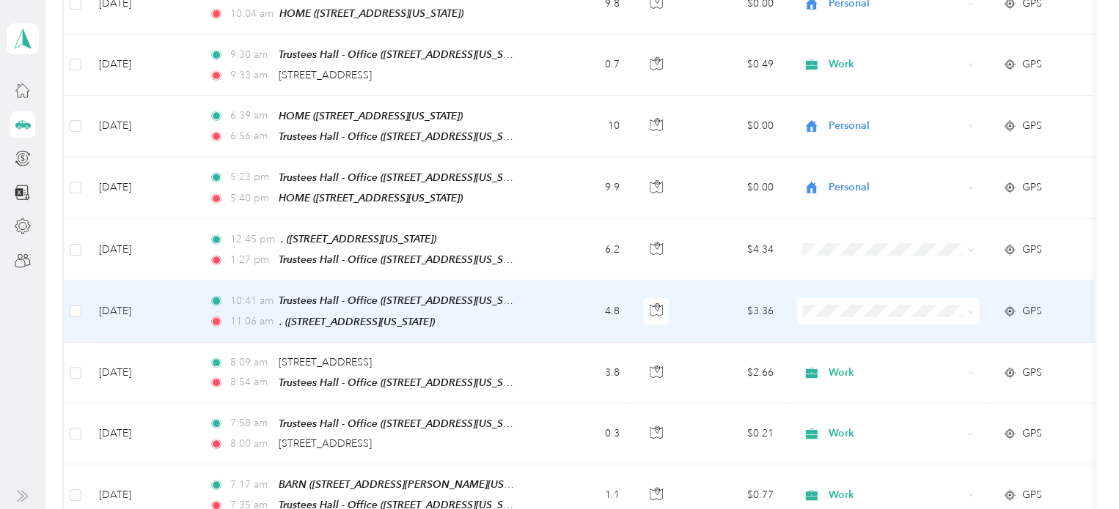
click at [866, 281] on td at bounding box center [887, 312] width 205 height 62
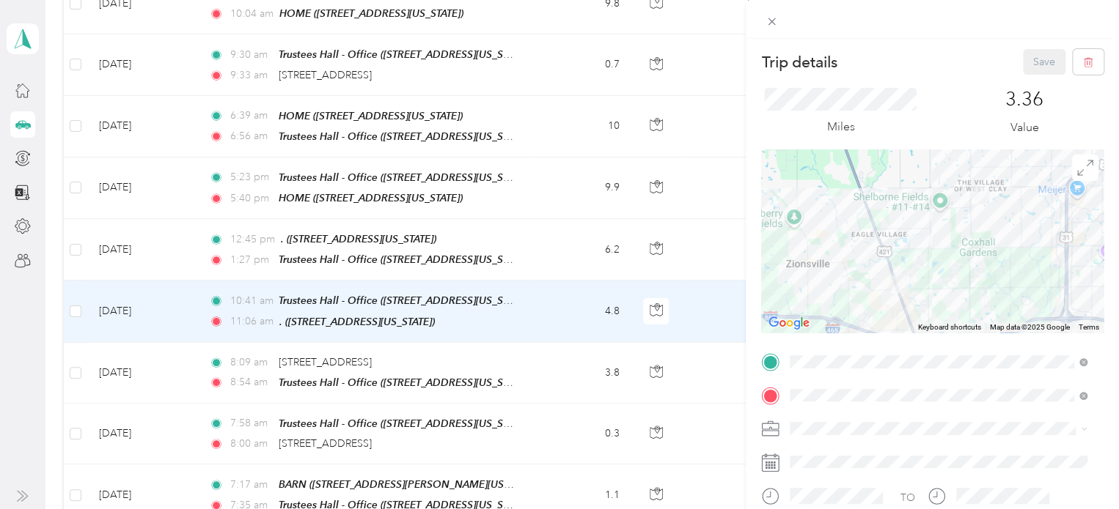
click at [616, 136] on div "Trip details Save This trip cannot be edited because it is either under review,…" at bounding box center [559, 254] width 1119 height 509
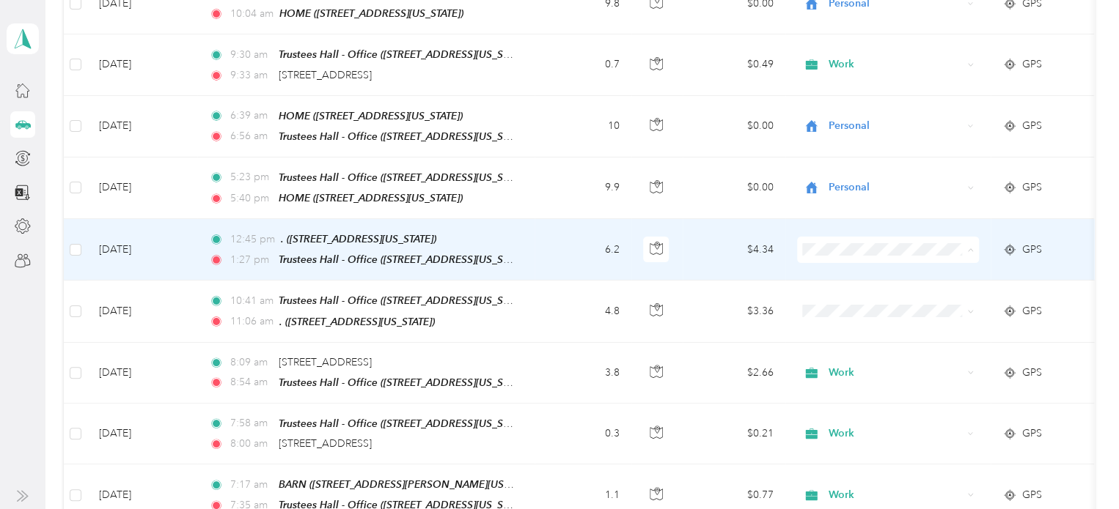
click at [836, 191] on ol "Work Personal Other Charity Medical Moving Commute" at bounding box center [888, 237] width 182 height 180
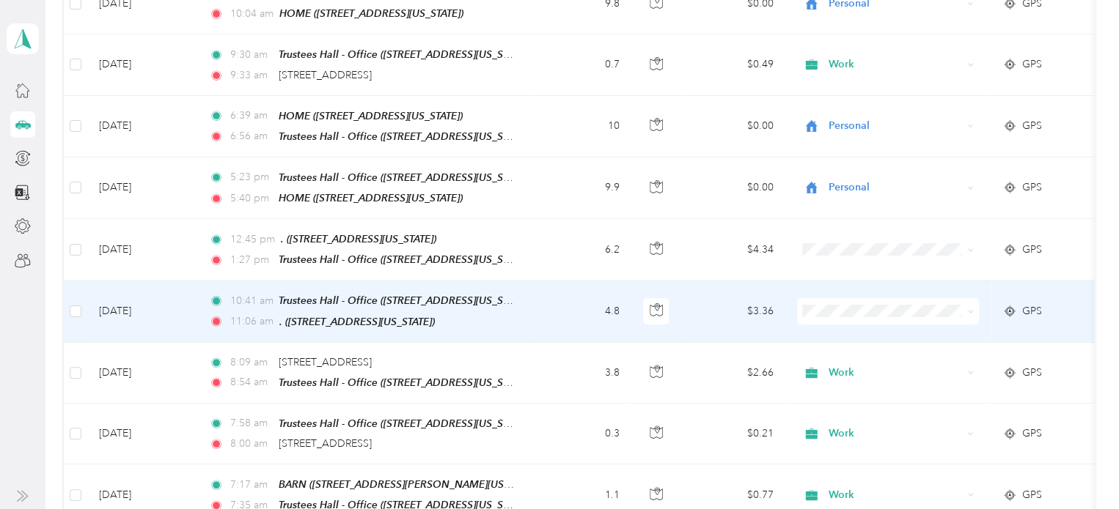
click at [844, 237] on span "Personal" at bounding box center [901, 236] width 136 height 15
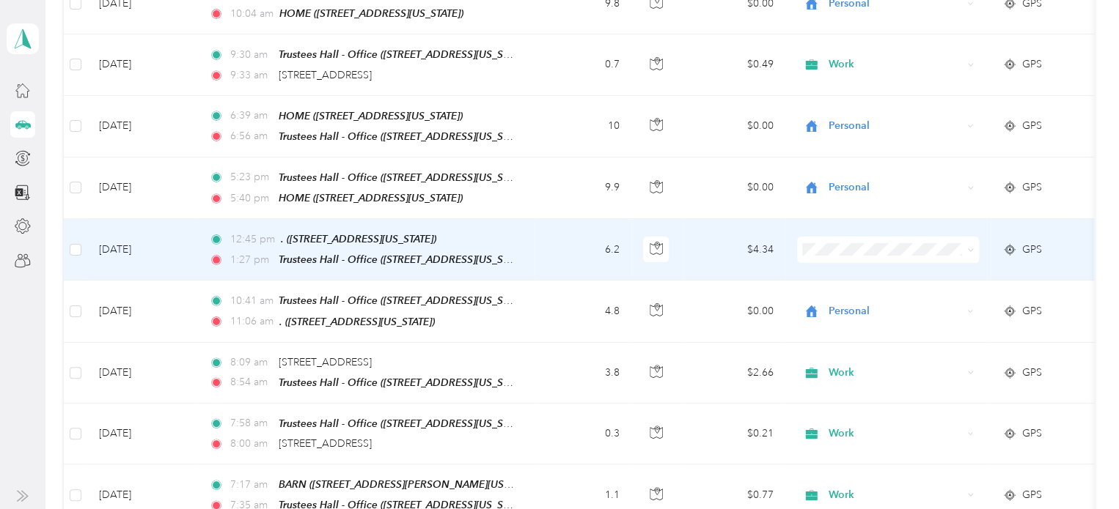
click at [842, 193] on ol "Work Personal Other Charity Medical Moving Commute" at bounding box center [888, 229] width 182 height 180
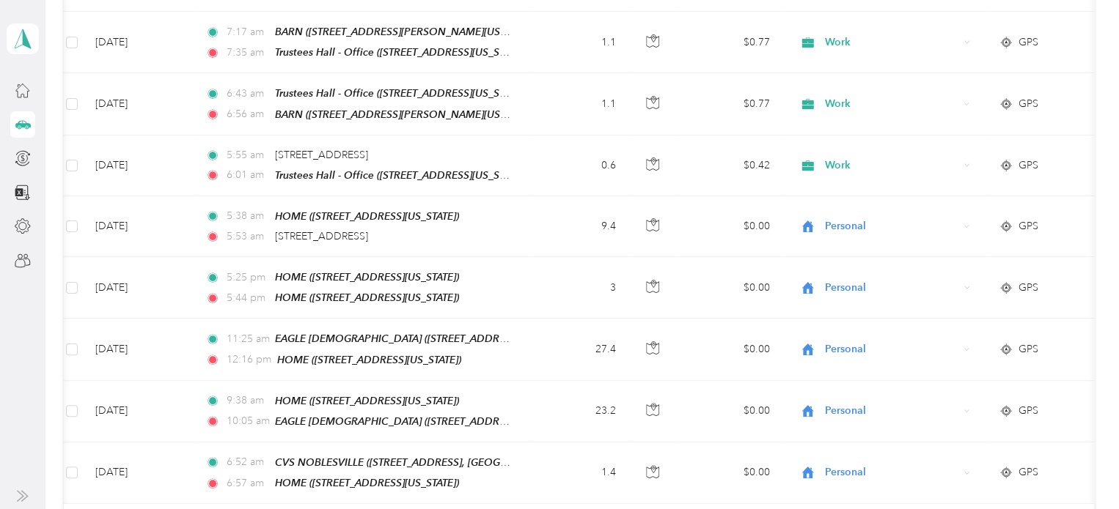
scroll to position [5891, 0]
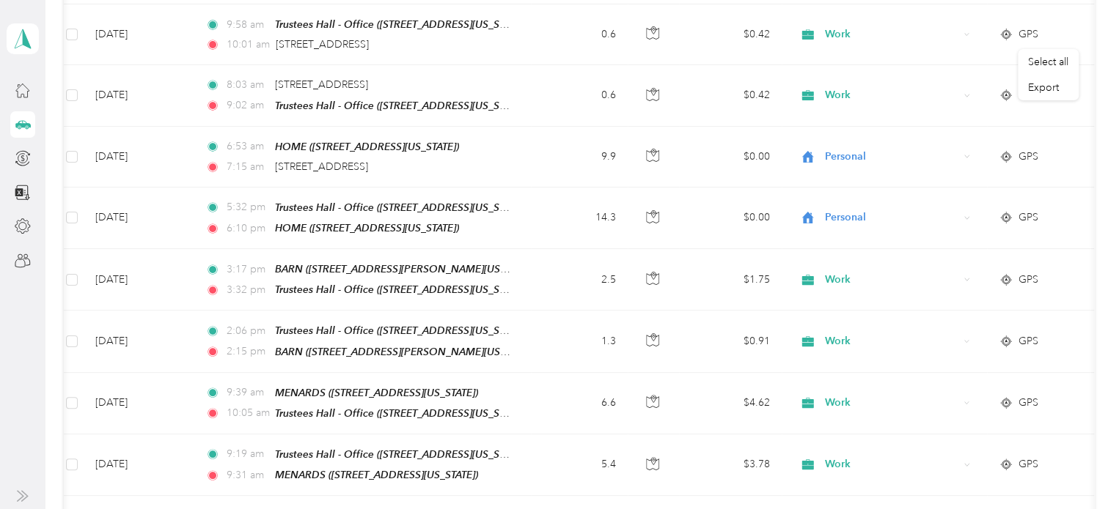
scroll to position [0, 0]
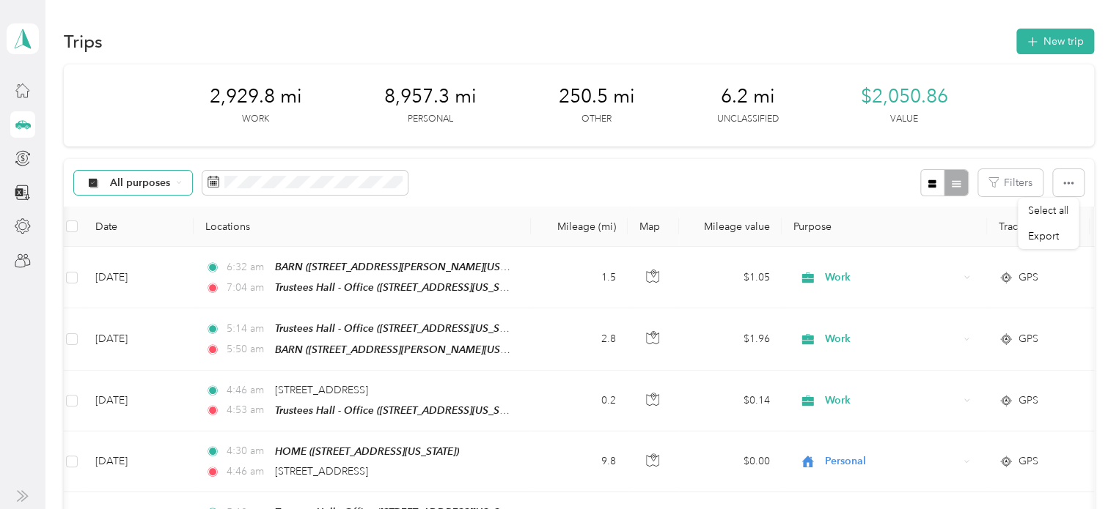
click at [114, 187] on span "All purposes" at bounding box center [140, 183] width 61 height 10
click at [110, 234] on span "Unclassified" at bounding box center [145, 226] width 71 height 15
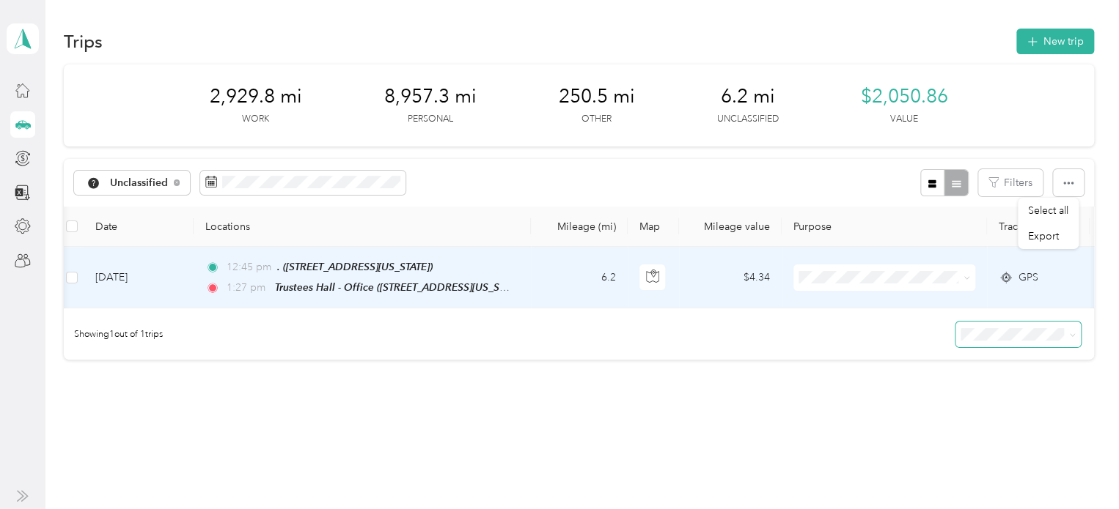
click at [834, 325] on span "Personal" at bounding box center [897, 321] width 136 height 15
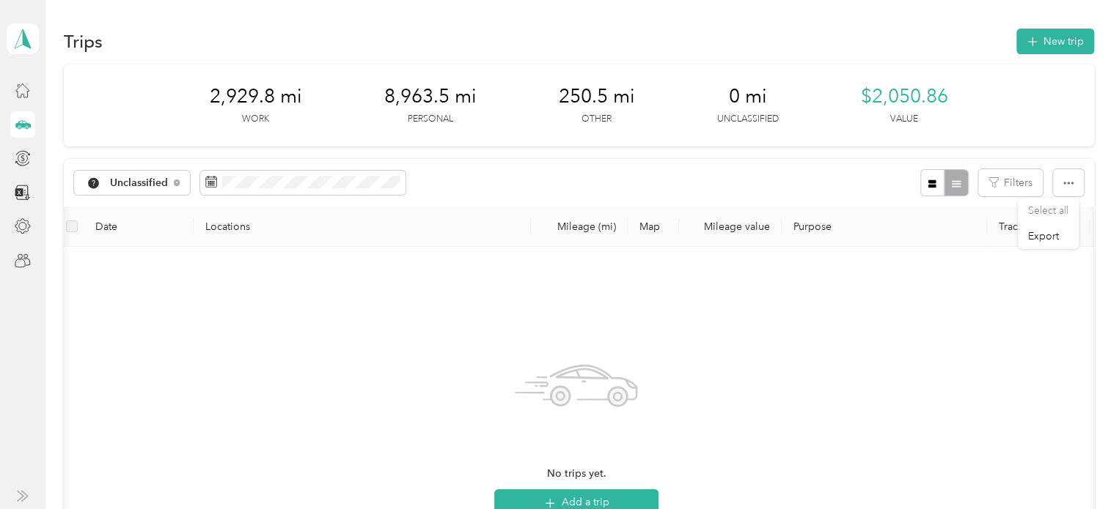
click at [941, 12] on div "Trips New trip 2,929.8 mi Work 8,963.5 mi Personal 250.5 mi Other 0 mi Unclassi…" at bounding box center [578, 401] width 1066 height 803
click at [1040, 240] on span "Export" at bounding box center [1043, 236] width 31 height 12
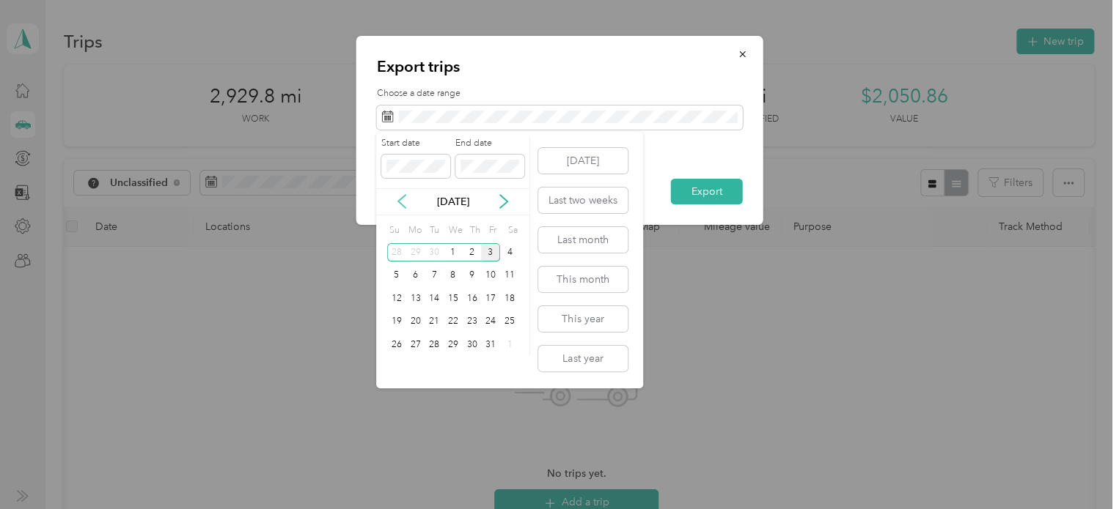
click at [398, 203] on icon at bounding box center [401, 201] width 15 height 15
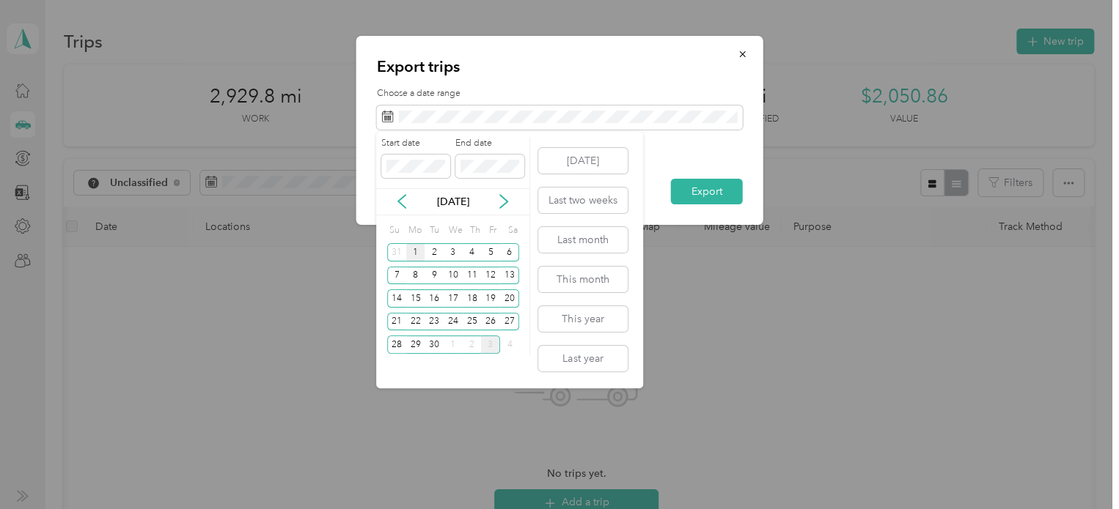
click at [413, 251] on div "1" at bounding box center [415, 252] width 19 height 18
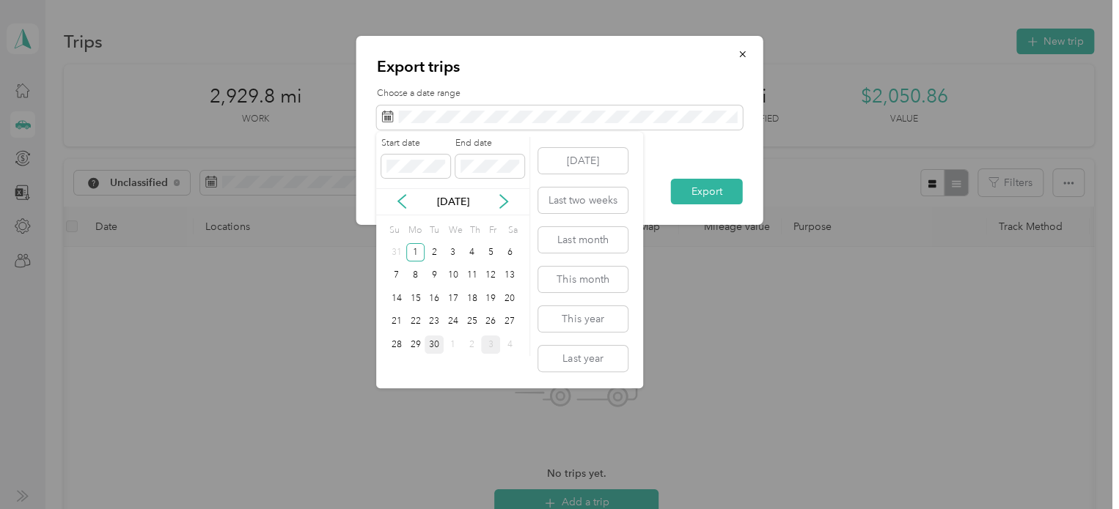
click at [437, 345] on div "30" at bounding box center [433, 345] width 19 height 18
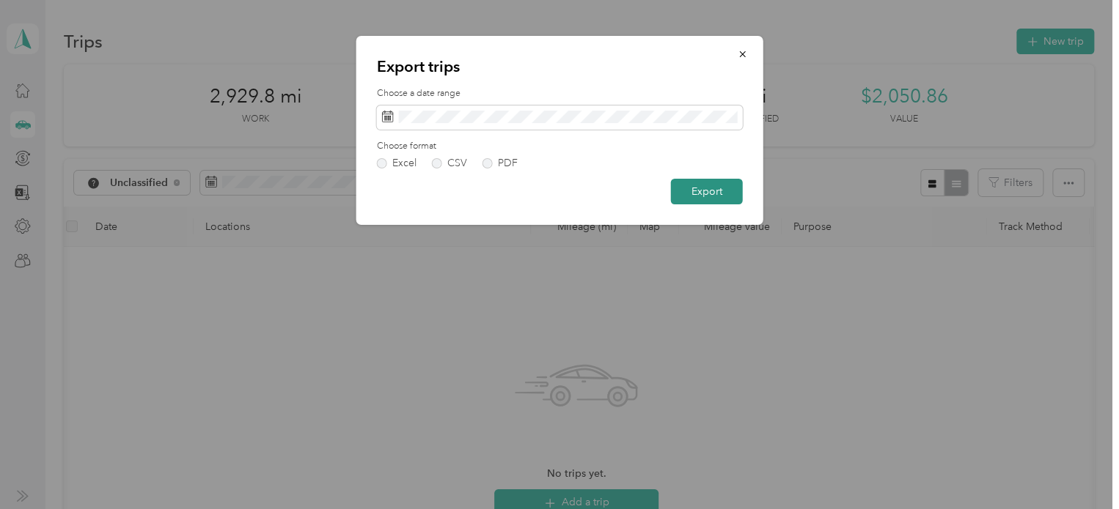
click at [682, 193] on button "Export" at bounding box center [707, 192] width 72 height 26
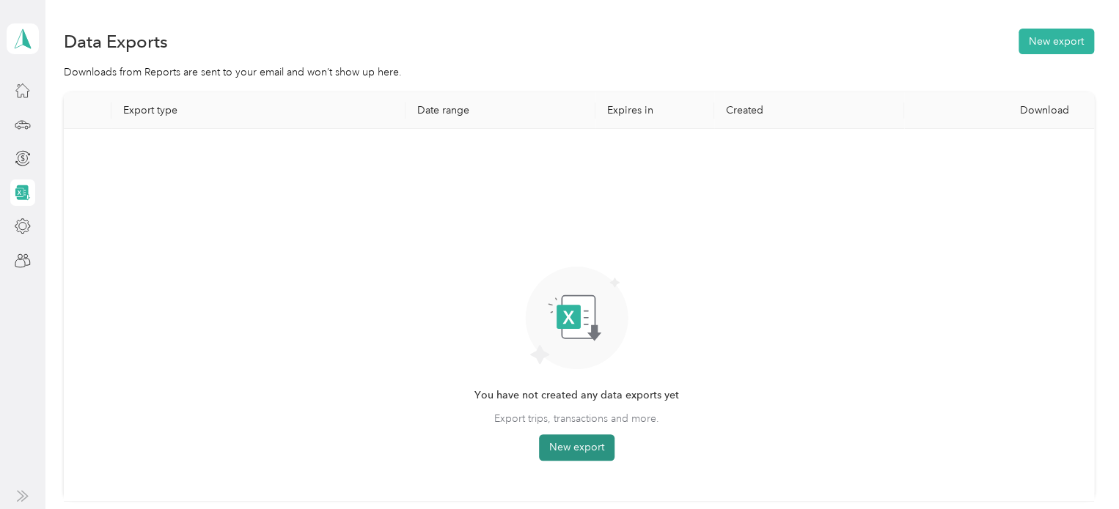
click at [588, 448] on button "New export" at bounding box center [577, 448] width 76 height 26
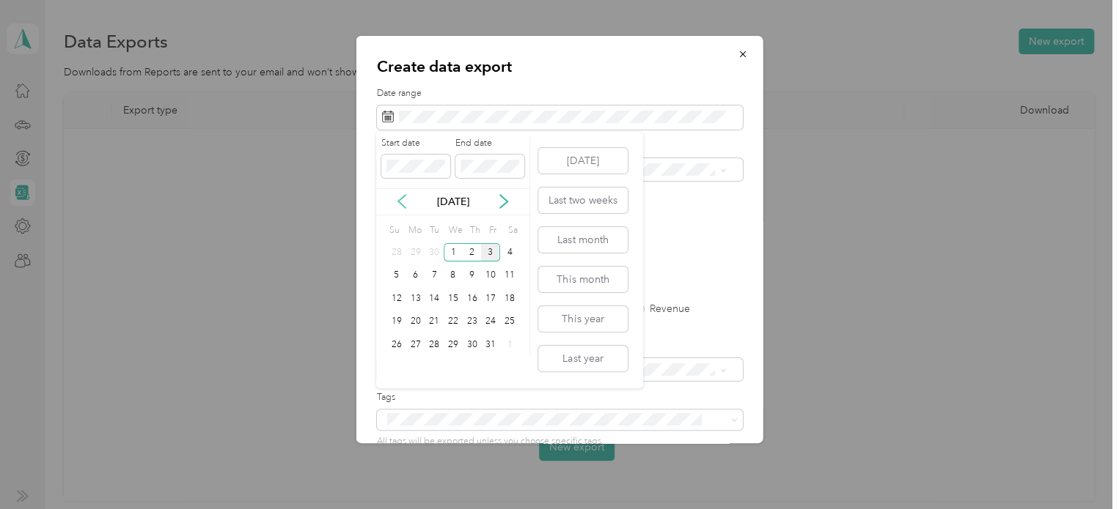
click at [405, 204] on icon at bounding box center [401, 201] width 15 height 15
click at [411, 254] on div "1" at bounding box center [415, 252] width 19 height 18
click at [433, 342] on div "30" at bounding box center [433, 345] width 19 height 18
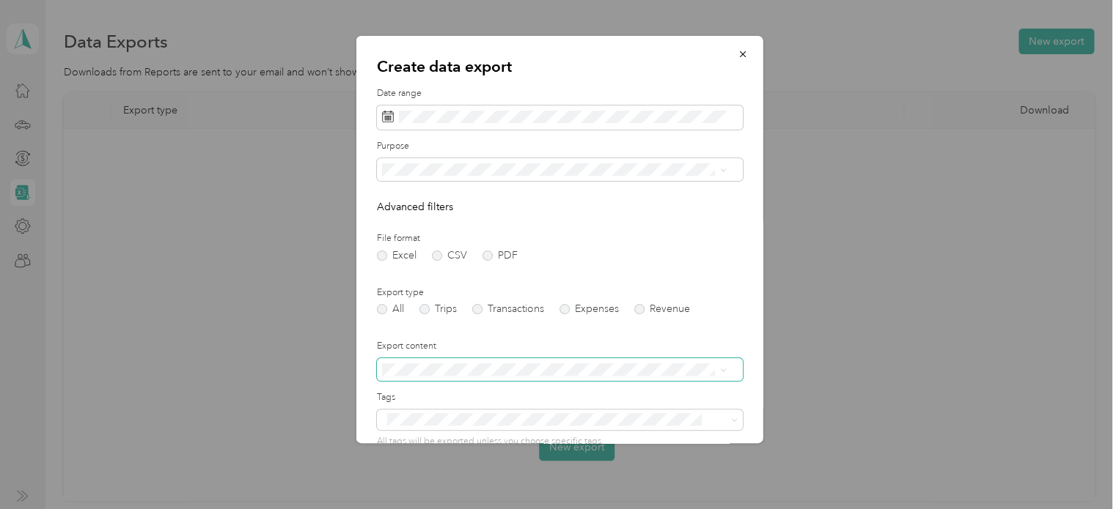
click at [725, 371] on icon at bounding box center [722, 370] width 7 height 7
click at [724, 172] on icon at bounding box center [722, 170] width 7 height 7
click at [478, 213] on li "Work" at bounding box center [553, 214] width 355 height 26
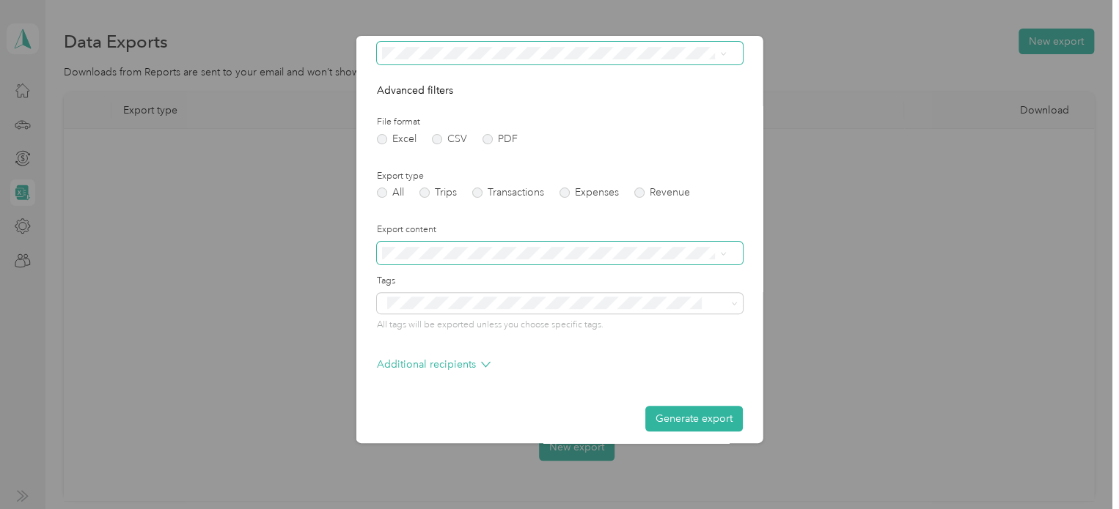
scroll to position [125, 0]
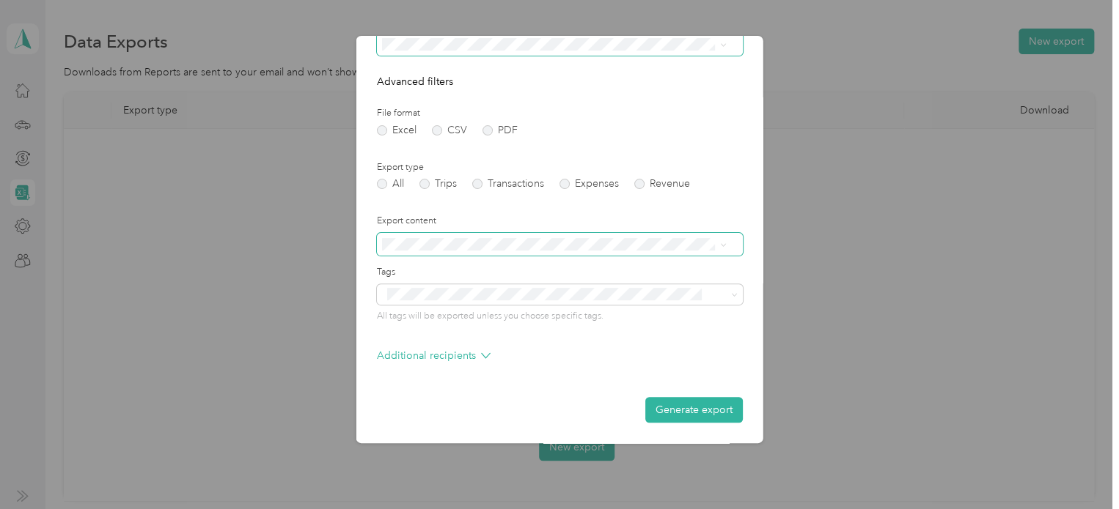
click at [751, 463] on div at bounding box center [559, 254] width 1119 height 509
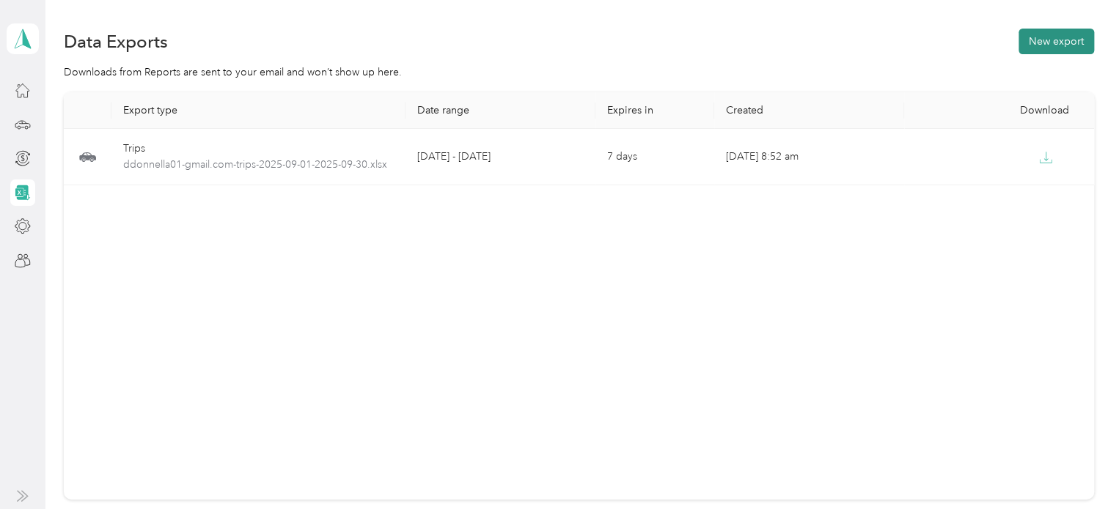
click at [1041, 45] on button "New export" at bounding box center [1056, 42] width 76 height 26
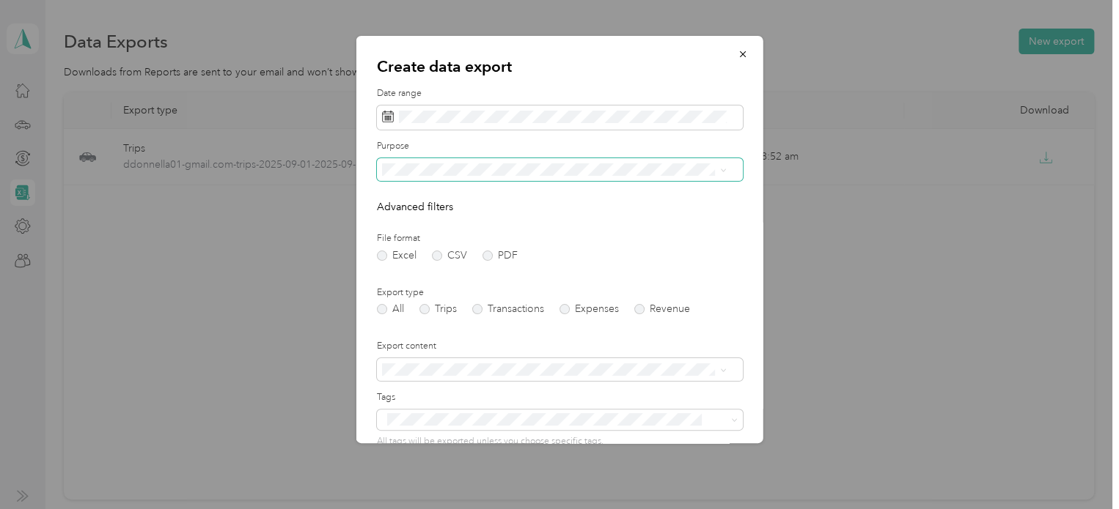
click at [722, 168] on icon at bounding box center [722, 170] width 7 height 7
click at [448, 214] on div "Work" at bounding box center [553, 212] width 334 height 15
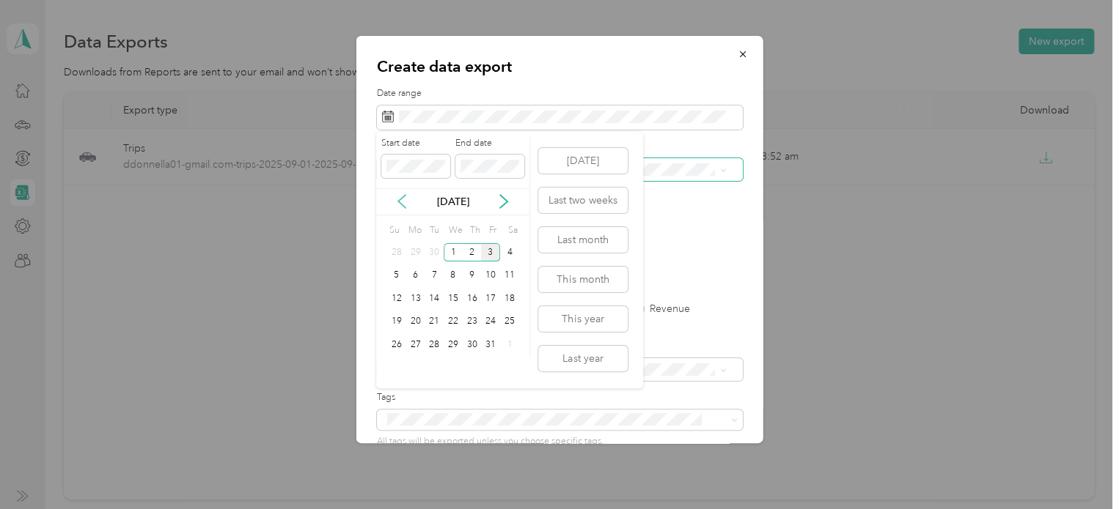
click at [401, 207] on icon at bounding box center [401, 201] width 15 height 15
click at [419, 243] on div "1" at bounding box center [415, 252] width 19 height 18
click at [436, 339] on div "30" at bounding box center [433, 345] width 19 height 18
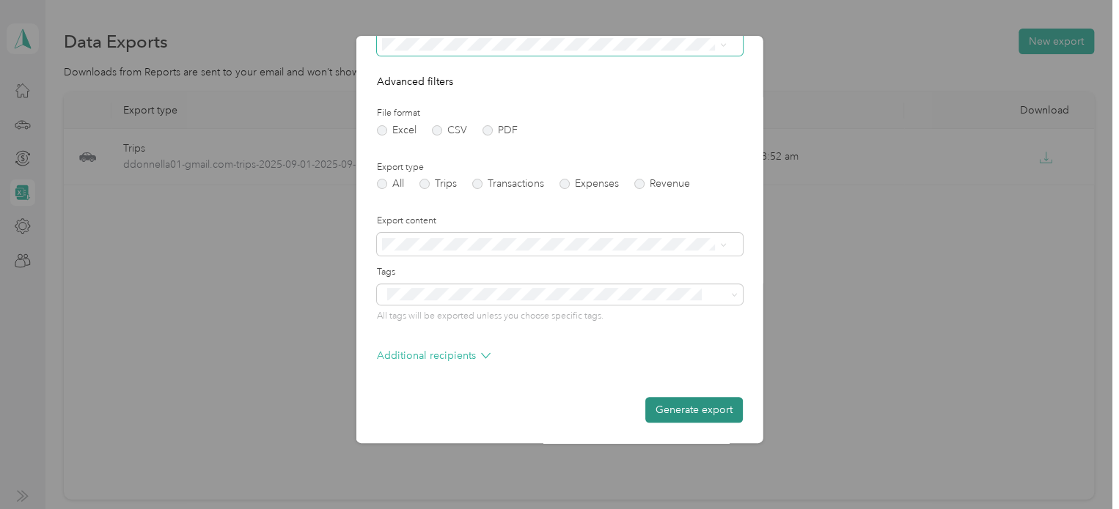
click at [668, 404] on button "Generate export" at bounding box center [693, 410] width 97 height 26
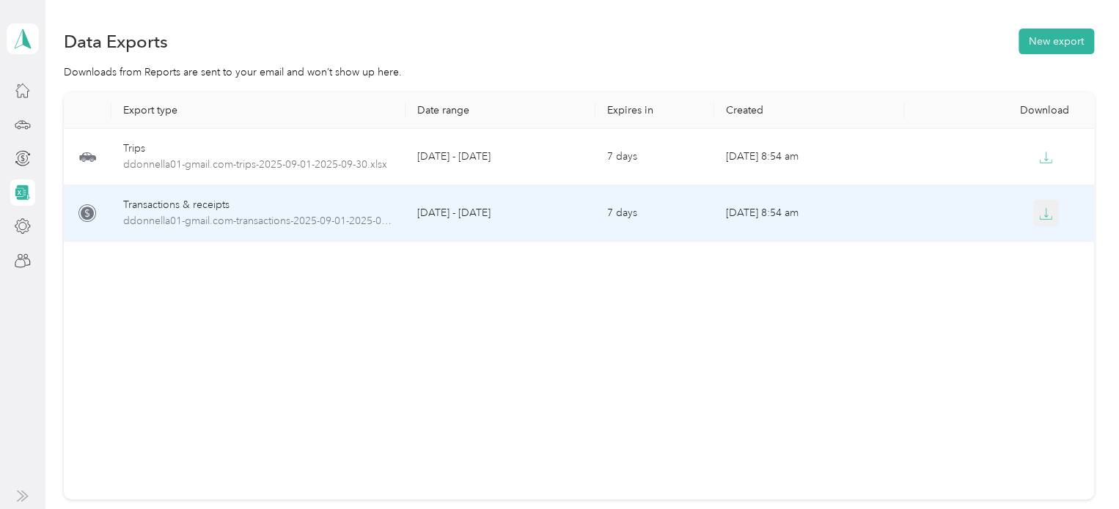
click at [1041, 218] on icon "button" at bounding box center [1045, 213] width 13 height 13
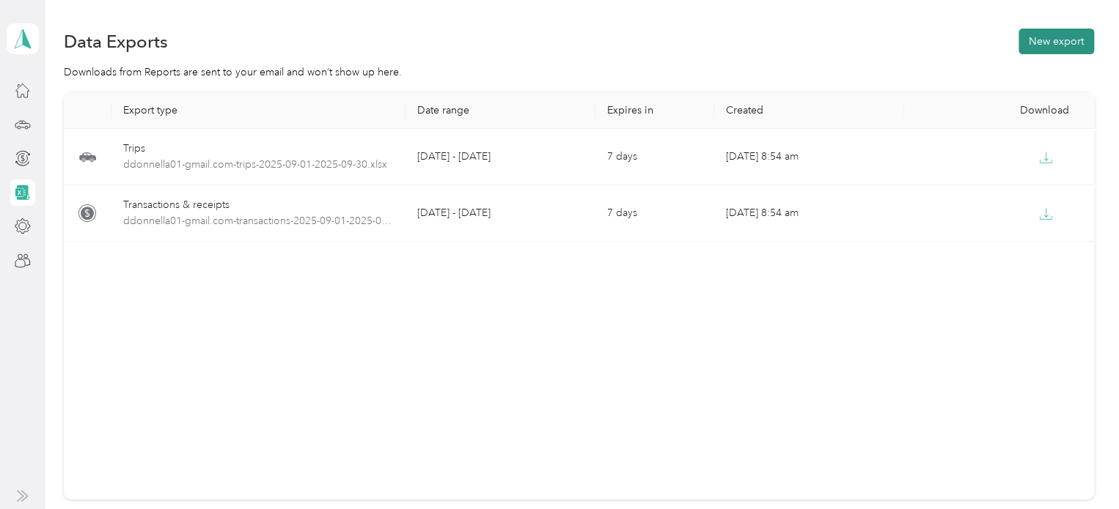
click at [1018, 48] on button "New export" at bounding box center [1056, 42] width 76 height 26
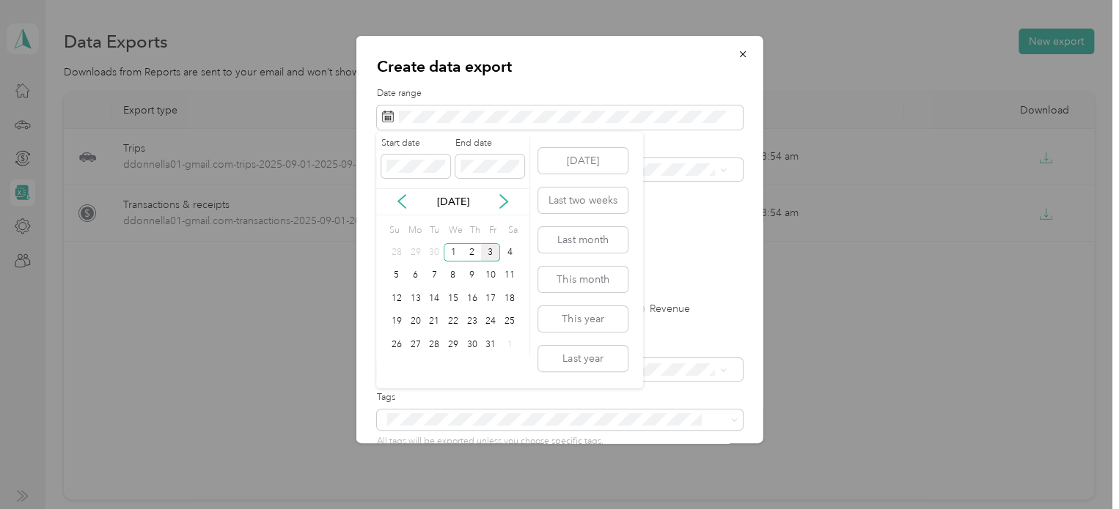
click at [402, 210] on div "[DATE]" at bounding box center [452, 201] width 153 height 27
click at [402, 202] on icon at bounding box center [401, 201] width 15 height 15
click at [415, 251] on div "1" at bounding box center [415, 252] width 19 height 18
click at [438, 342] on div "30" at bounding box center [433, 345] width 19 height 18
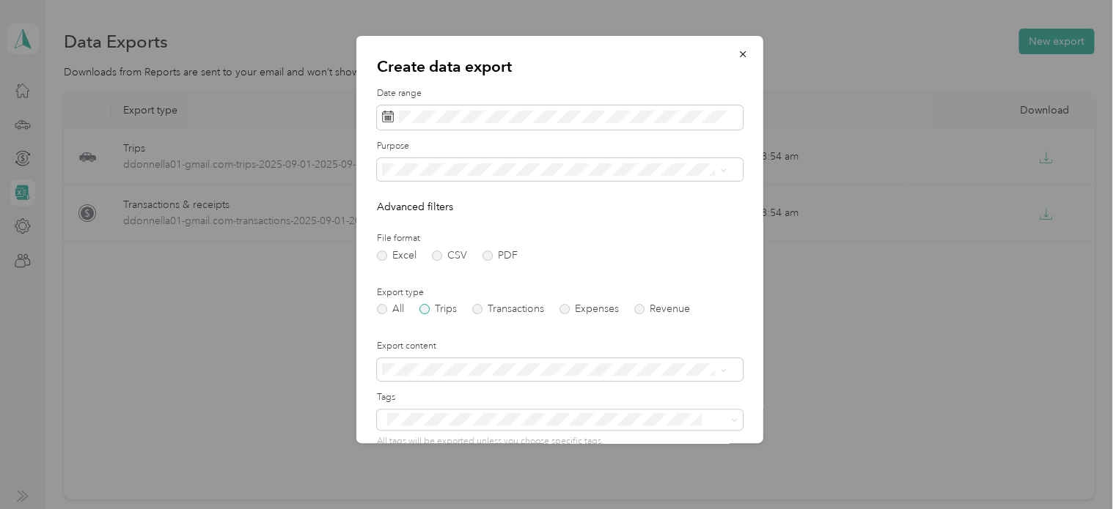
click at [426, 312] on label "Trips" at bounding box center [437, 309] width 37 height 10
click at [721, 374] on icon at bounding box center [722, 370] width 7 height 7
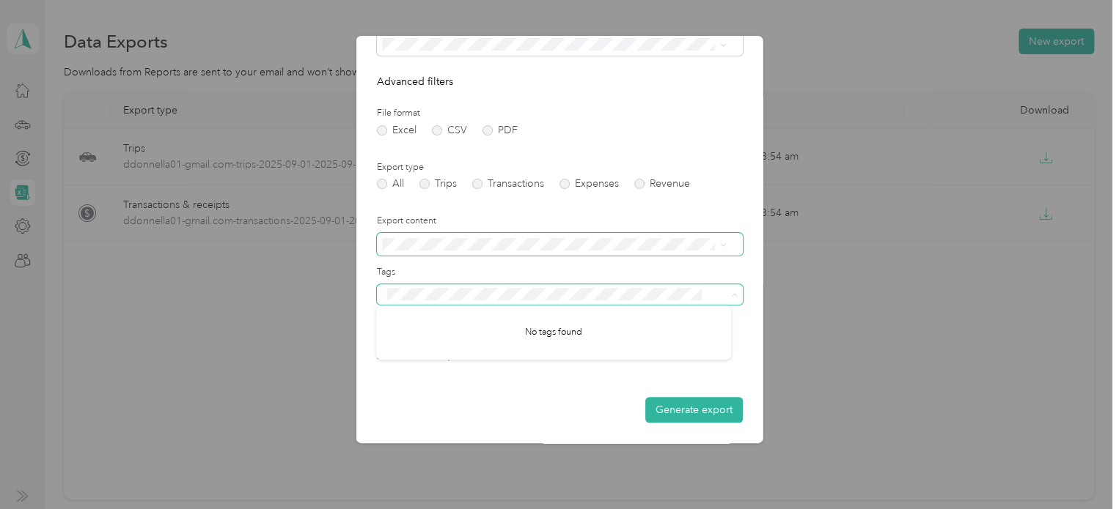
click at [726, 290] on span at bounding box center [732, 295] width 12 height 10
click at [732, 297] on icon at bounding box center [734, 295] width 4 height 3
click at [732, 295] on icon at bounding box center [734, 295] width 4 height 3
click at [724, 249] on span at bounding box center [722, 244] width 7 height 12
click at [723, 245] on icon at bounding box center [722, 245] width 7 height 7
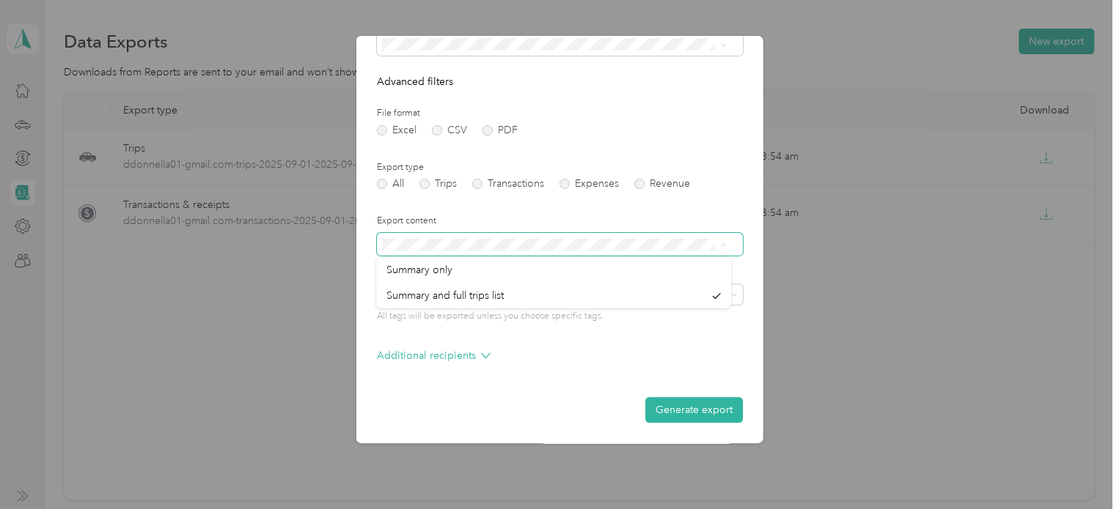
click at [723, 245] on icon at bounding box center [723, 244] width 4 height 3
click at [719, 412] on button "Generate export" at bounding box center [693, 410] width 97 height 26
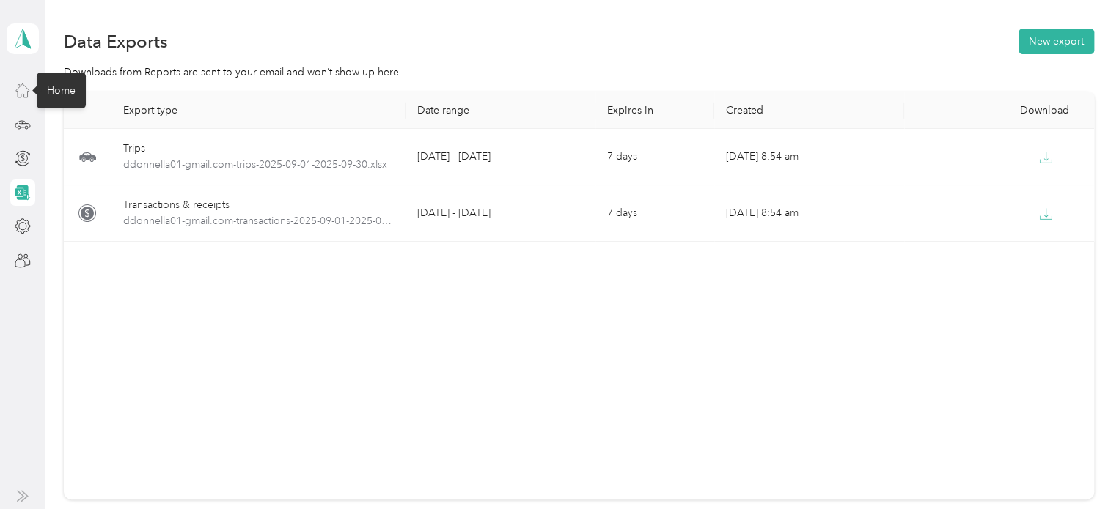
click at [24, 93] on icon at bounding box center [23, 90] width 16 height 16
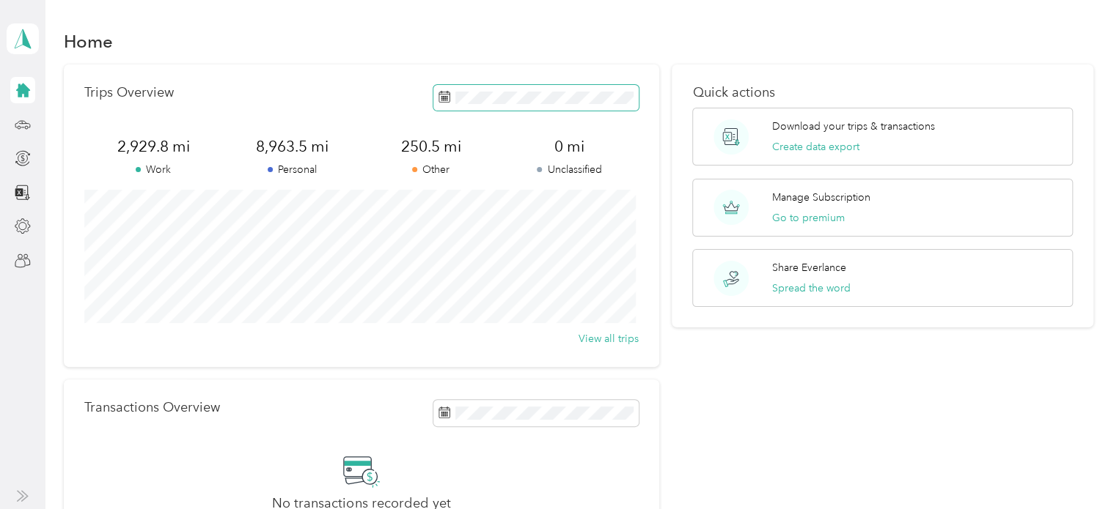
click at [493, 105] on span at bounding box center [535, 98] width 205 height 26
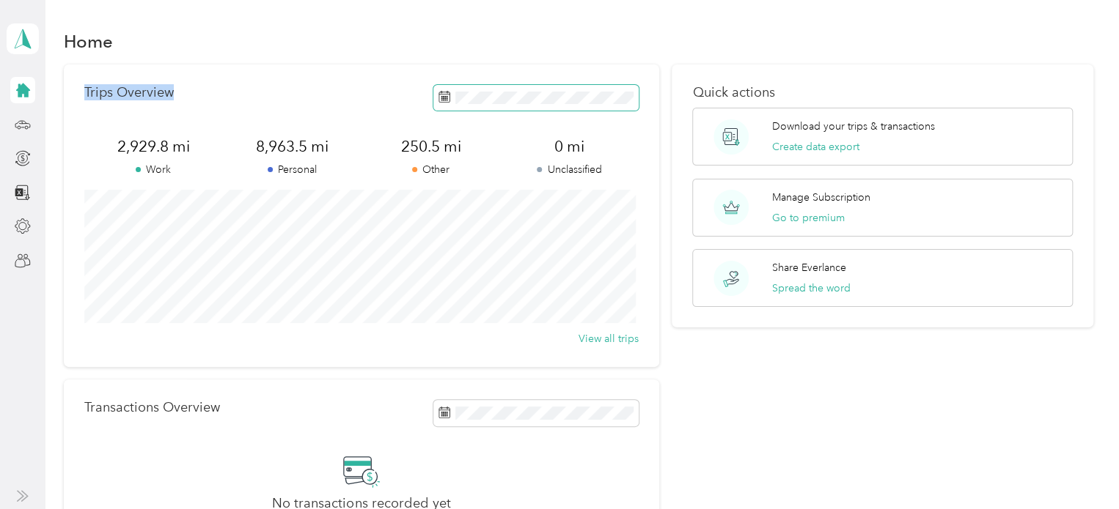
click at [493, 105] on span at bounding box center [535, 98] width 205 height 26
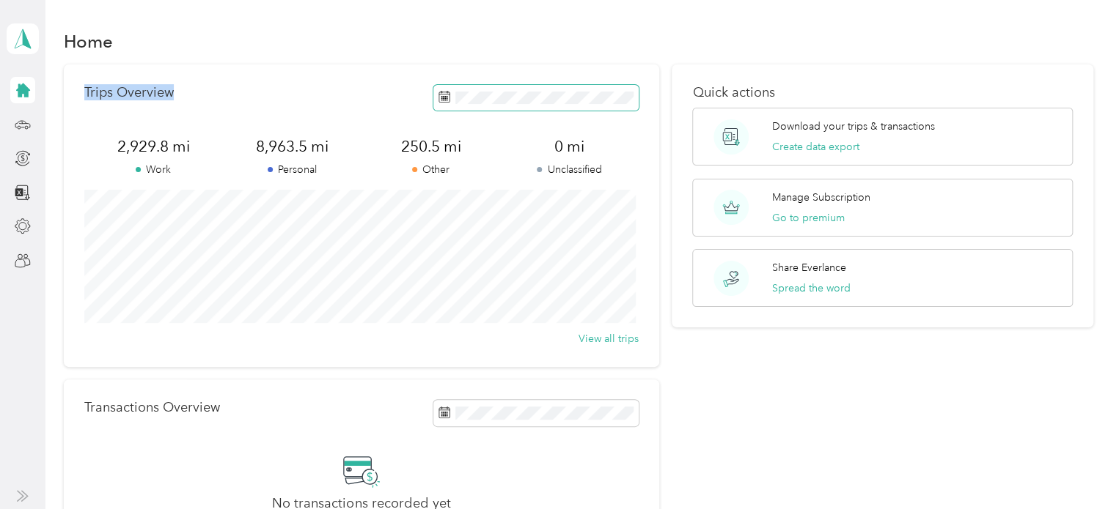
click at [493, 105] on span at bounding box center [535, 98] width 205 height 26
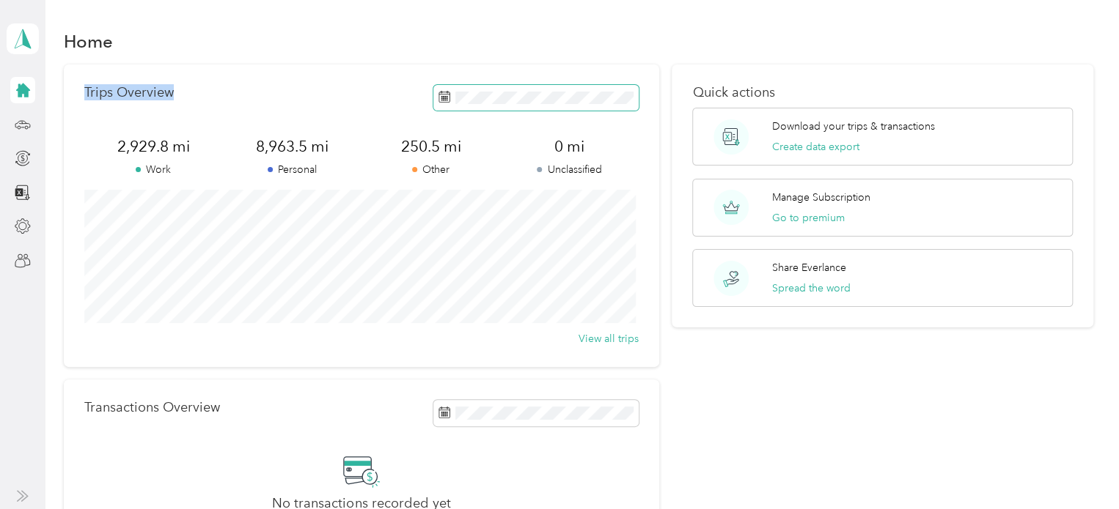
click at [493, 105] on span at bounding box center [535, 98] width 205 height 26
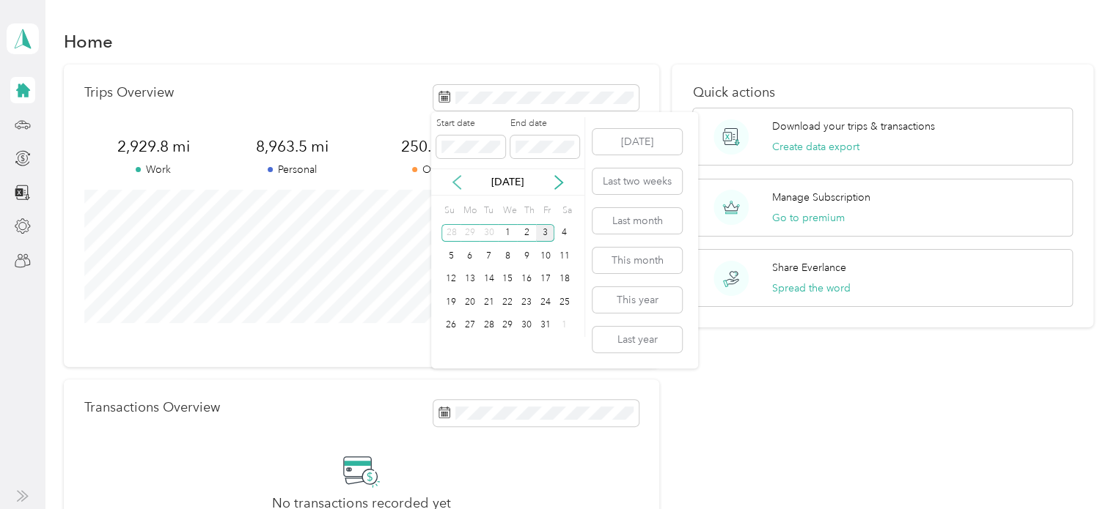
click at [454, 188] on icon at bounding box center [456, 182] width 15 height 15
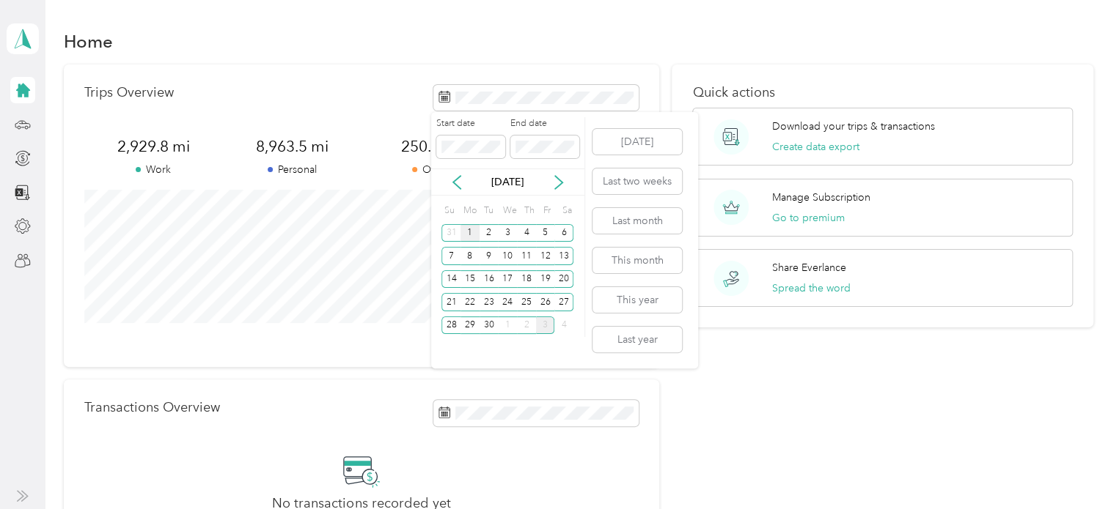
click at [466, 235] on div "1" at bounding box center [469, 233] width 19 height 18
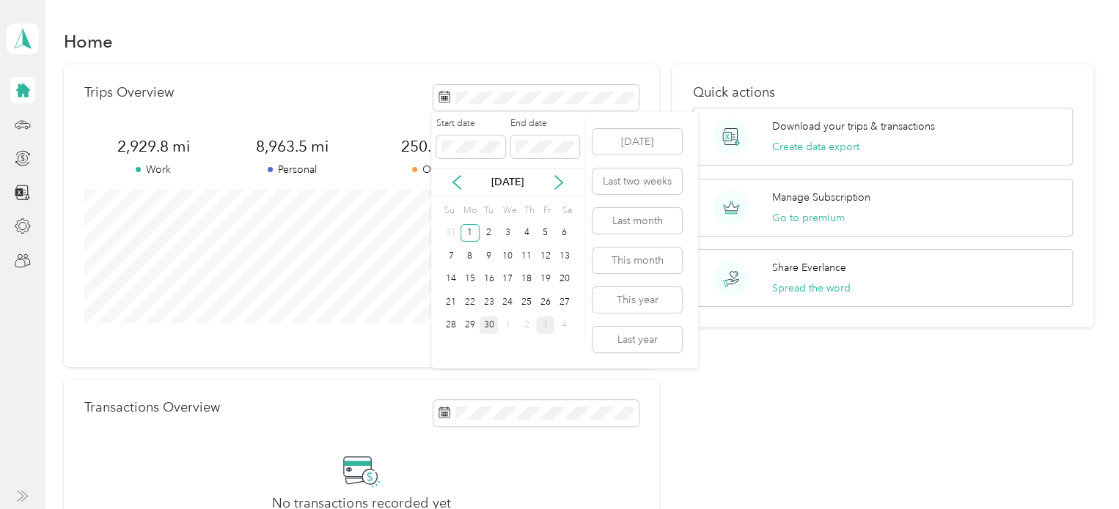
click at [490, 323] on div "30" at bounding box center [488, 326] width 19 height 18
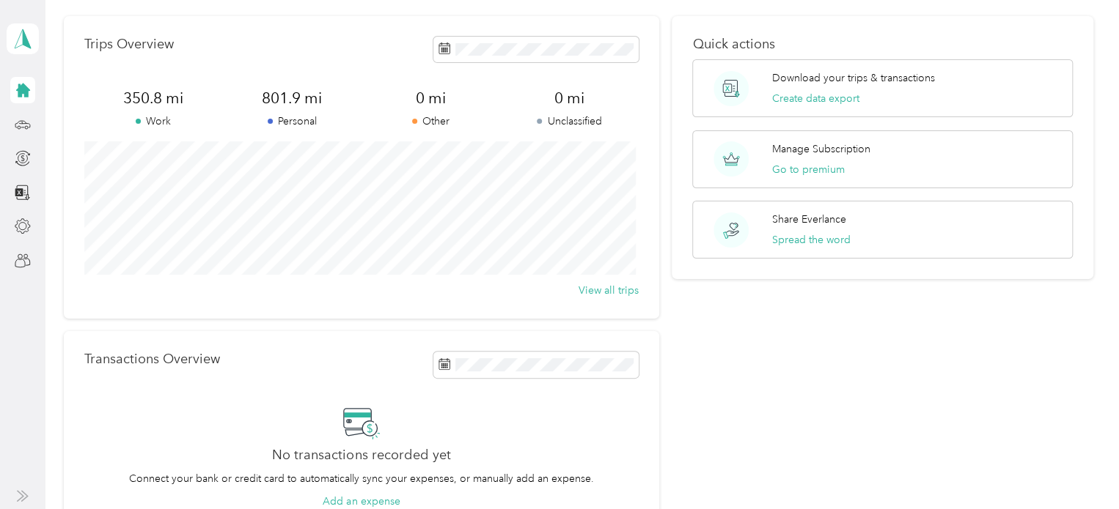
scroll to position [44, 0]
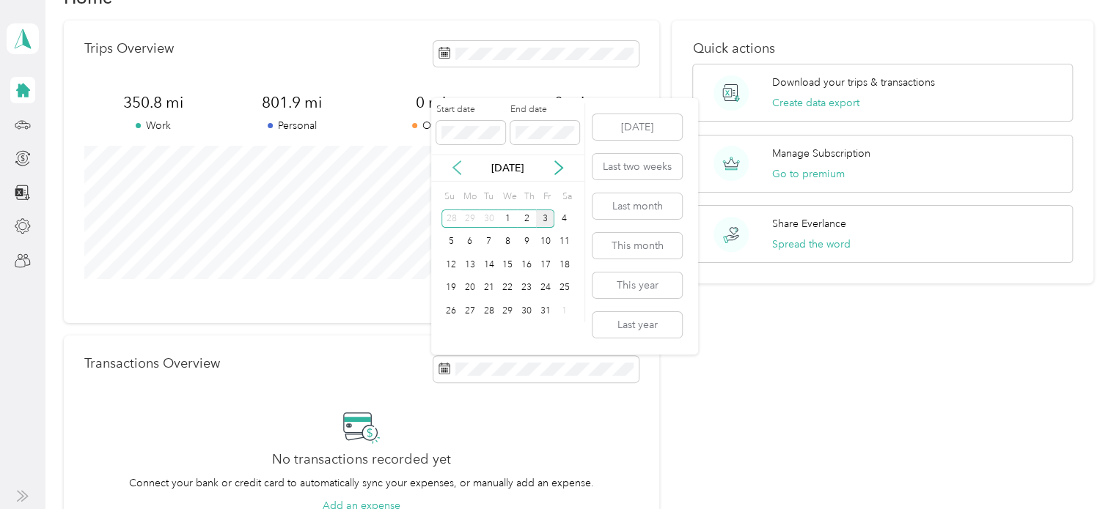
click at [457, 169] on icon at bounding box center [456, 168] width 15 height 15
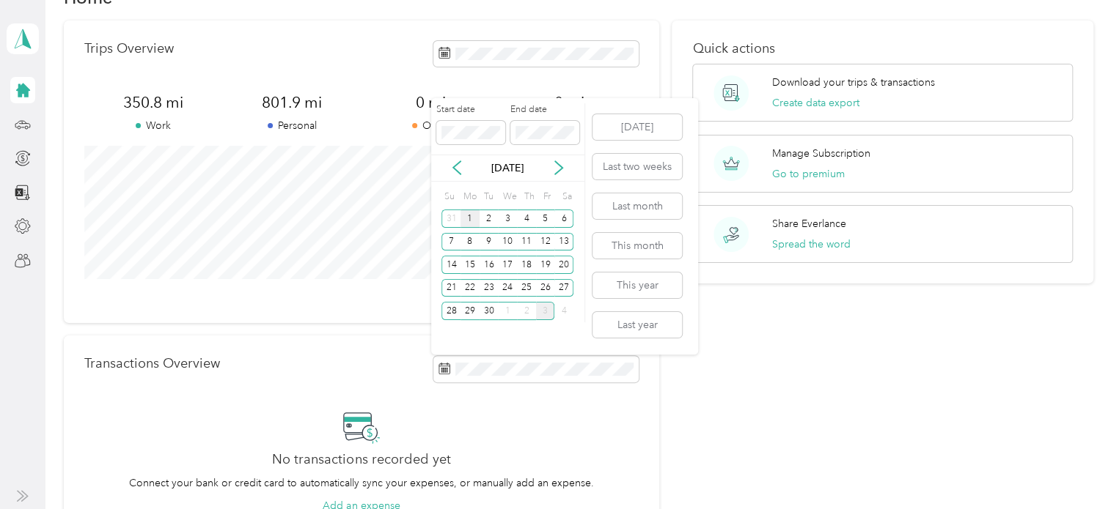
click at [468, 218] on div "1" at bounding box center [469, 219] width 19 height 18
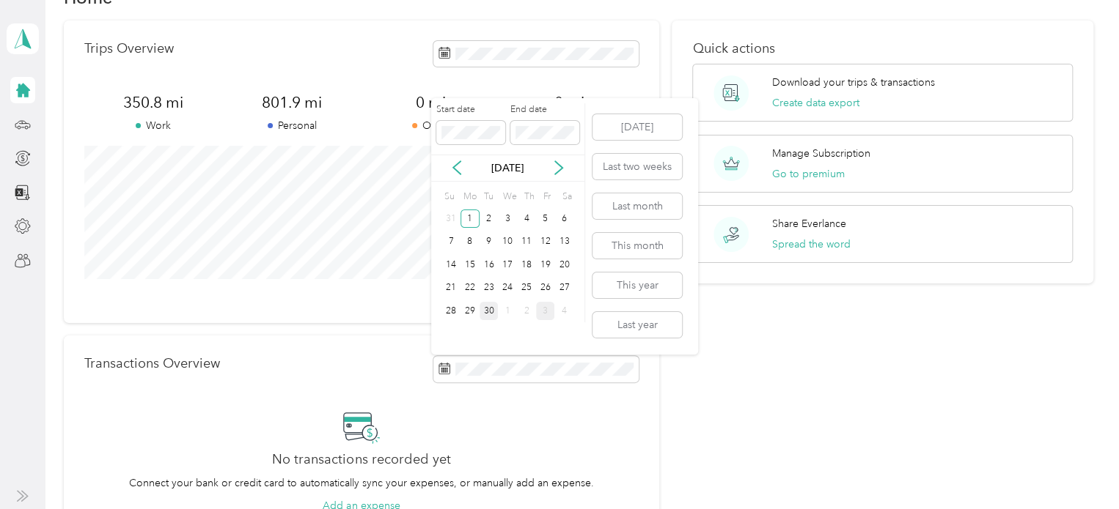
click at [482, 314] on div "30" at bounding box center [488, 311] width 19 height 18
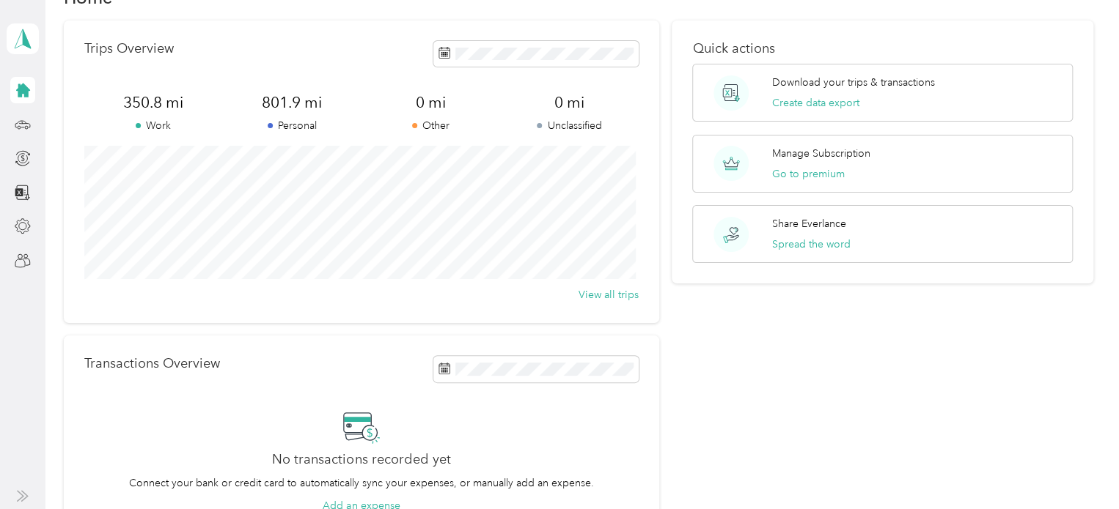
scroll to position [0, 0]
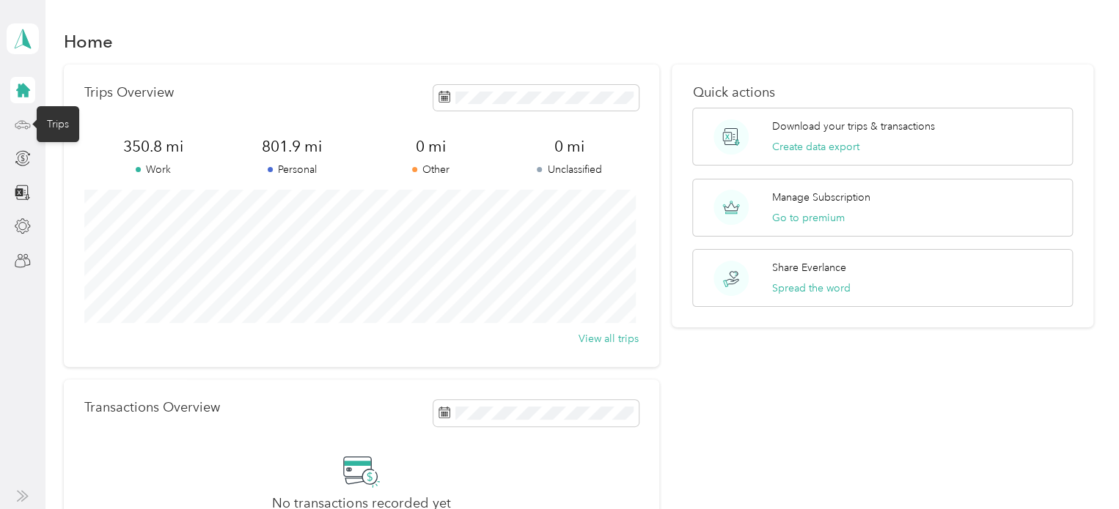
click at [19, 121] on icon at bounding box center [22, 123] width 15 height 7
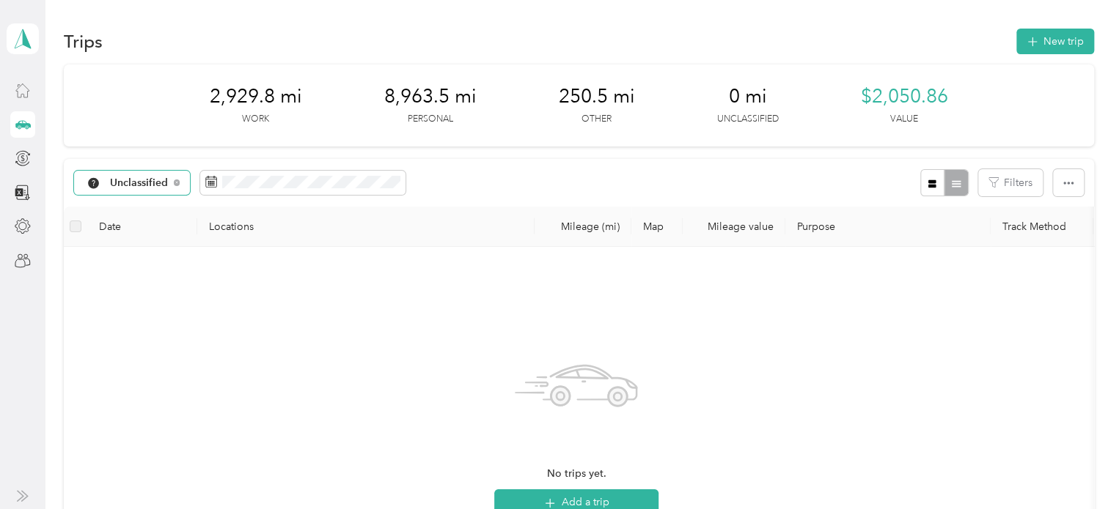
click at [157, 193] on div "Unclassified" at bounding box center [132, 183] width 117 height 25
click at [142, 266] on ol "All purposes Unclassified Work Personal Other Charity Medical Moving Commute" at bounding box center [135, 298] width 122 height 205
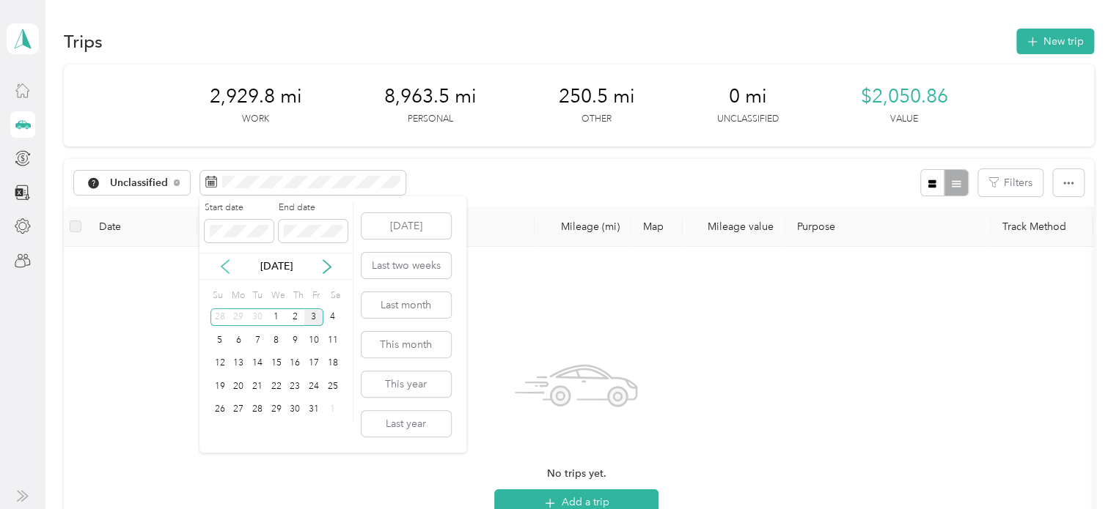
click at [229, 268] on icon at bounding box center [225, 266] width 15 height 15
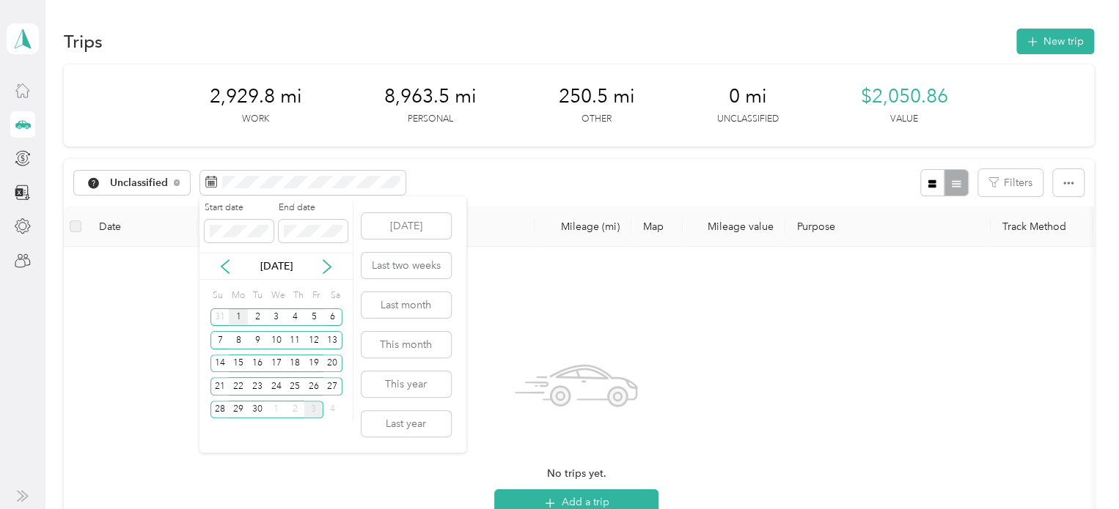
click at [237, 317] on div "1" at bounding box center [238, 318] width 19 height 18
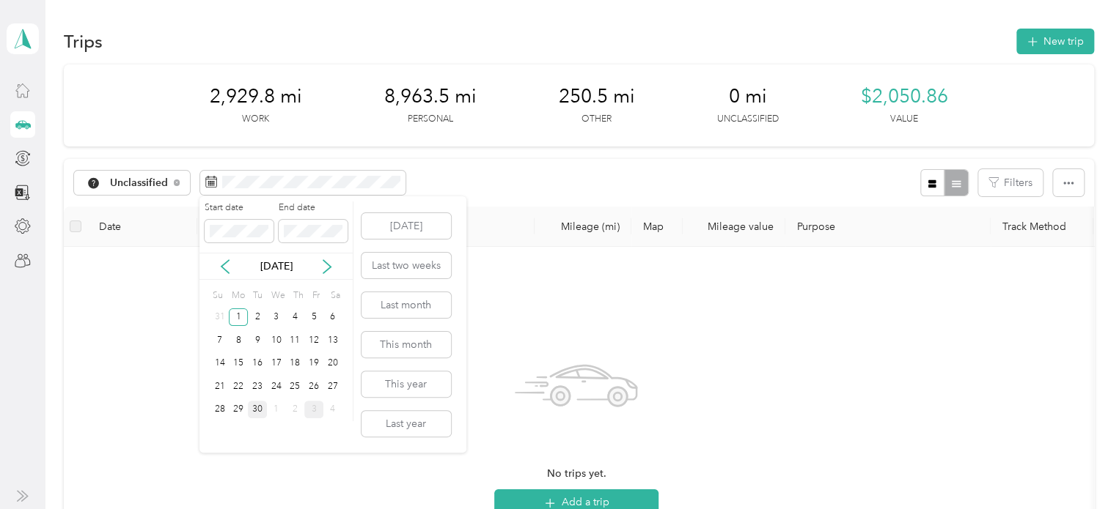
click at [258, 410] on div "30" at bounding box center [257, 410] width 19 height 18
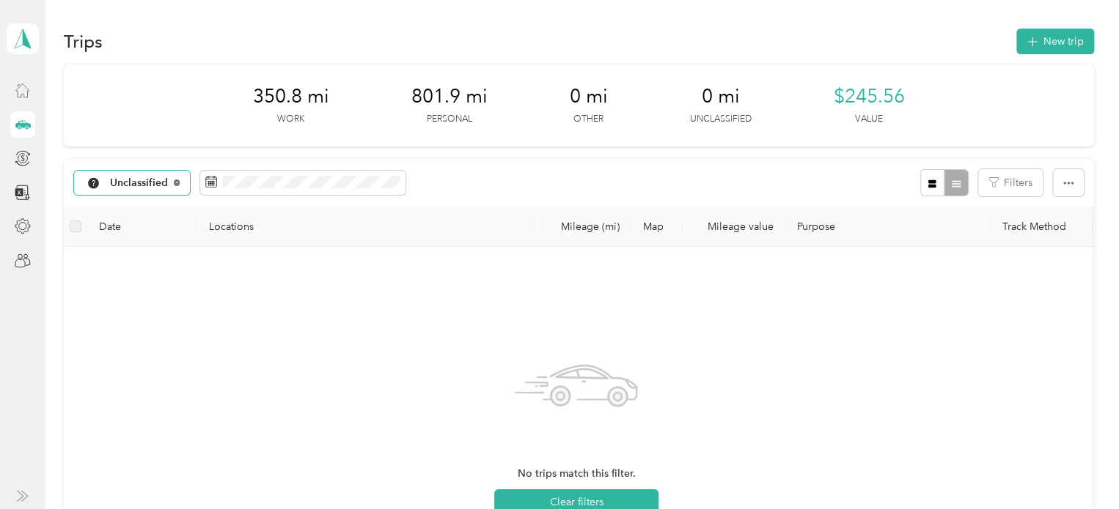
click at [174, 182] on icon at bounding box center [177, 183] width 6 height 6
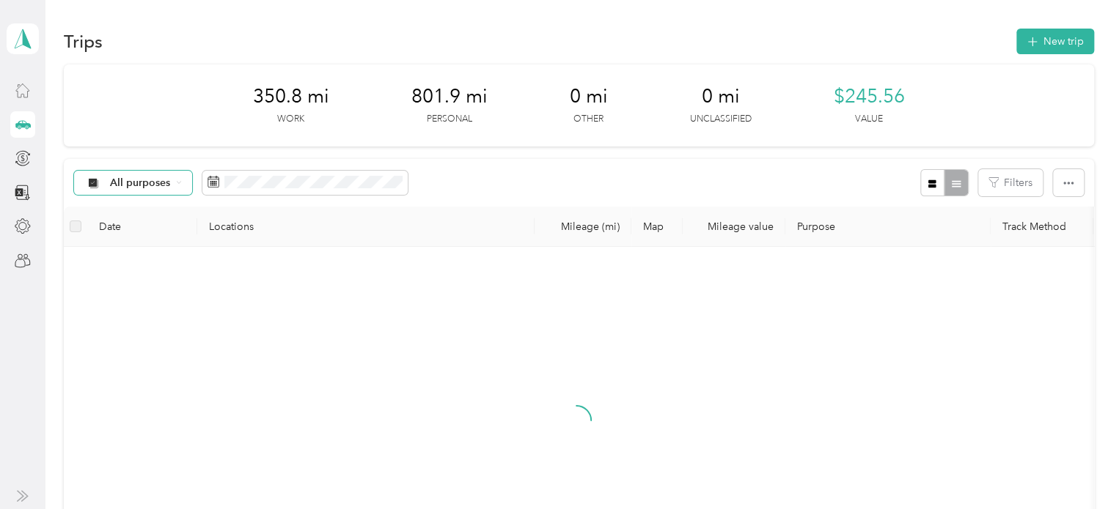
click at [174, 182] on div "All purposes" at bounding box center [133, 183] width 119 height 25
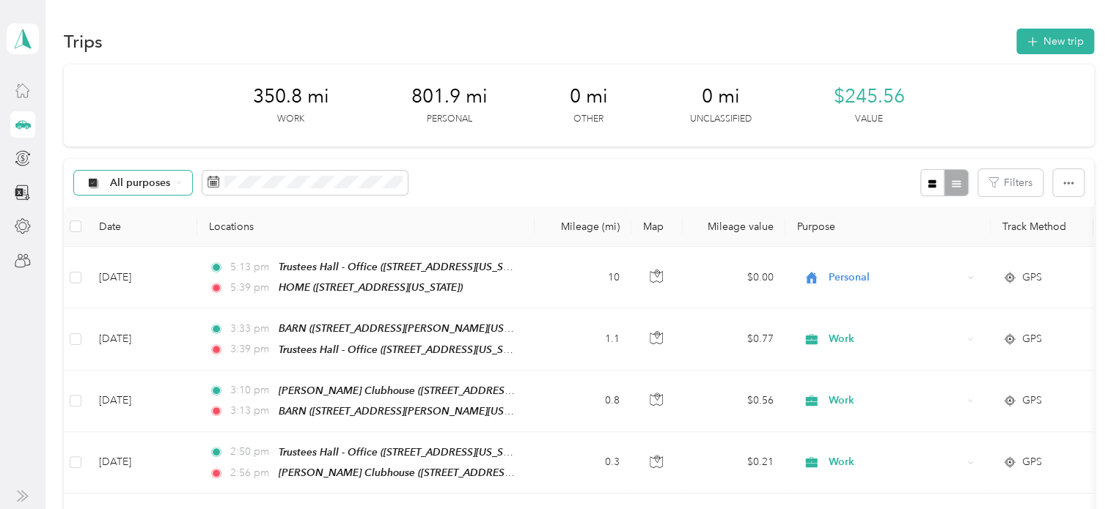
click at [150, 259] on span "Work" at bounding box center [145, 258] width 71 height 15
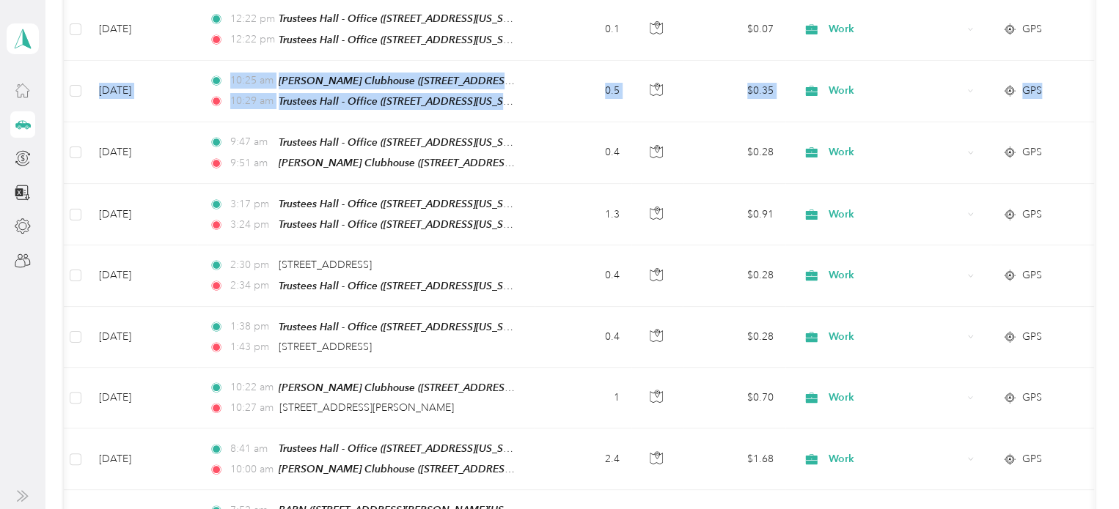
scroll to position [0, 188]
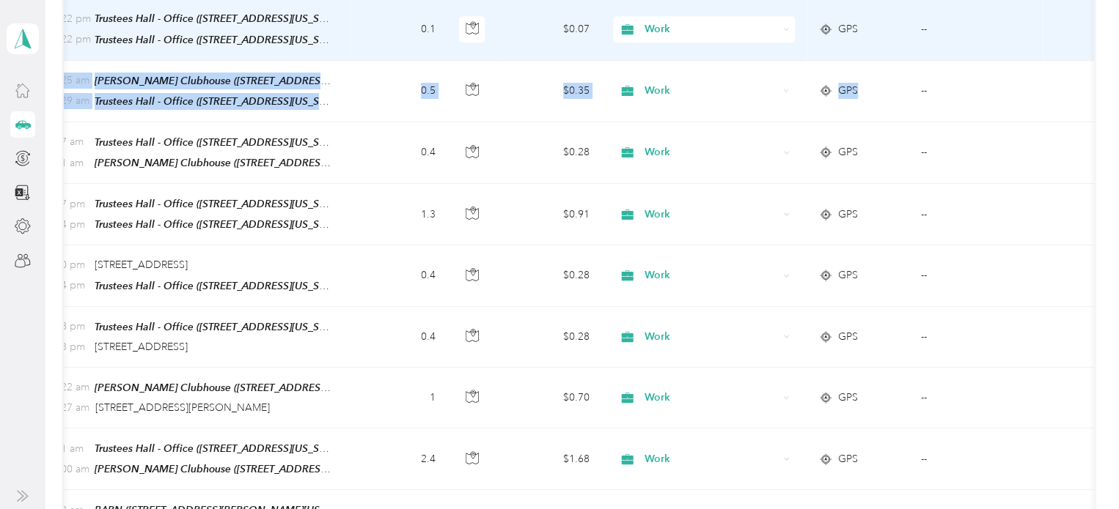
drag, startPoint x: 1082, startPoint y: 78, endPoint x: 1070, endPoint y: 34, distance: 45.5
click at [1070, 34] on td at bounding box center [1067, 30] width 51 height 62
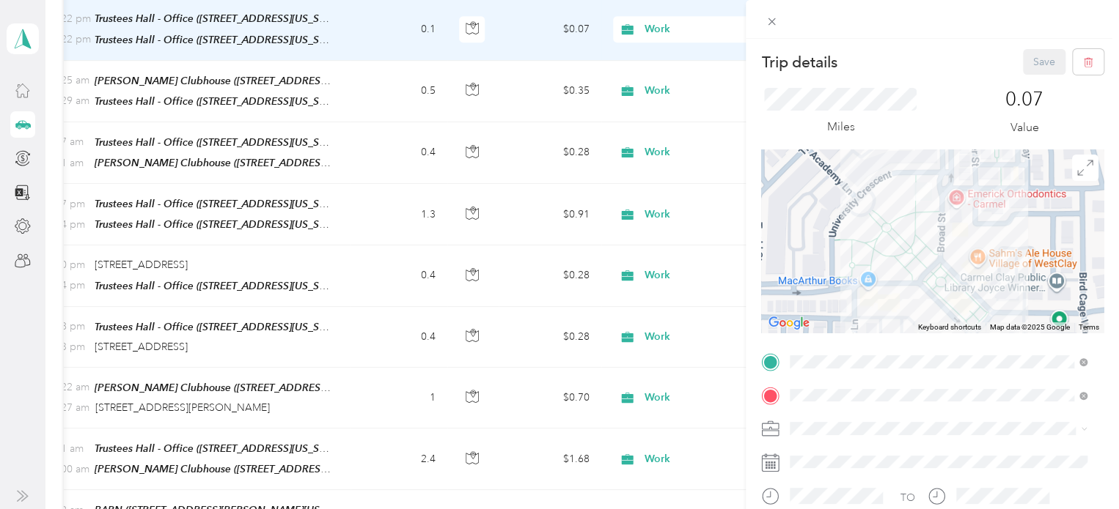
click at [381, 99] on div "Trip details Save This trip cannot be edited because it is either under review,…" at bounding box center [559, 254] width 1119 height 509
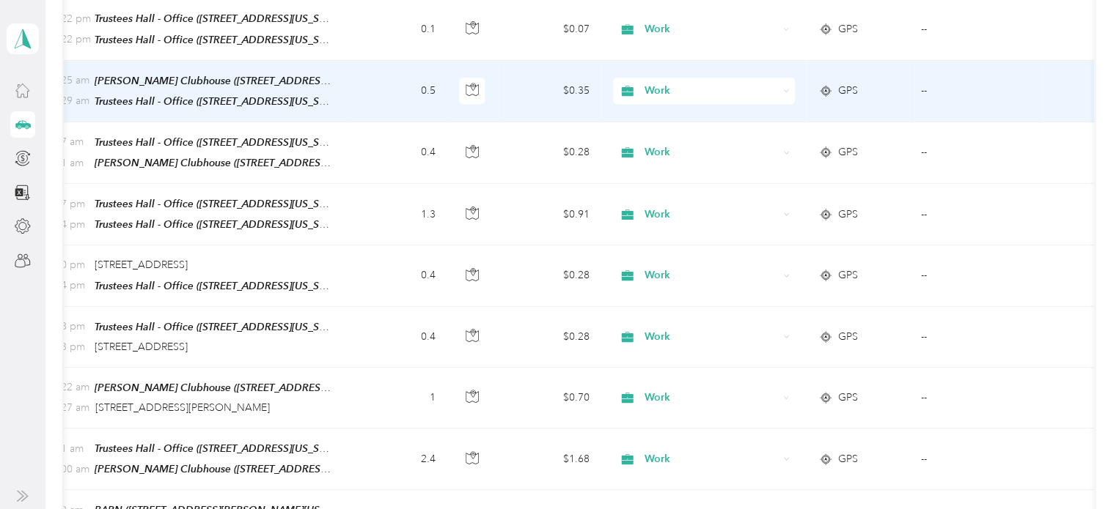
click at [376, 93] on td "0.5" at bounding box center [398, 92] width 97 height 62
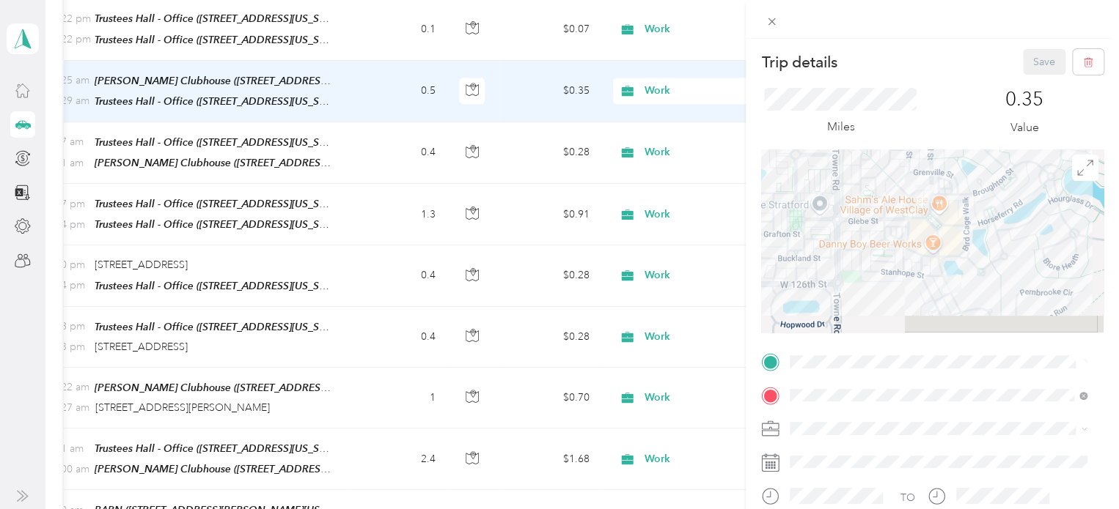
click at [372, 84] on div "Trip details Save This trip cannot be edited because it is either under review,…" at bounding box center [559, 254] width 1119 height 509
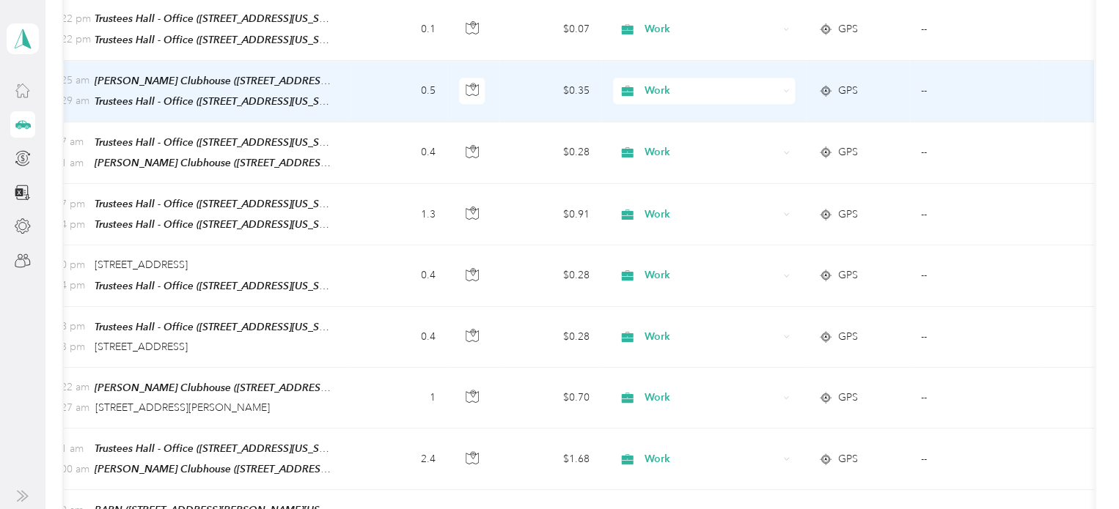
click at [370, 81] on td "0.5" at bounding box center [398, 92] width 97 height 62
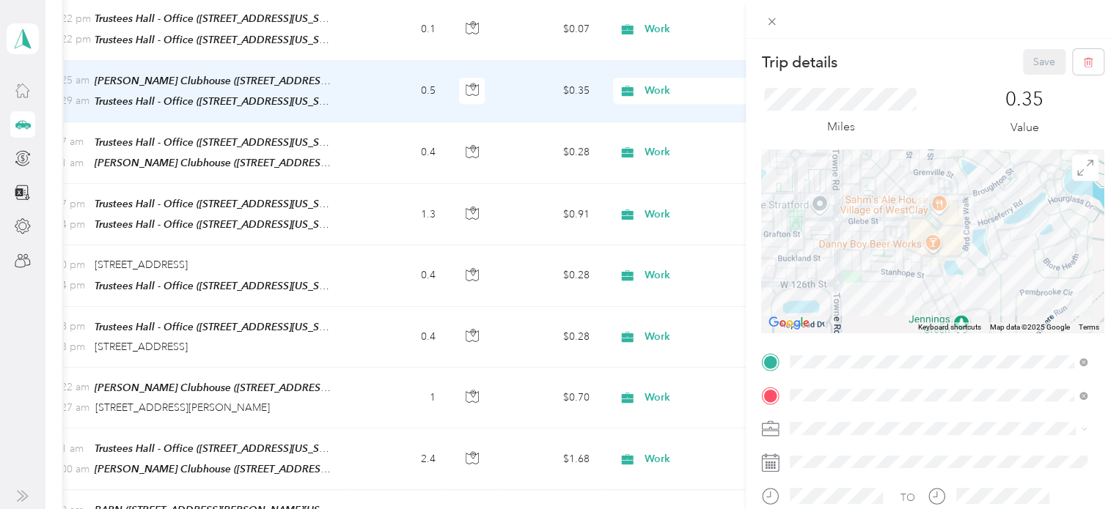
click at [1113, 17] on div at bounding box center [931, 19] width 373 height 39
click at [1108, 16] on div at bounding box center [931, 19] width 373 height 39
click at [946, 29] on div at bounding box center [931, 19] width 373 height 39
click at [774, 23] on icon at bounding box center [771, 21] width 12 height 12
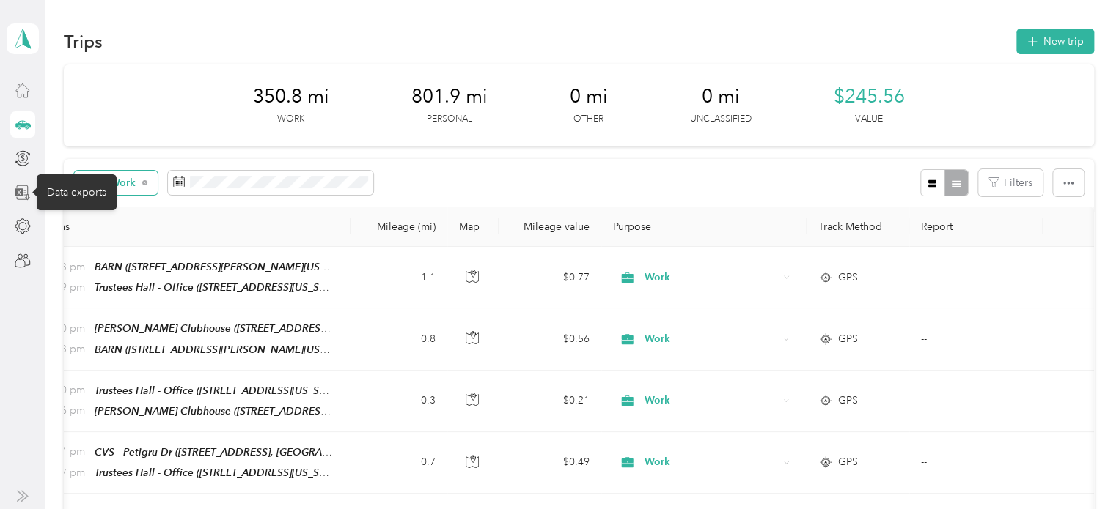
click at [23, 194] on icon at bounding box center [23, 193] width 16 height 16
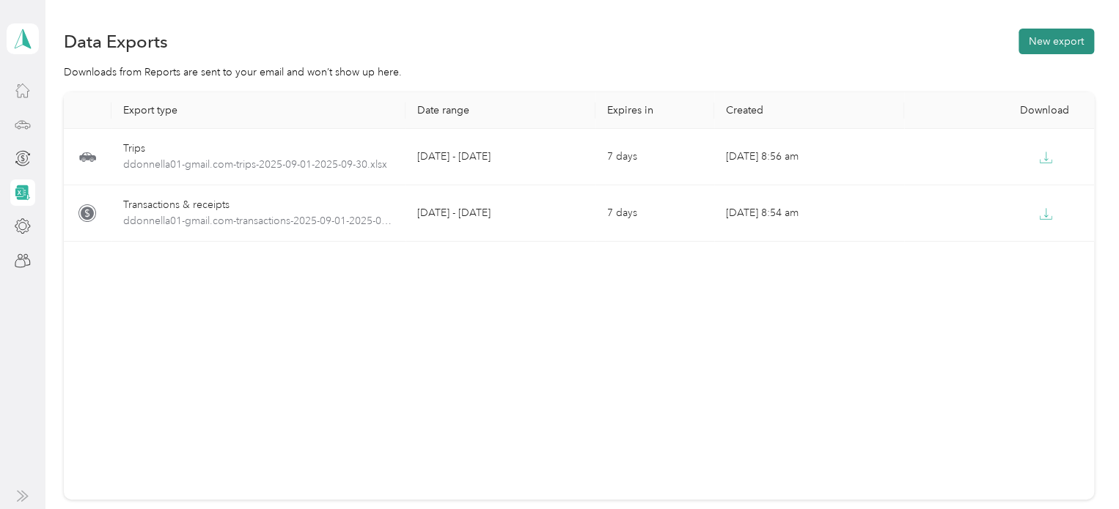
click at [1033, 45] on button "New export" at bounding box center [1056, 42] width 76 height 26
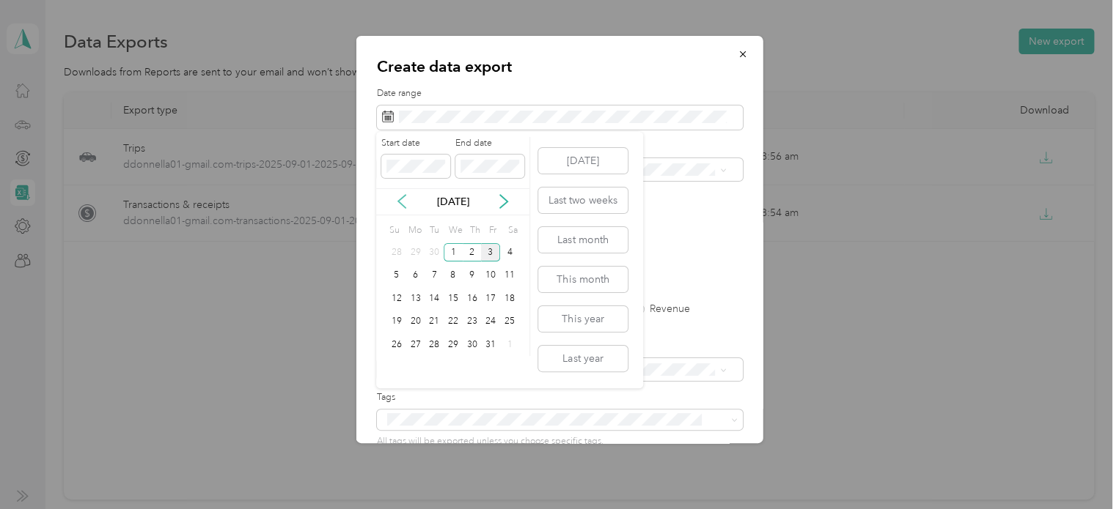
click at [399, 205] on icon at bounding box center [401, 201] width 15 height 15
click at [413, 251] on div "1" at bounding box center [415, 252] width 19 height 18
click at [438, 343] on div "30" at bounding box center [433, 345] width 19 height 18
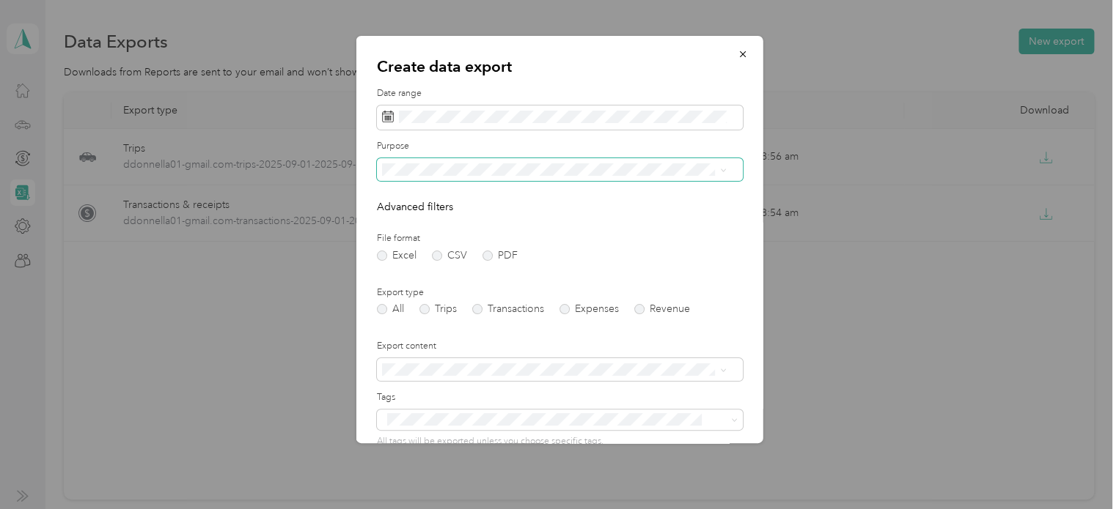
click at [723, 172] on icon at bounding box center [722, 170] width 7 height 7
click at [540, 219] on div "Work" at bounding box center [553, 215] width 334 height 15
click at [425, 306] on label "Trips" at bounding box center [437, 309] width 37 height 10
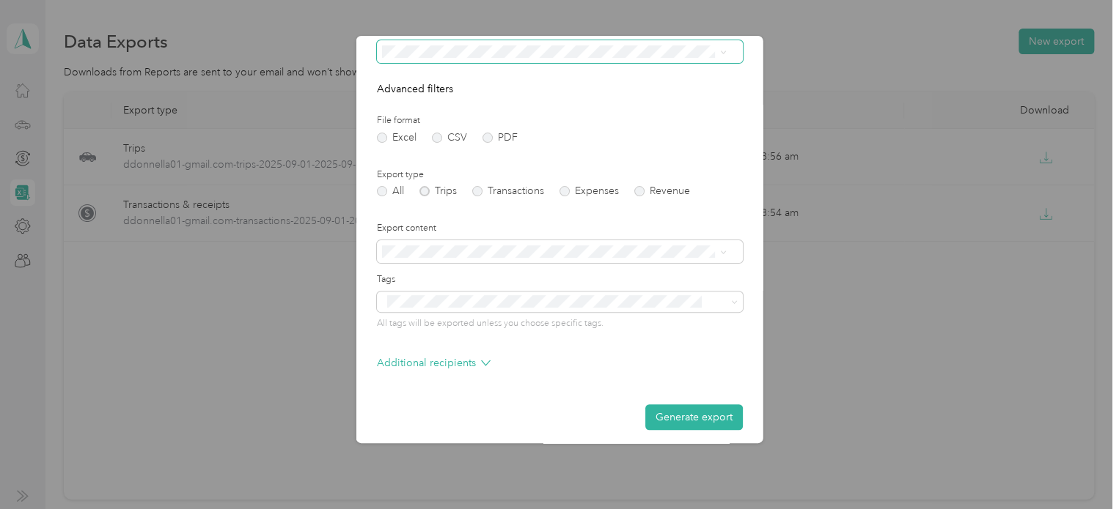
scroll to position [125, 0]
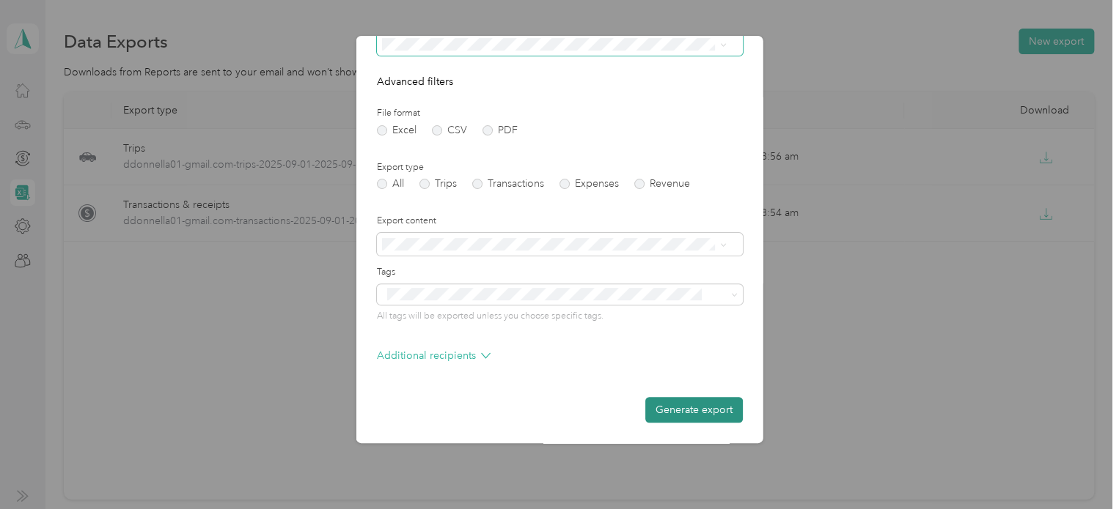
click at [707, 410] on button "Generate export" at bounding box center [693, 410] width 97 height 26
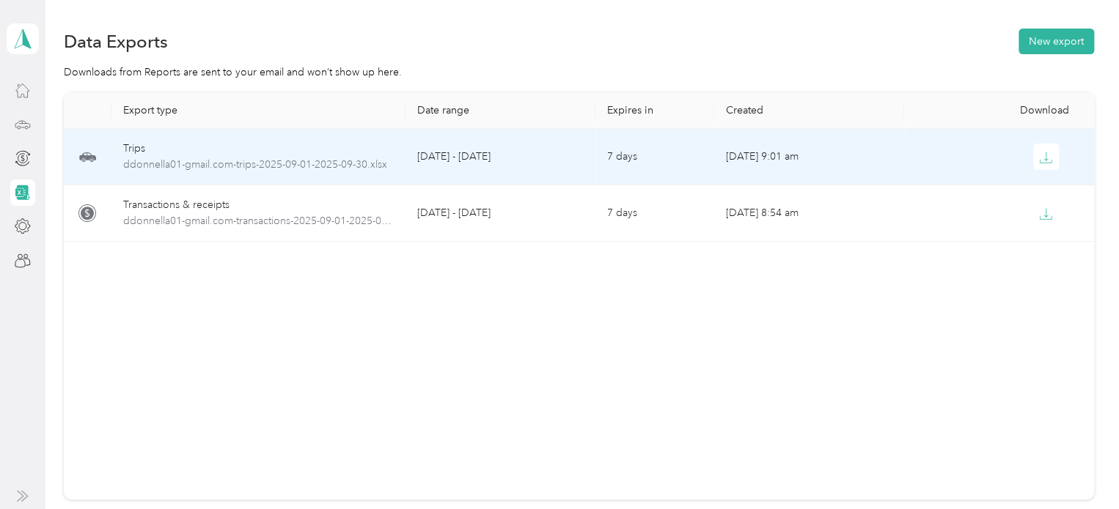
click at [742, 159] on td "[DATE] 9:01 am" at bounding box center [809, 157] width 190 height 56
click at [331, 169] on span "ddonnella01-gmail.com-trips-2025-09-01-2025-09-30.xlsx" at bounding box center [258, 165] width 270 height 16
click at [328, 164] on span "ddonnella01-gmail.com-trips-2025-09-01-2025-09-30.xlsx" at bounding box center [258, 165] width 270 height 16
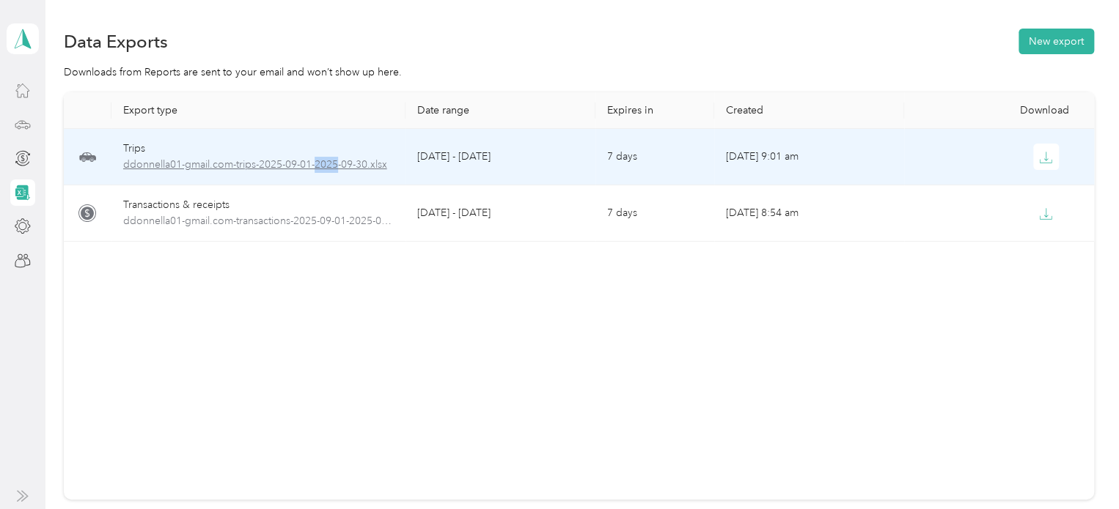
click at [328, 164] on span "ddonnella01-gmail.com-trips-2025-09-01-2025-09-30.xlsx" at bounding box center [258, 165] width 270 height 16
click at [1044, 159] on icon "button" at bounding box center [1046, 156] width 4 height 9
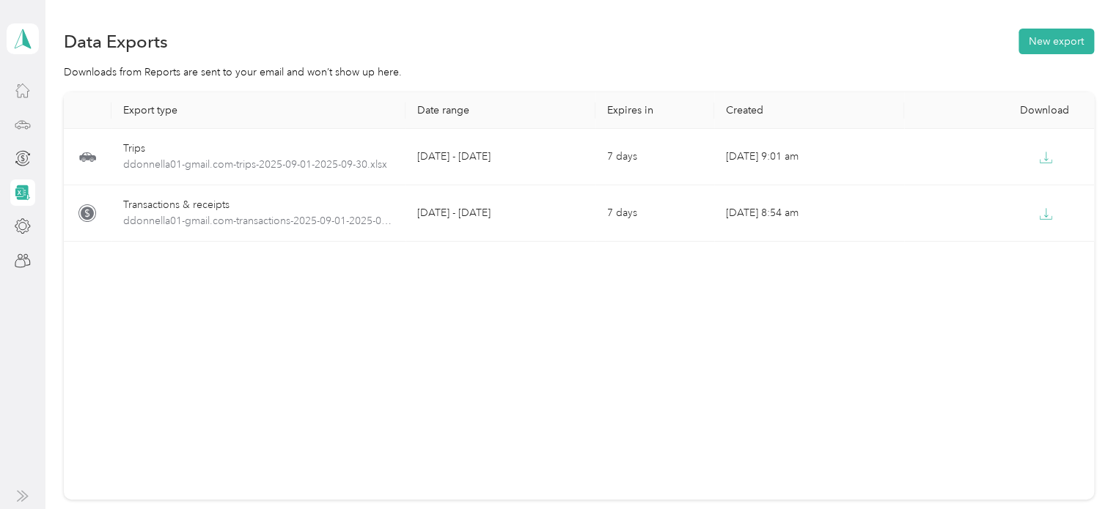
drag, startPoint x: 1057, startPoint y: 182, endPoint x: 916, endPoint y: 70, distance: 180.5
click at [916, 70] on div "Downloads from Reports are sent to your email and won’t show up here." at bounding box center [579, 72] width 1030 height 15
